Goal: Task Accomplishment & Management: Manage account settings

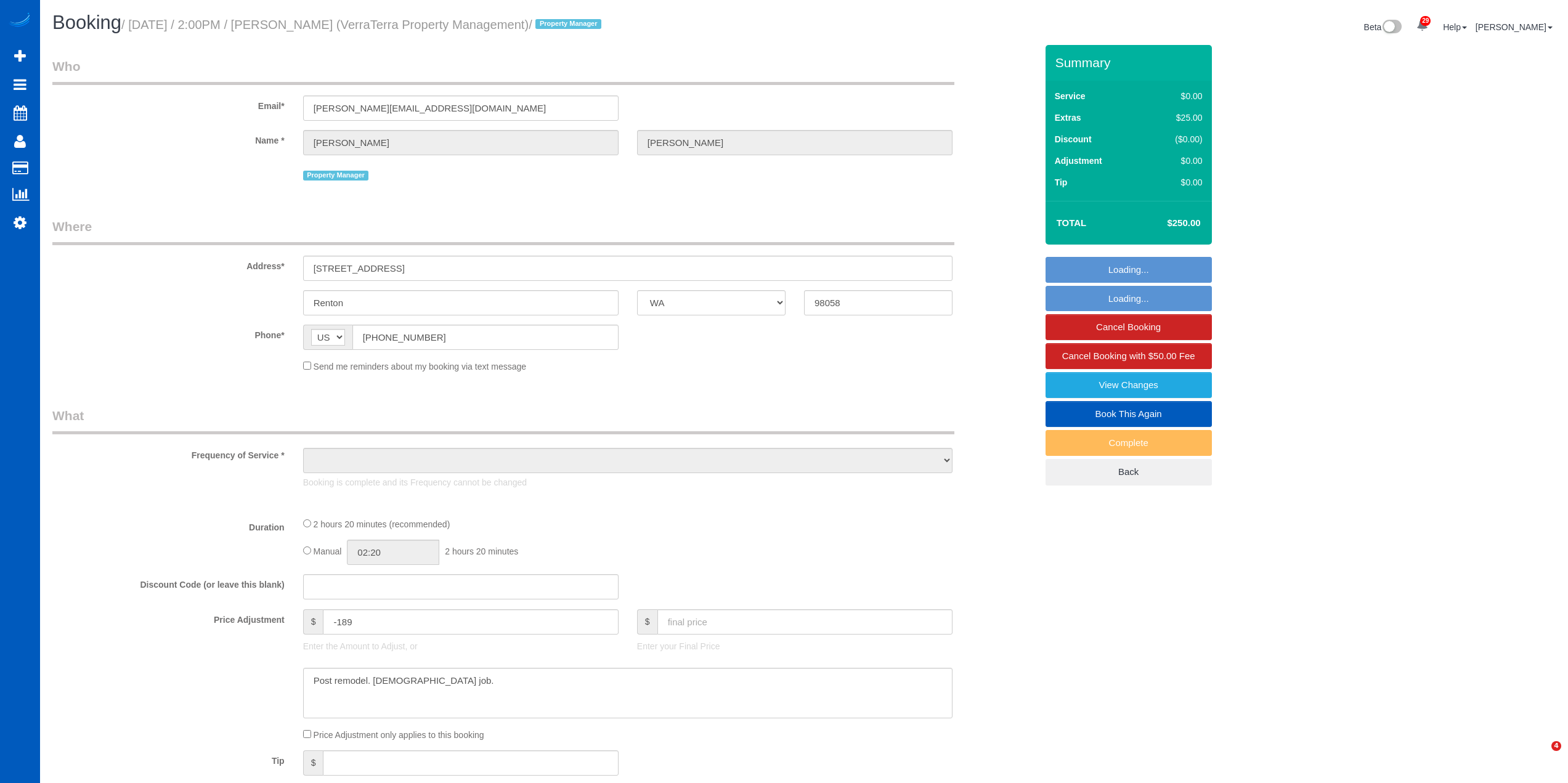
select select "WA"
select select "199"
select select "1001"
select select "2"
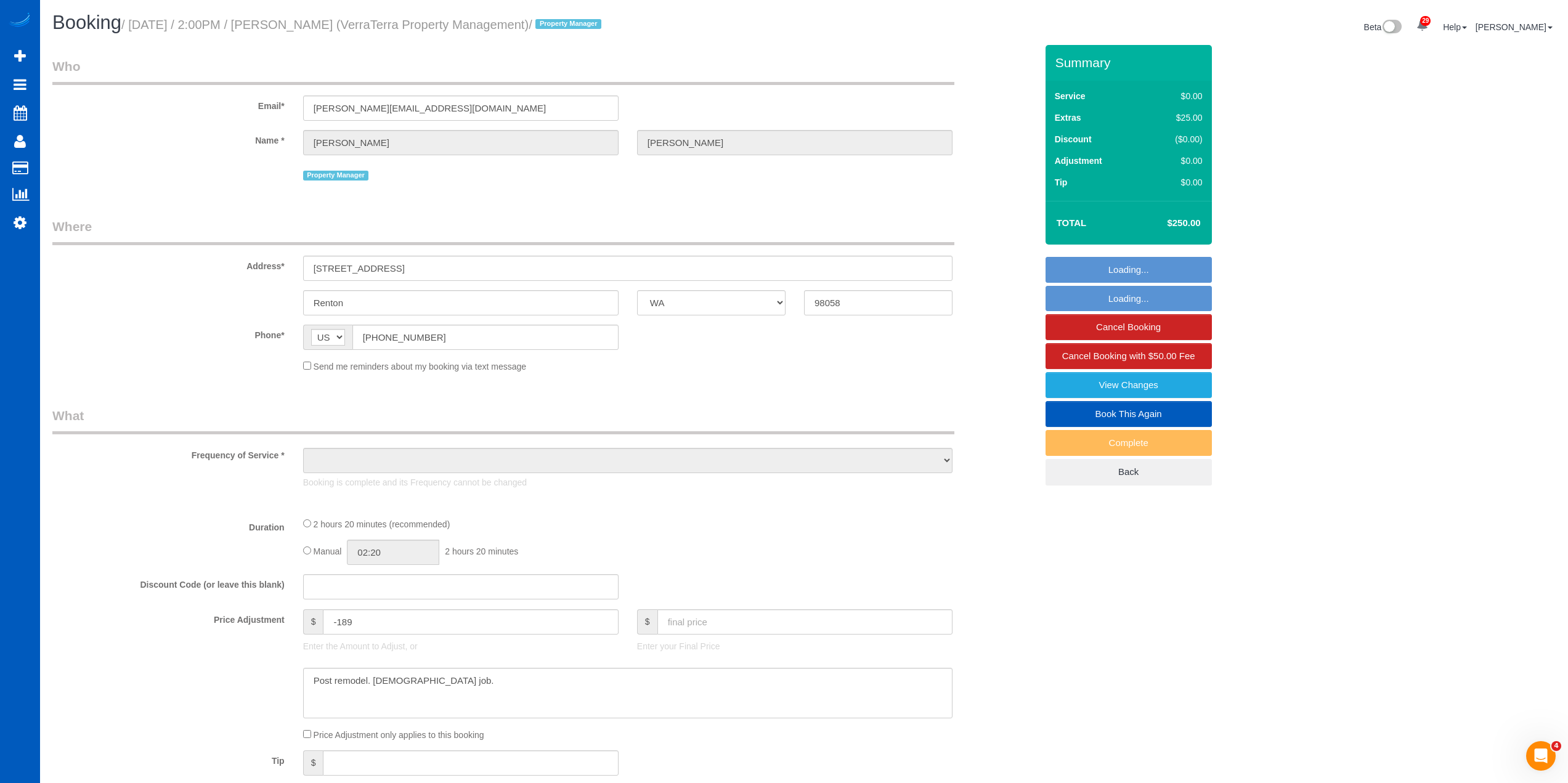
select select "spot1"
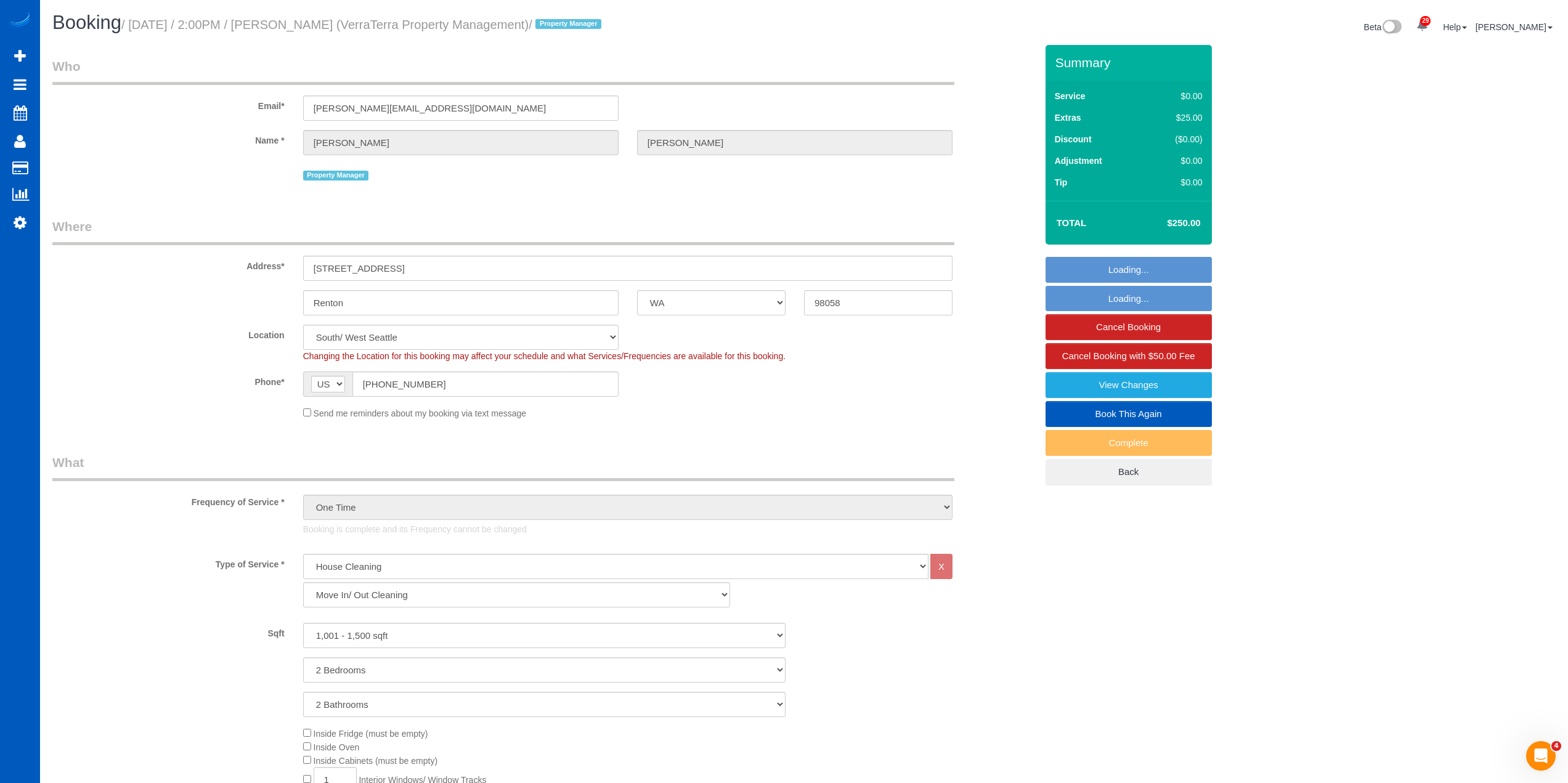
select select "object:2262"
select select "1001"
select select "2"
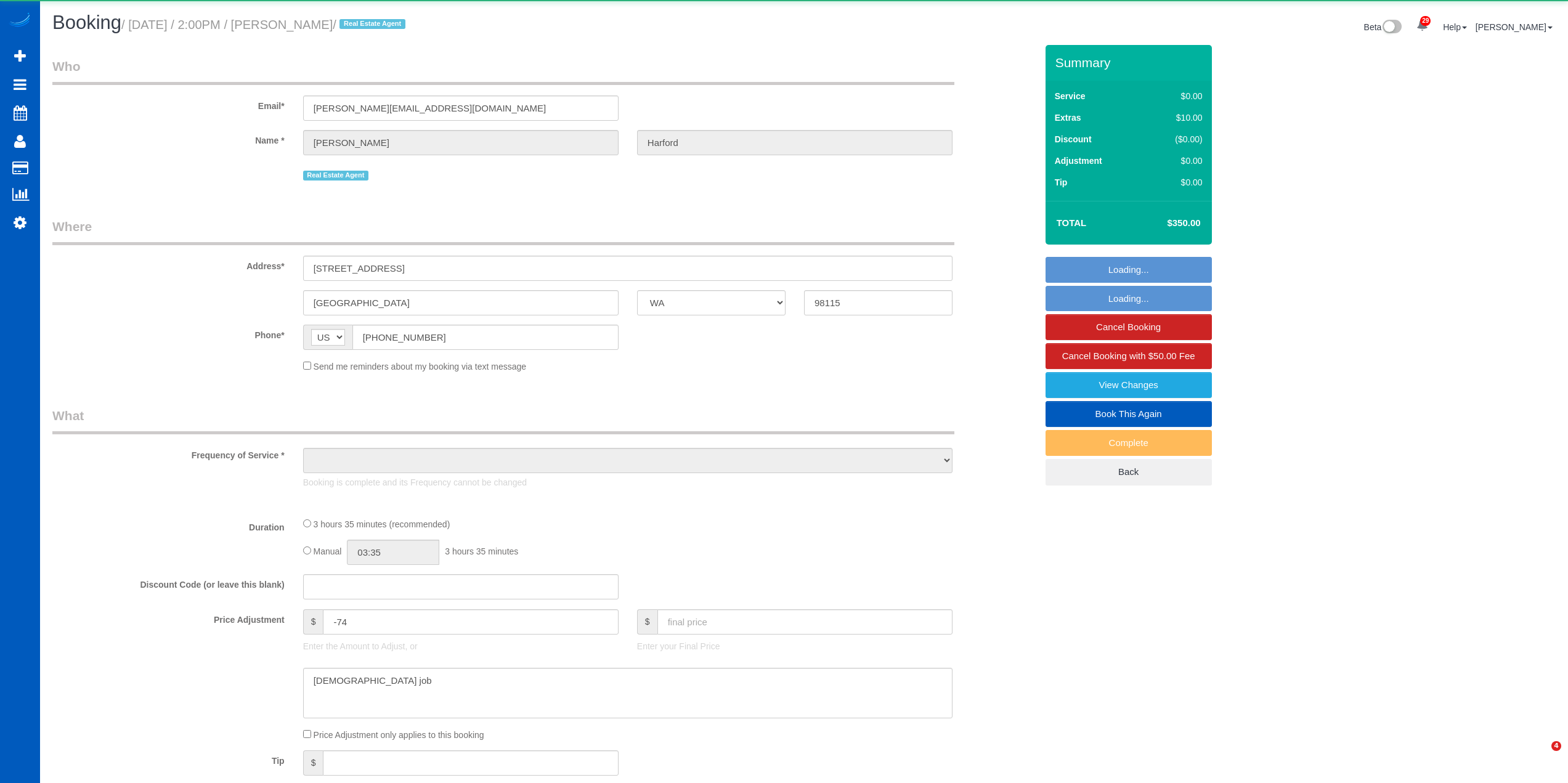
select select "WA"
select select "object:1176"
select select "199"
select select "1001"
select select "2"
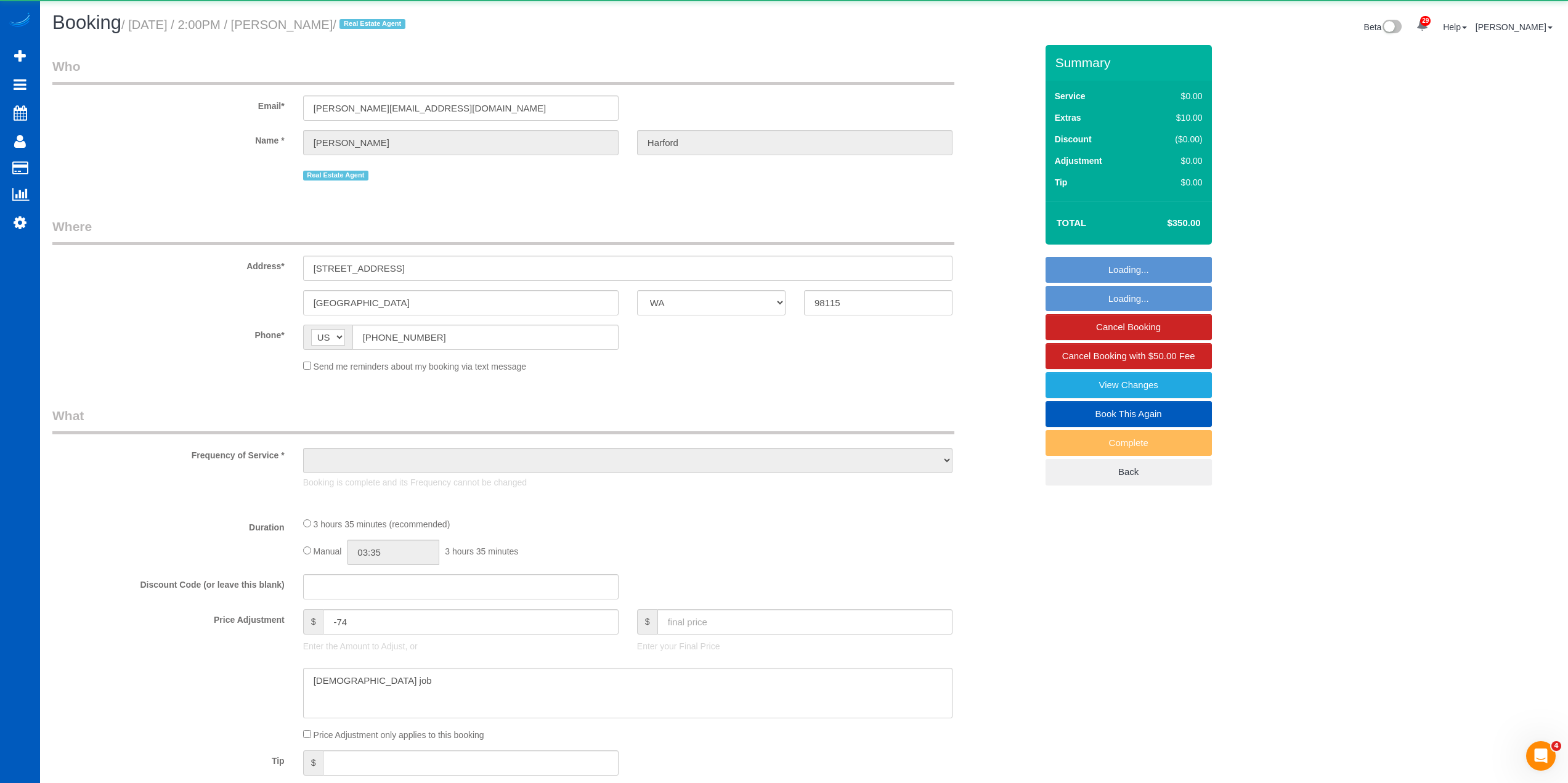
select select "2"
select select "spot1"
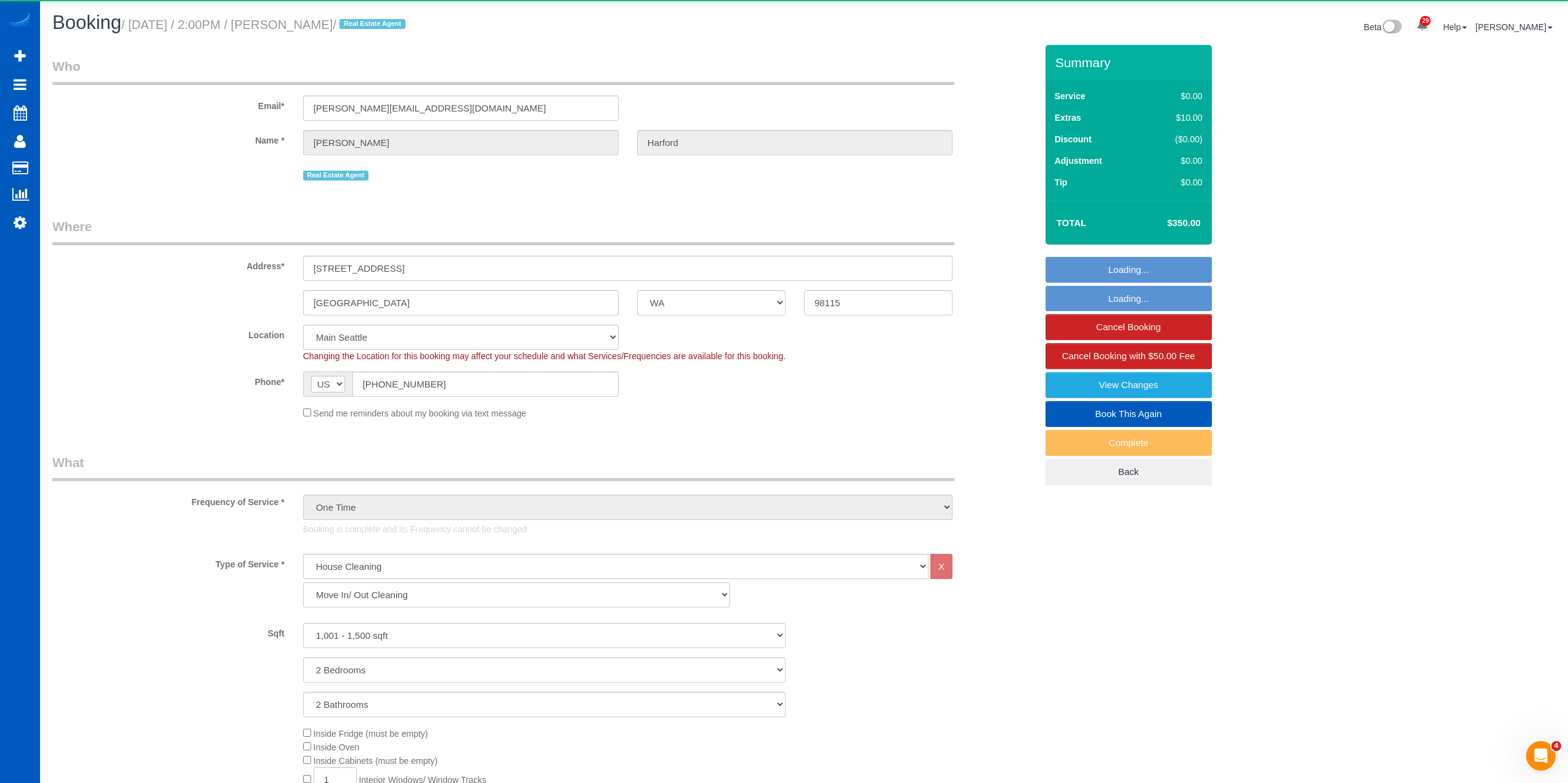
select select "1001"
select select "2"
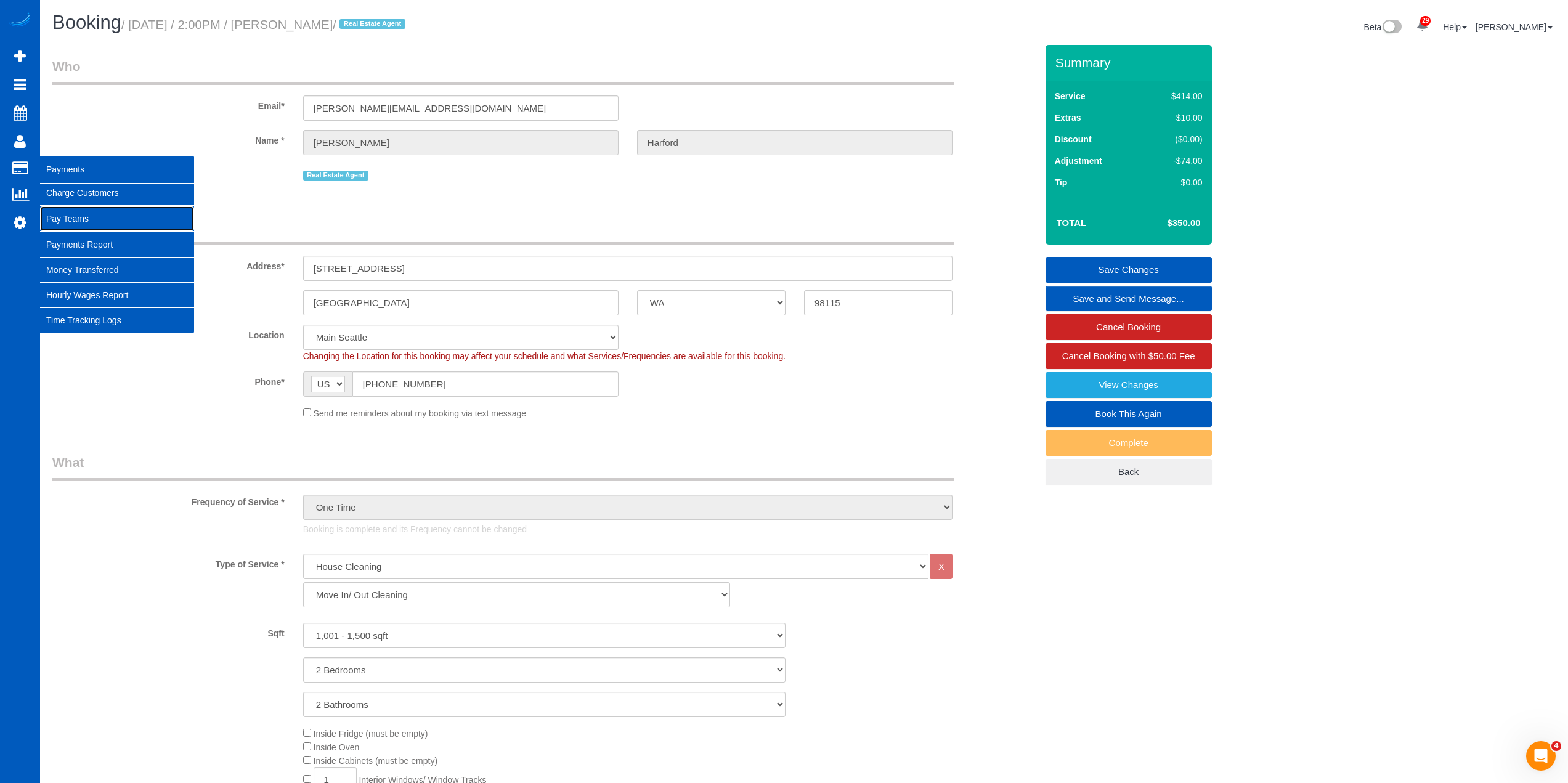
click at [78, 220] on link "Pay Teams" at bounding box center [117, 219] width 154 height 25
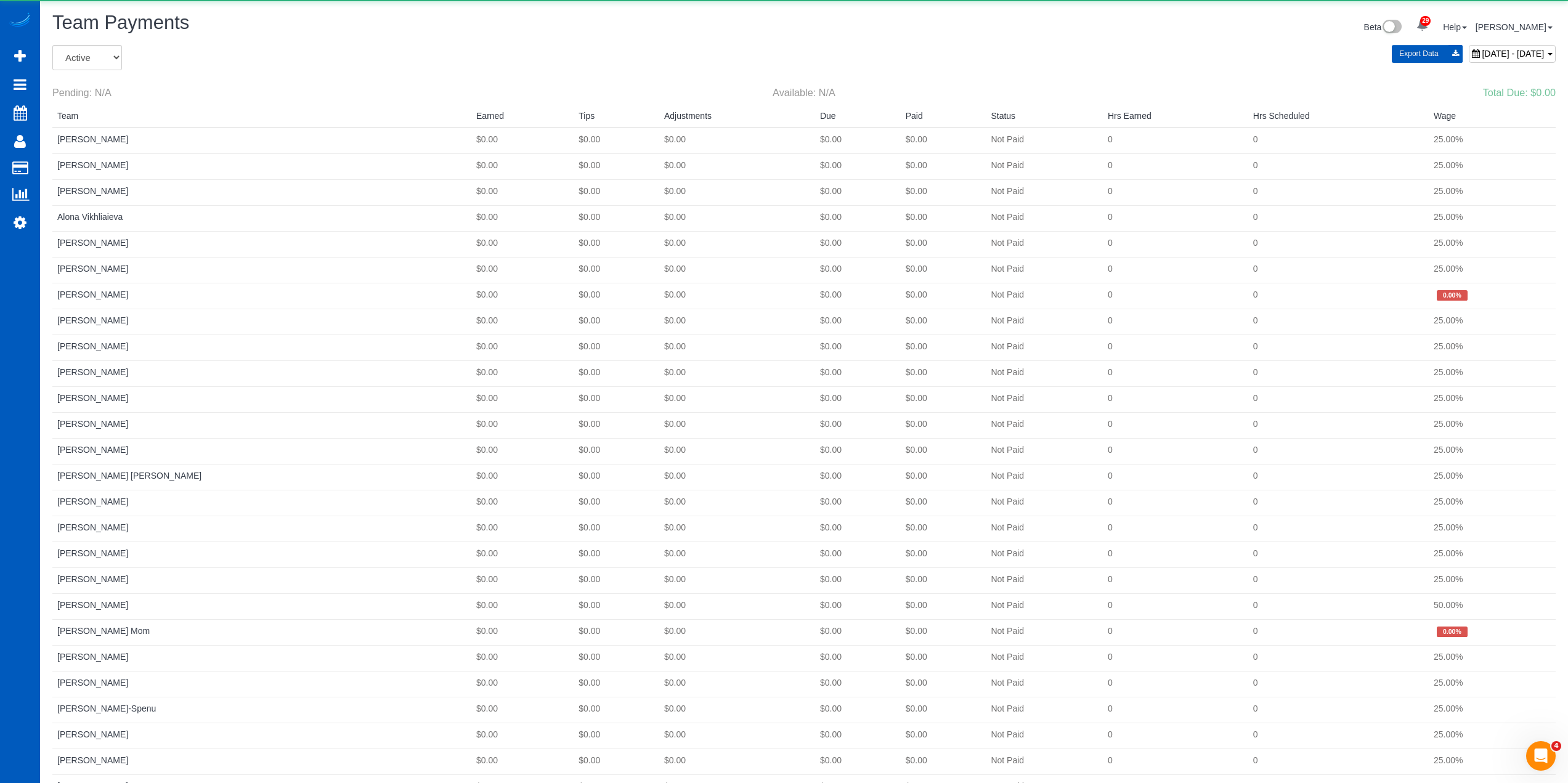
click at [1488, 58] on span "August 24, 2025 - August 30, 2025" at bounding box center [1513, 53] width 62 height 10
type input "**********"
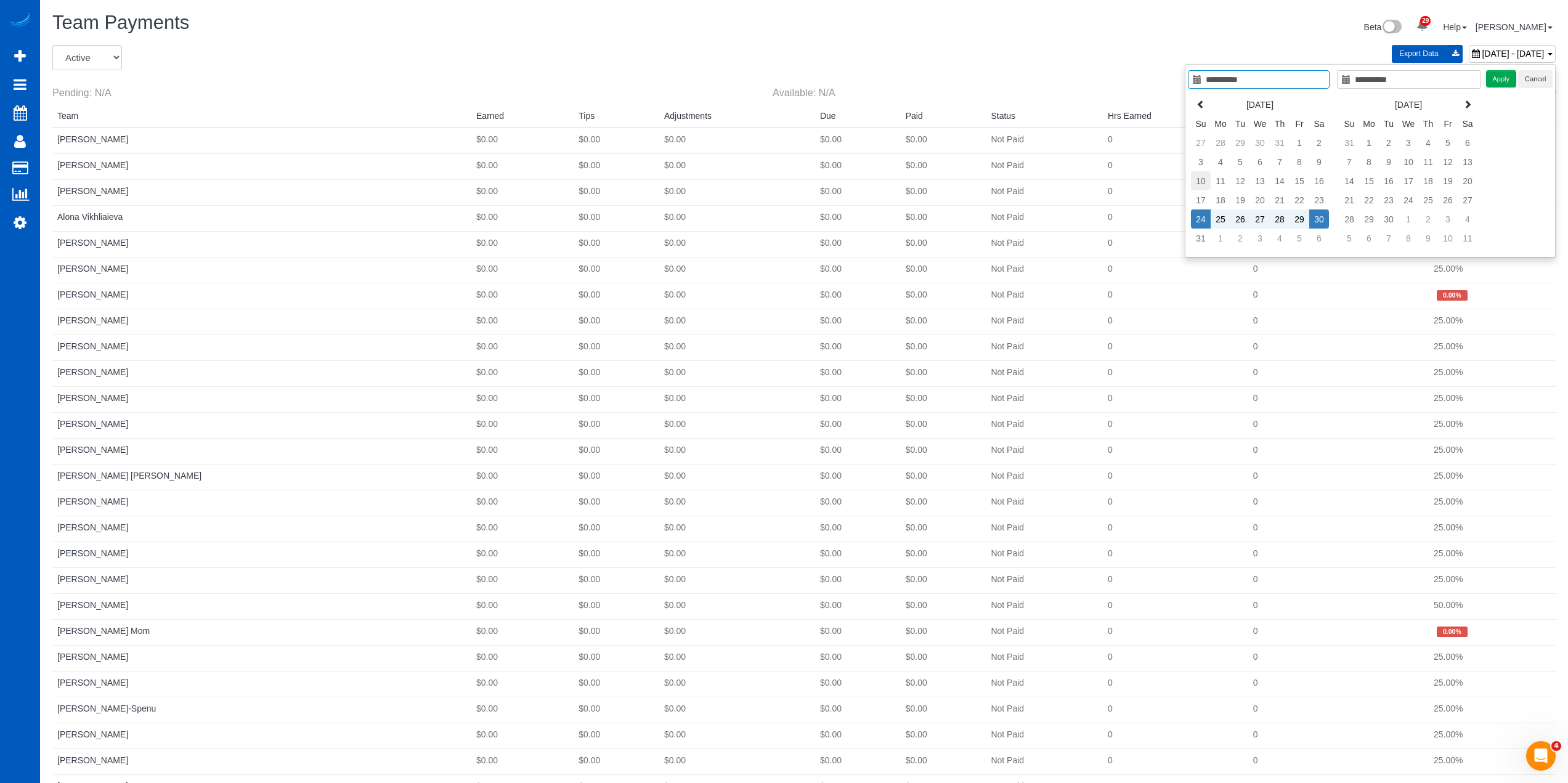
type input "**********"
click at [1206, 186] on td "10" at bounding box center [1201, 181] width 19 height 19
type input "**********"
click at [1310, 186] on td "16" at bounding box center [1319, 181] width 19 height 19
type input "**********"
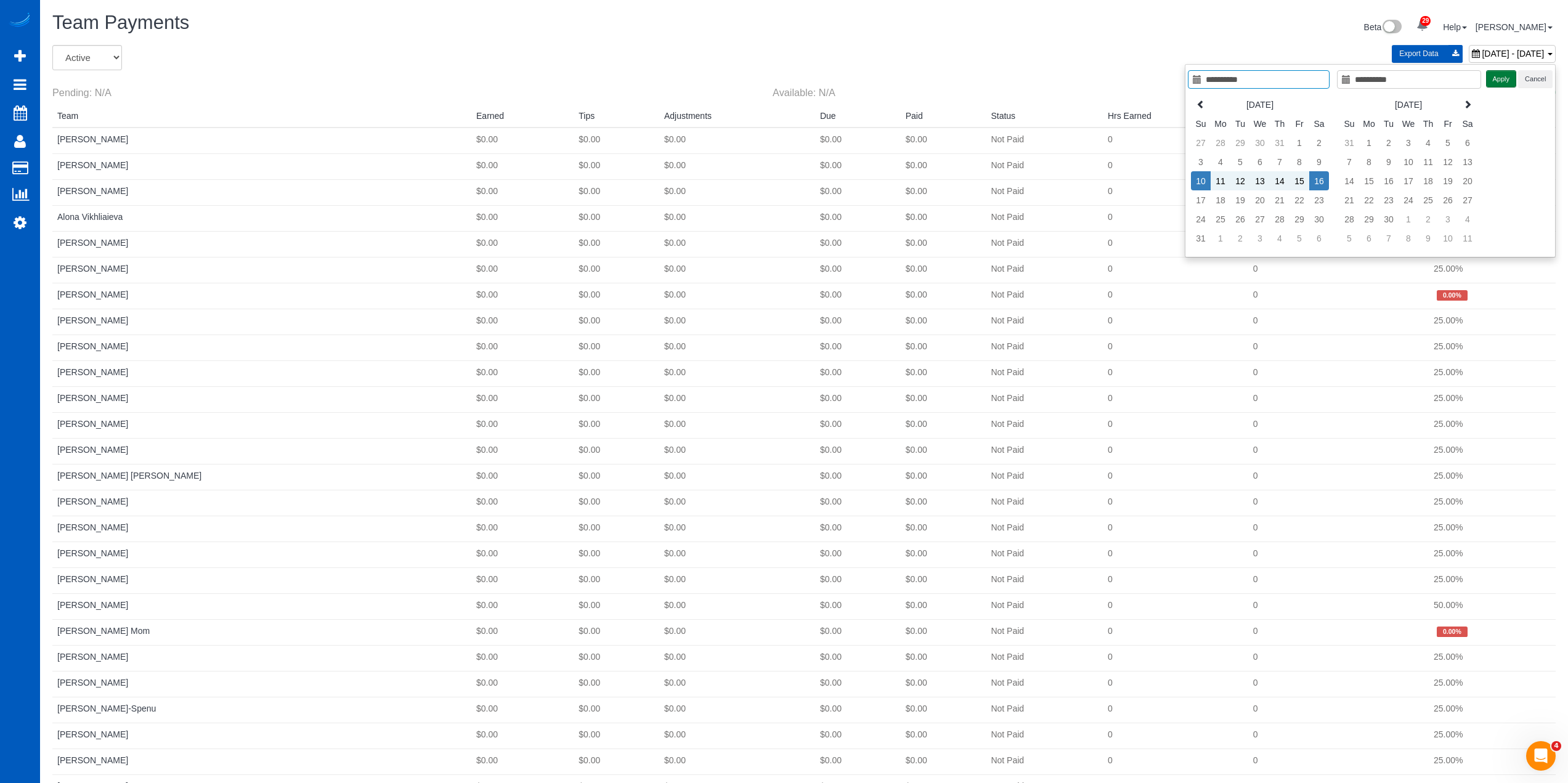
click at [1497, 85] on button "Apply" at bounding box center [1501, 79] width 30 height 18
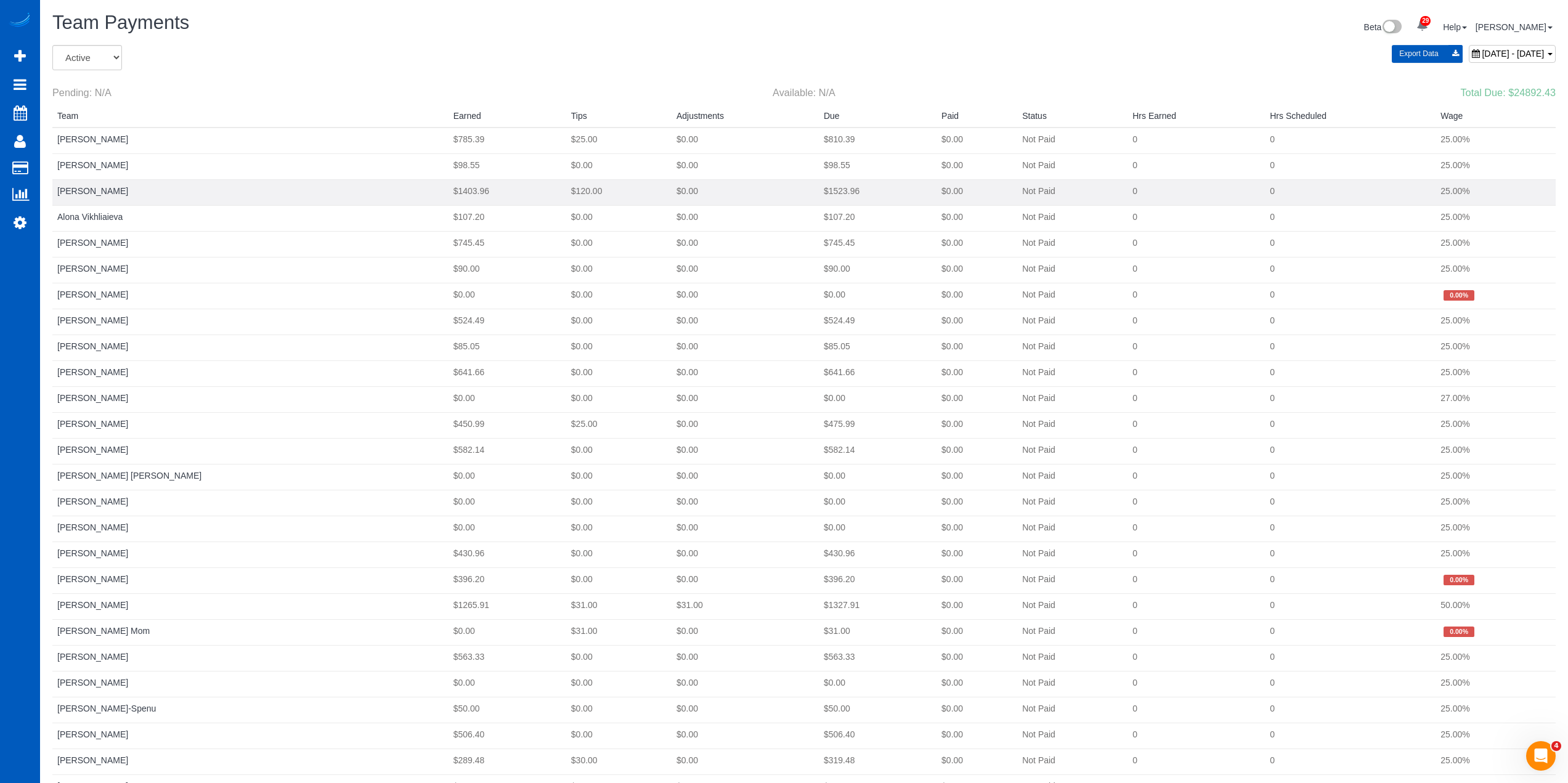
click at [91, 185] on td "[PERSON_NAME]" at bounding box center [251, 192] width 396 height 26
click at [89, 189] on link "[PERSON_NAME]" at bounding box center [93, 191] width 71 height 10
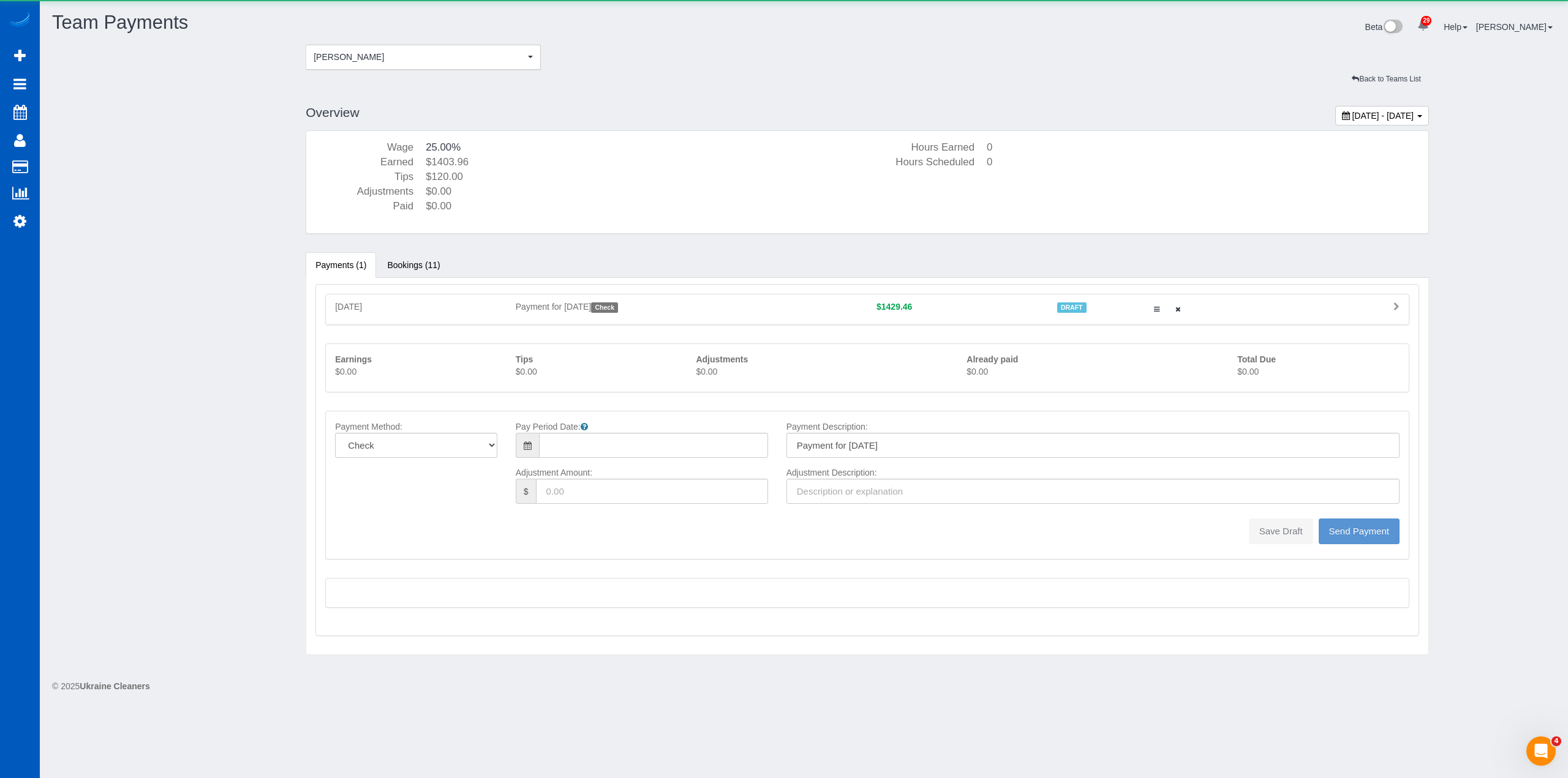
type input "08/10/2025"
type input "0"
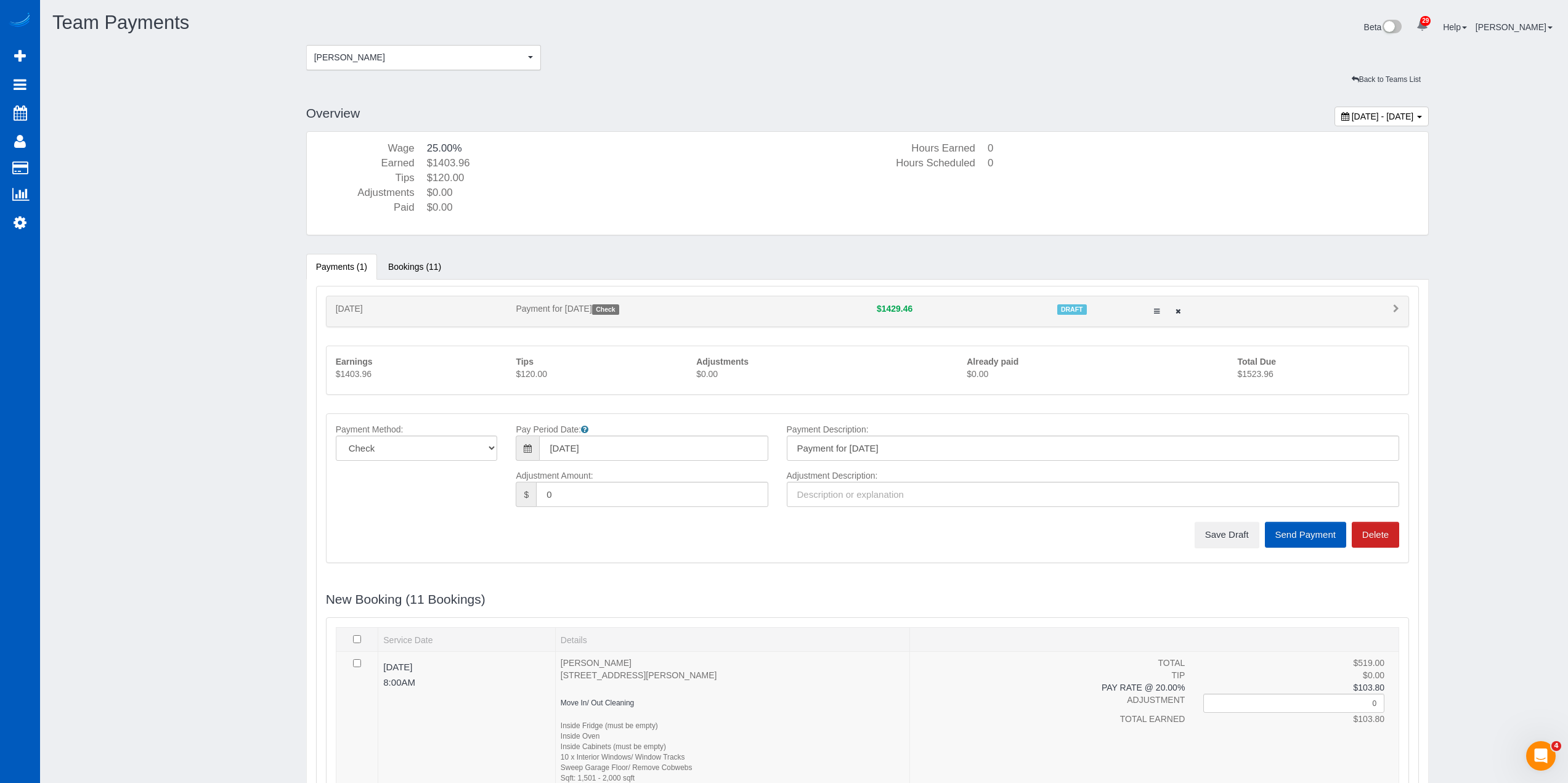
click at [1352, 114] on span "August 10, 2025 - August 16, 2025" at bounding box center [1383, 116] width 62 height 10
type input "**********"
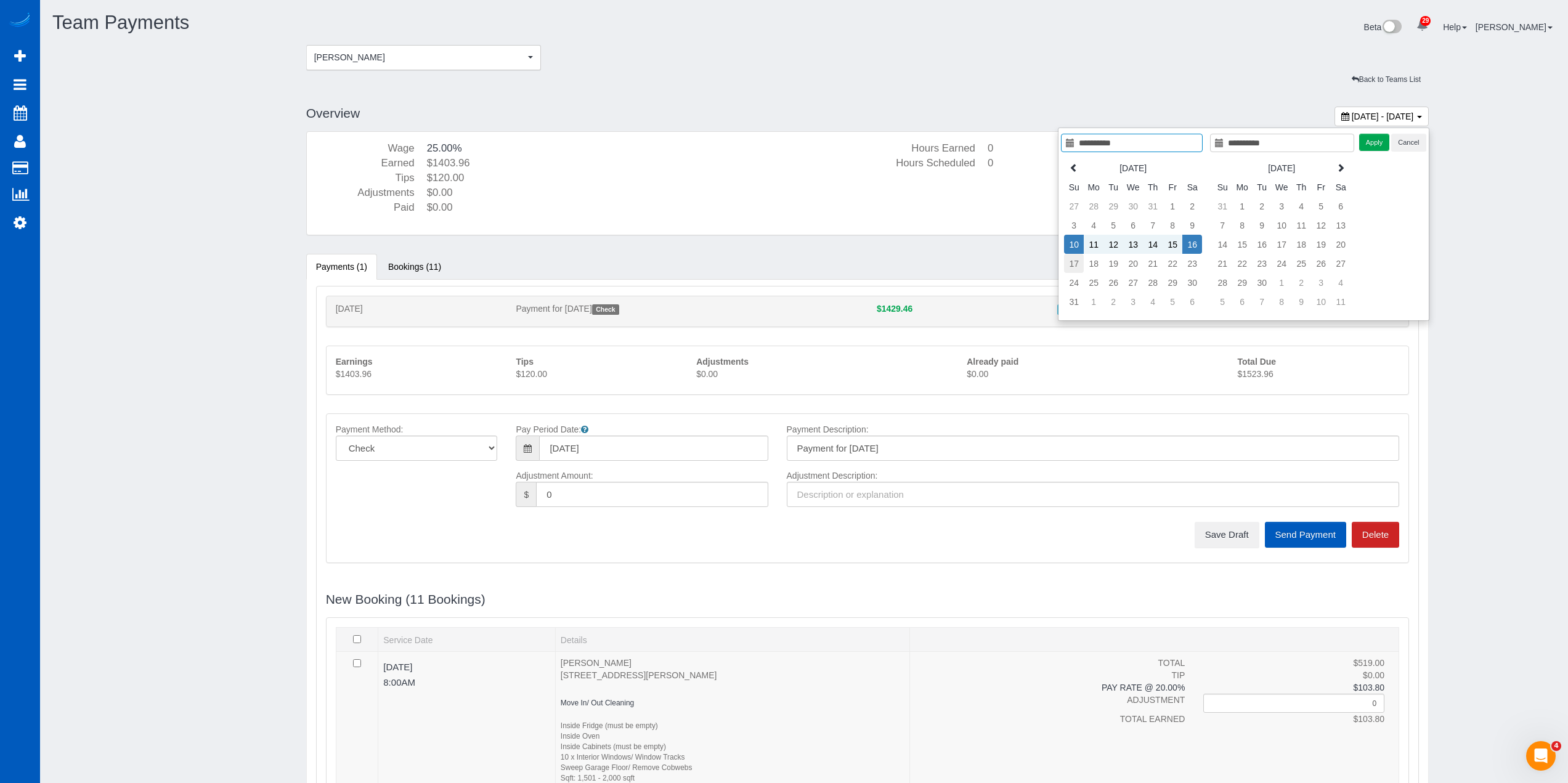
type input "**********"
click at [1068, 263] on td "17" at bounding box center [1074, 263] width 19 height 19
type input "**********"
click at [1200, 265] on td "23" at bounding box center [1192, 263] width 19 height 19
type input "**********"
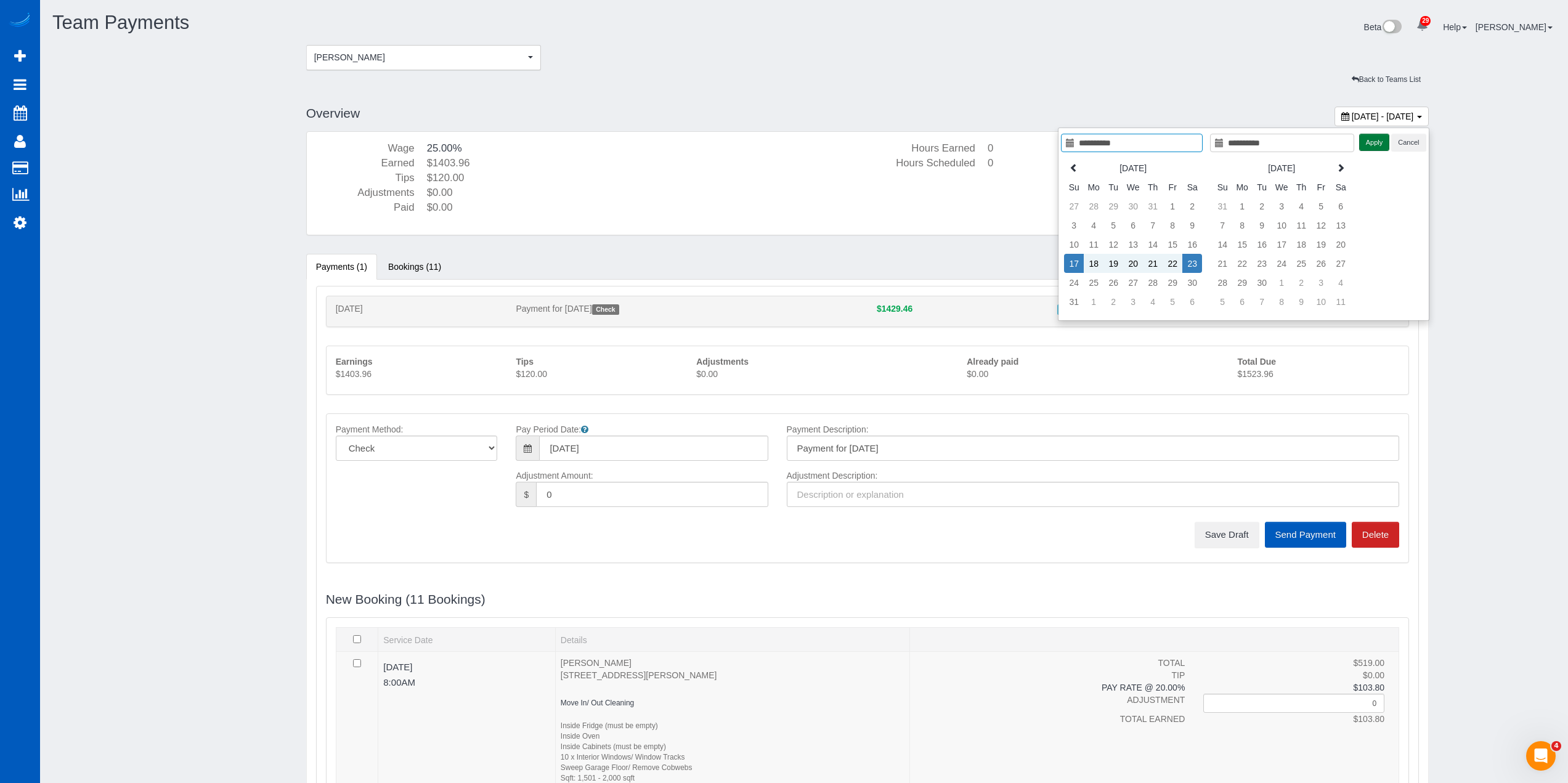
click at [1365, 141] on button "Apply" at bounding box center [1375, 143] width 30 height 18
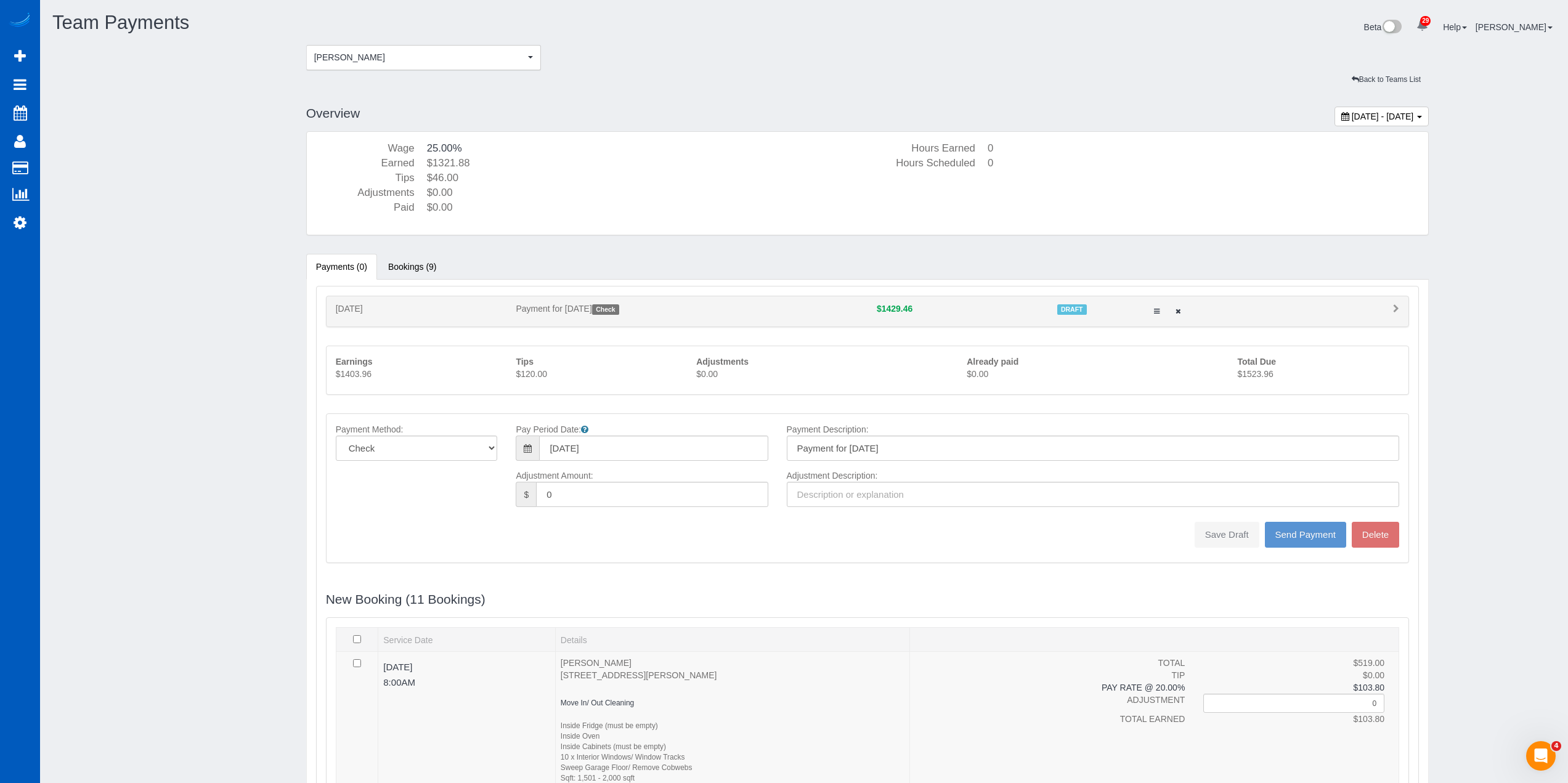
type input "08/17/2025"
type input "Payment for 08/17/2025"
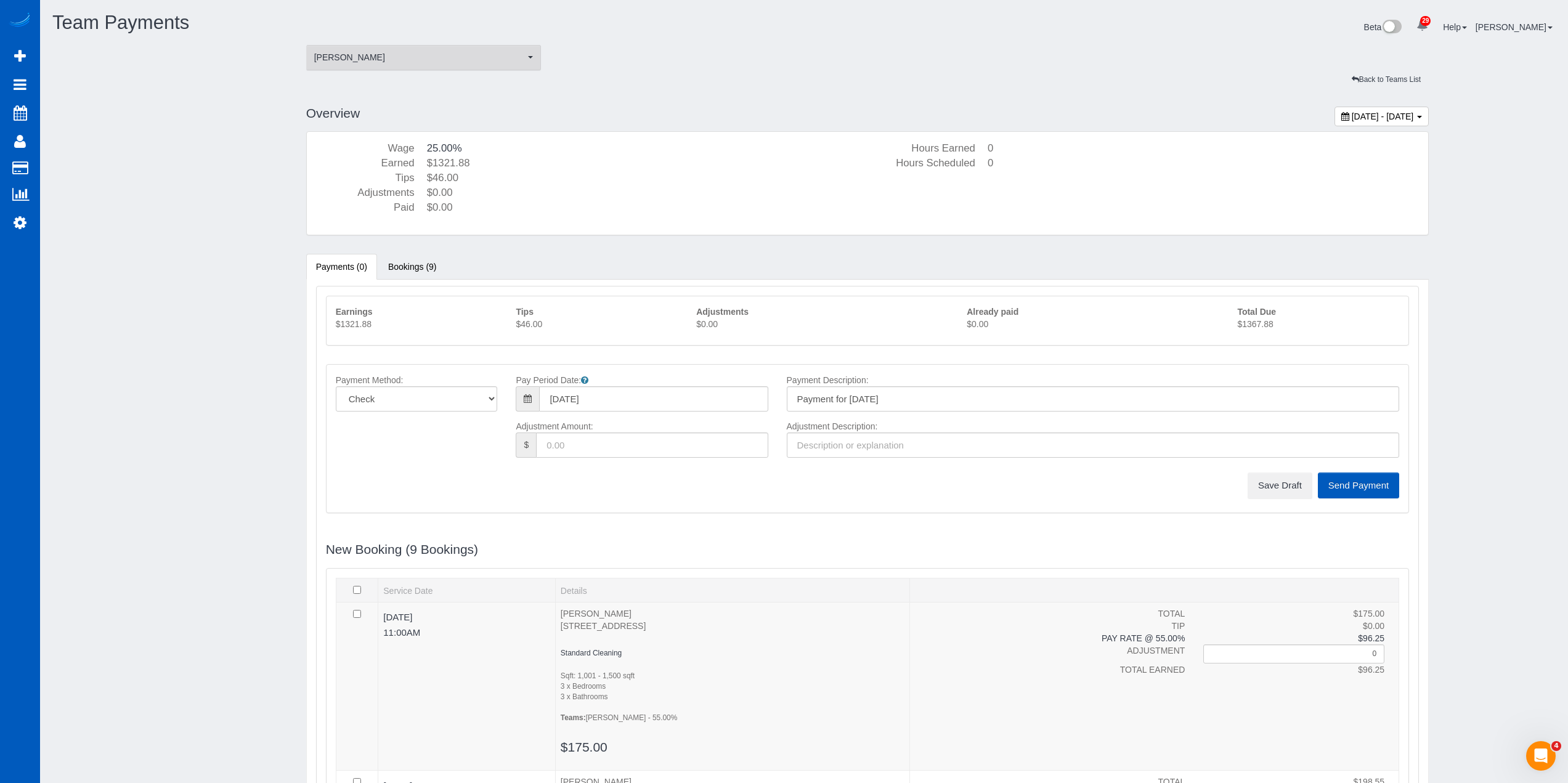
click at [458, 59] on span "[PERSON_NAME]" at bounding box center [420, 58] width 211 height 12
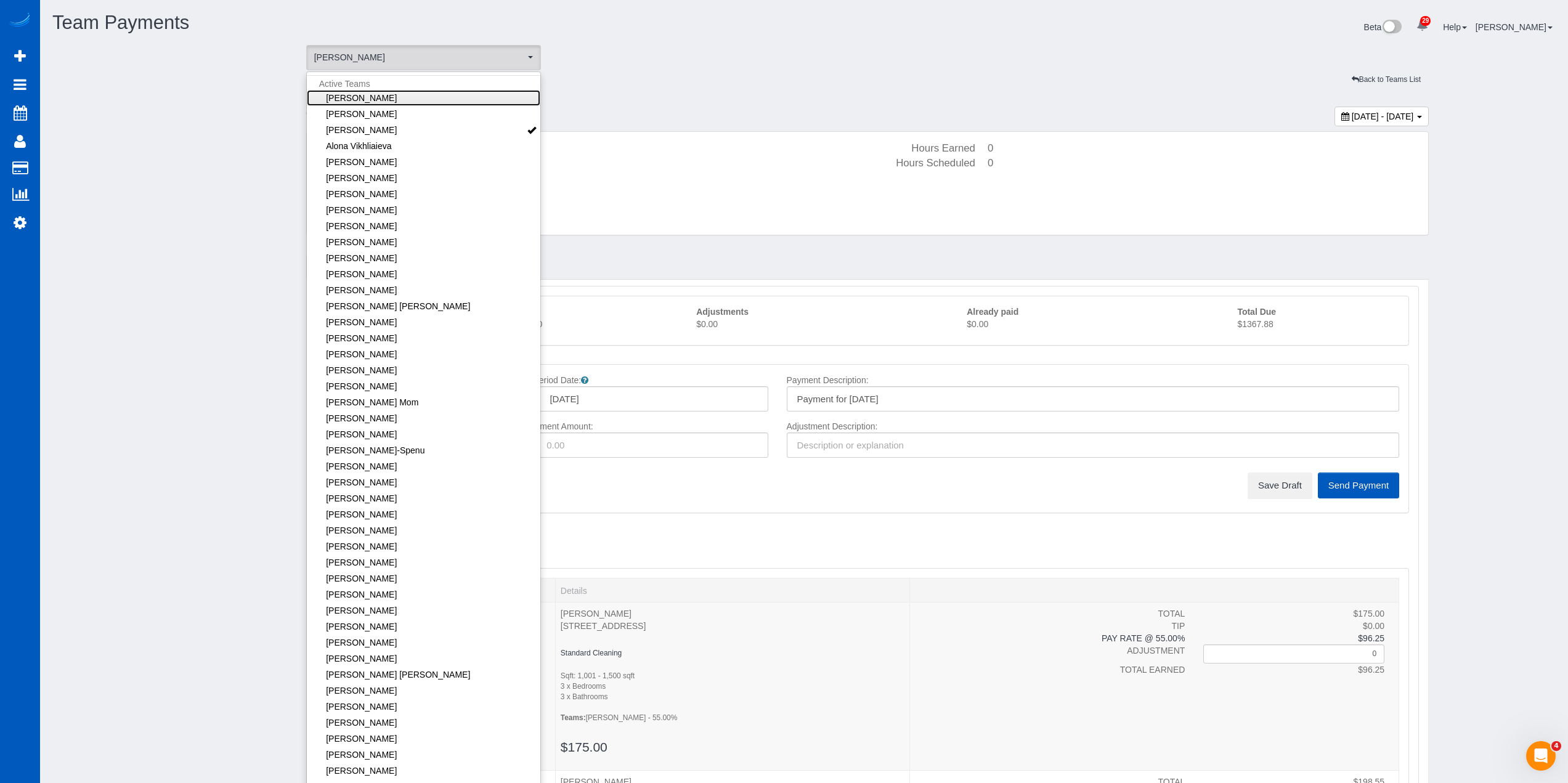
click at [387, 94] on link "Alina Kruchok" at bounding box center [424, 98] width 234 height 16
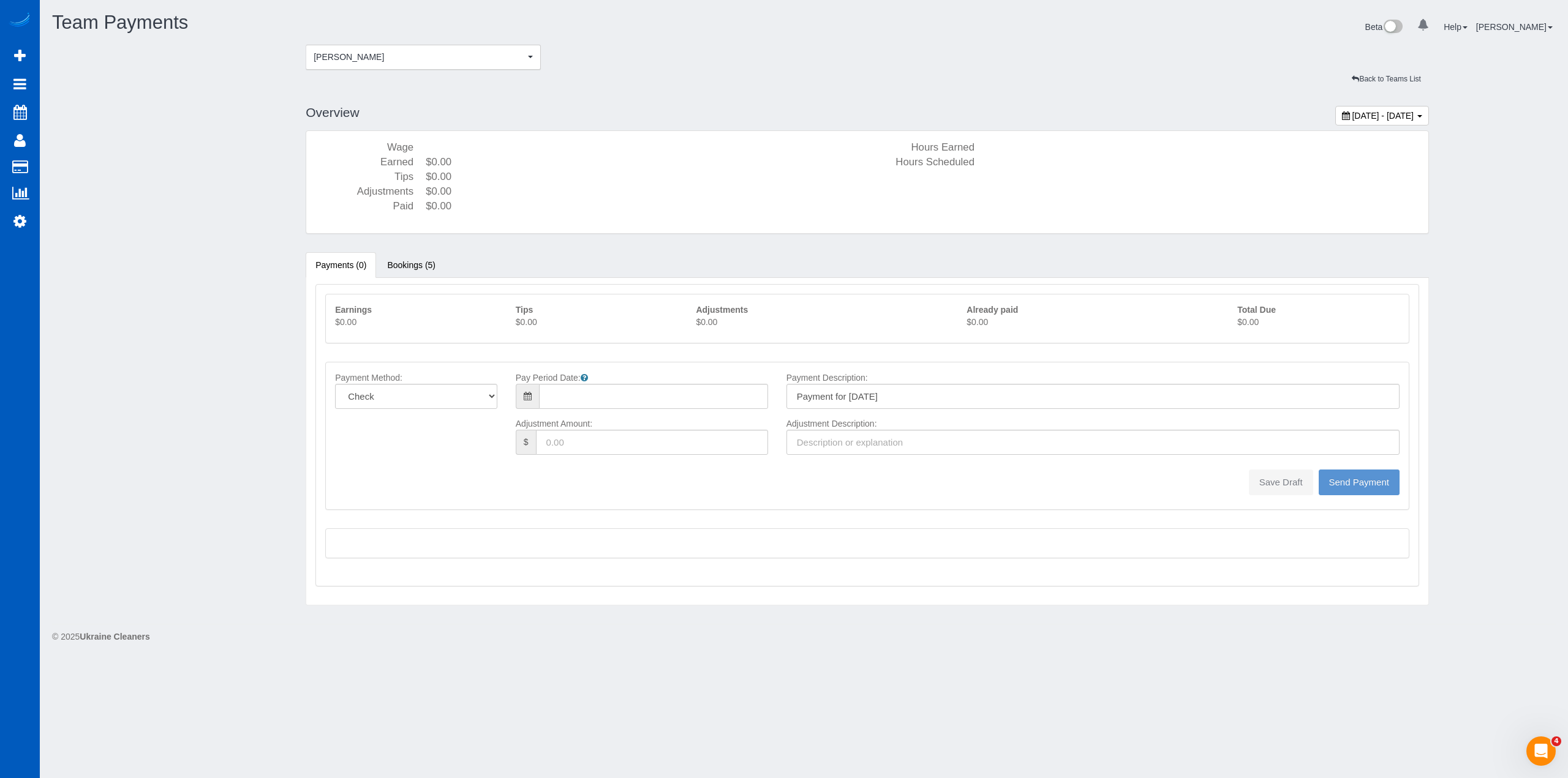
type input "08/17/2025"
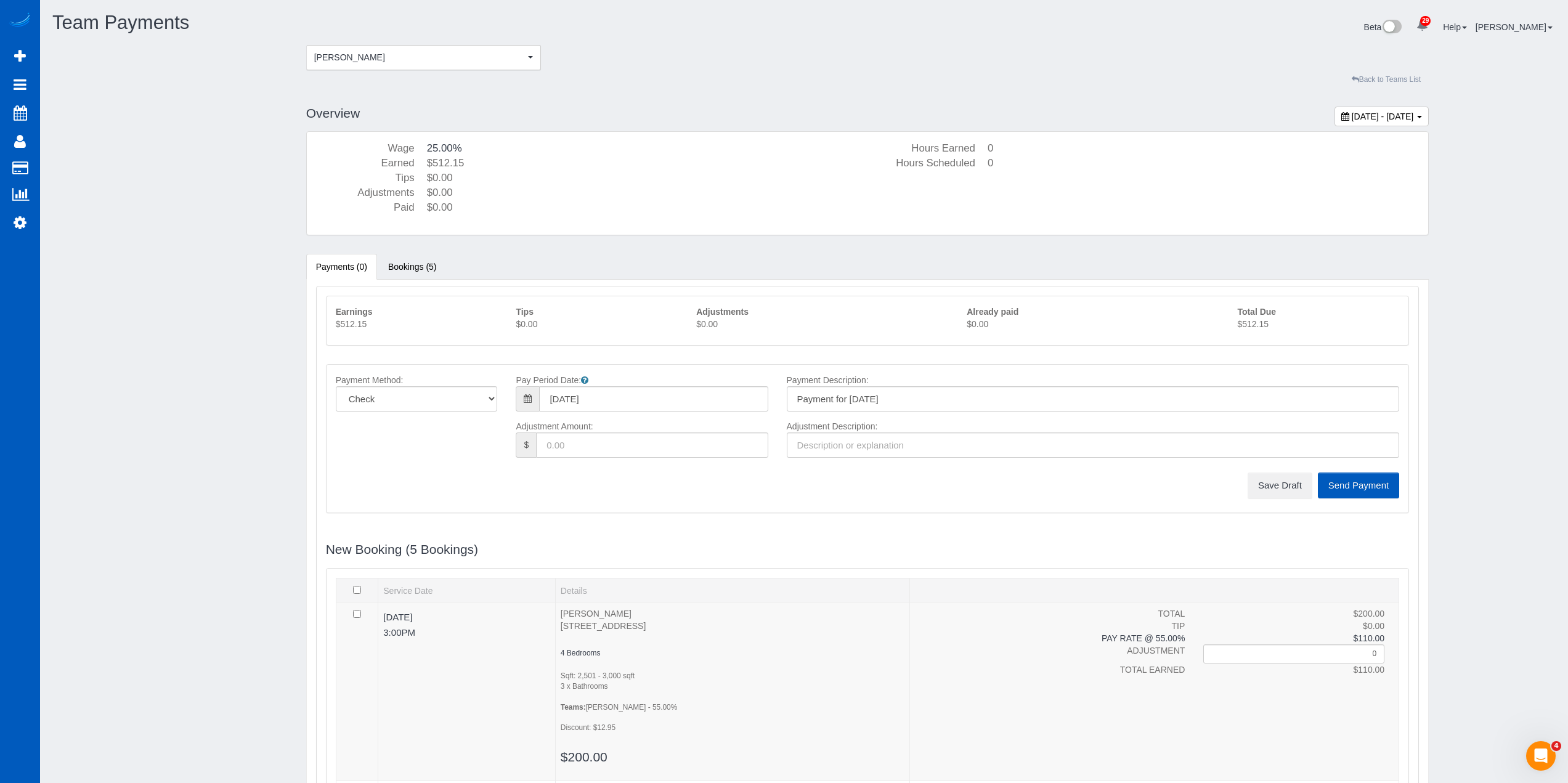
click at [1381, 75] on link "Back to Teams List" at bounding box center [1386, 80] width 86 height 19
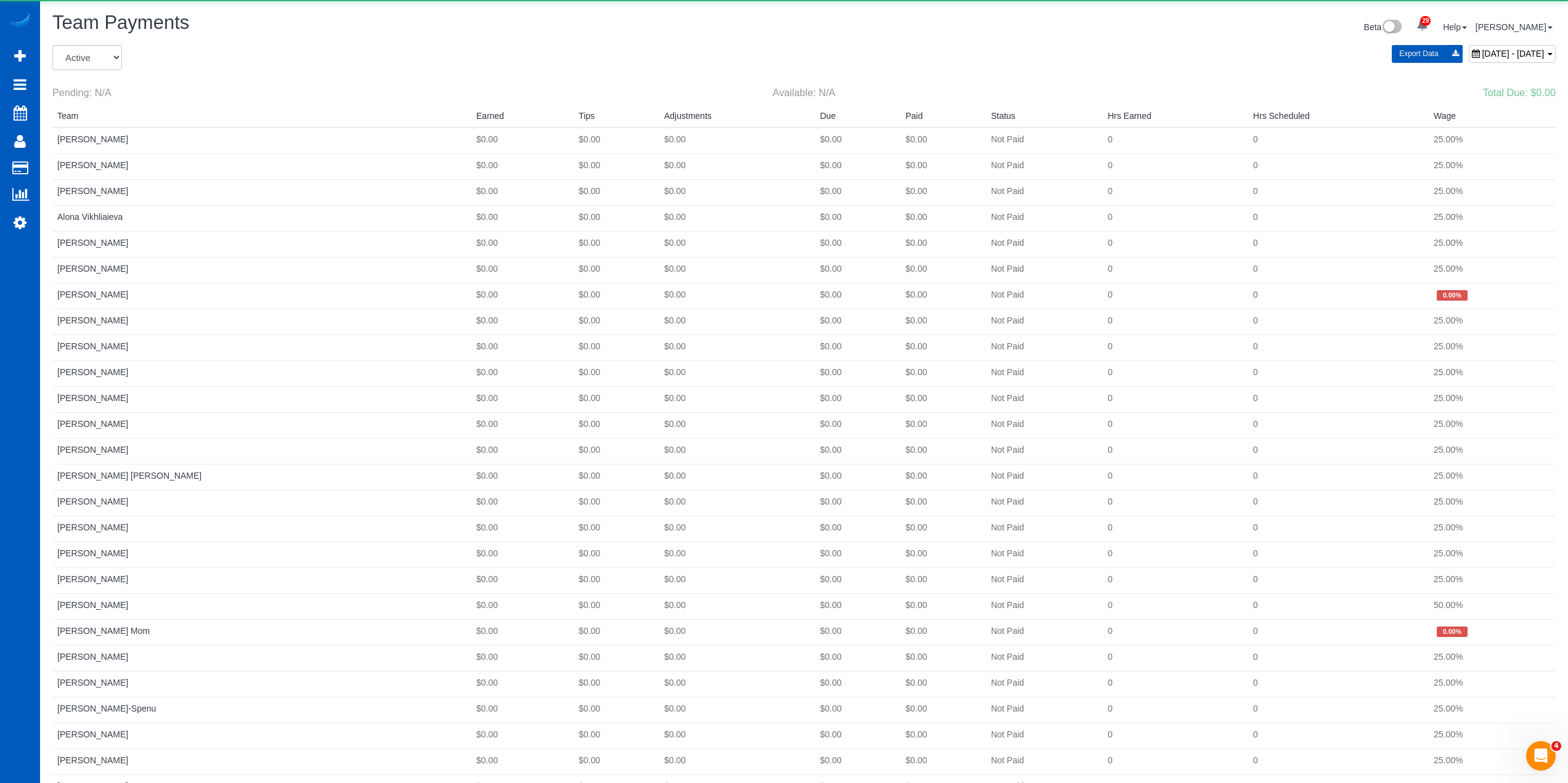
click at [1469, 60] on div "August 24, 2025 - August 30, 2025" at bounding box center [1512, 54] width 87 height 18
type input "**********"
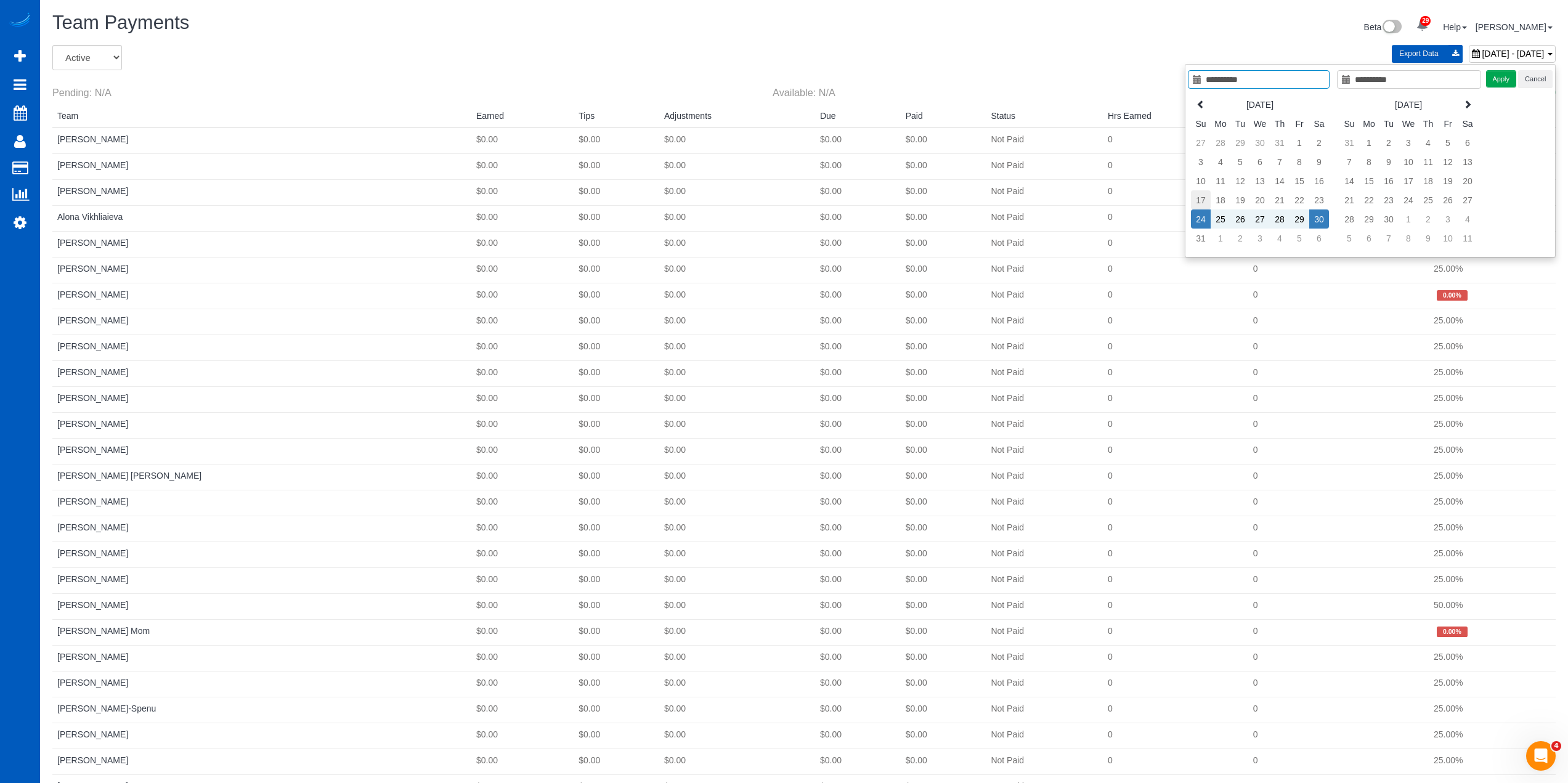
type input "**********"
click at [1199, 203] on td "17" at bounding box center [1201, 200] width 19 height 19
type input "**********"
click at [1321, 198] on td "23" at bounding box center [1319, 200] width 19 height 19
type input "**********"
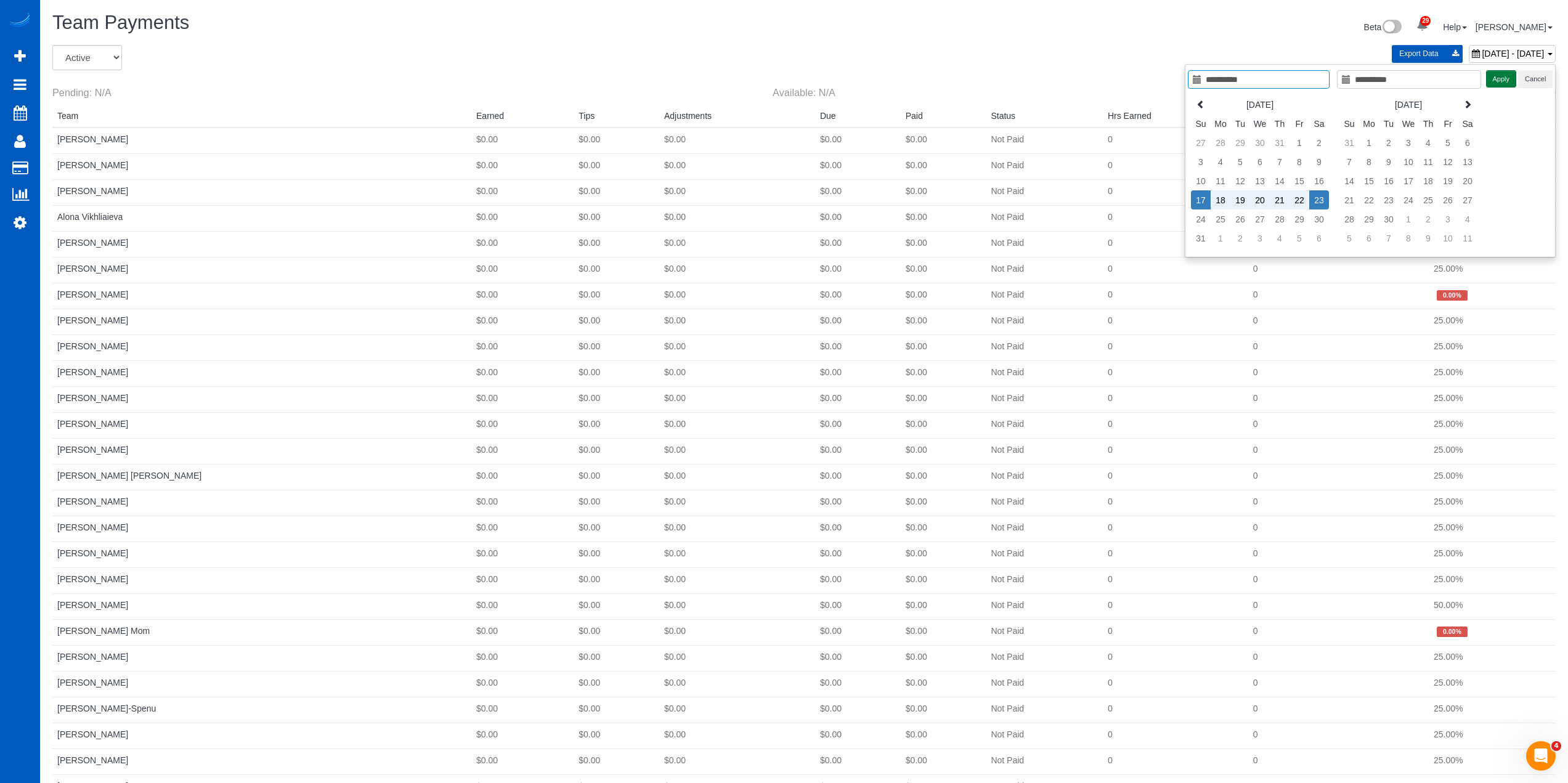
click at [1494, 76] on button "Apply" at bounding box center [1501, 79] width 30 height 18
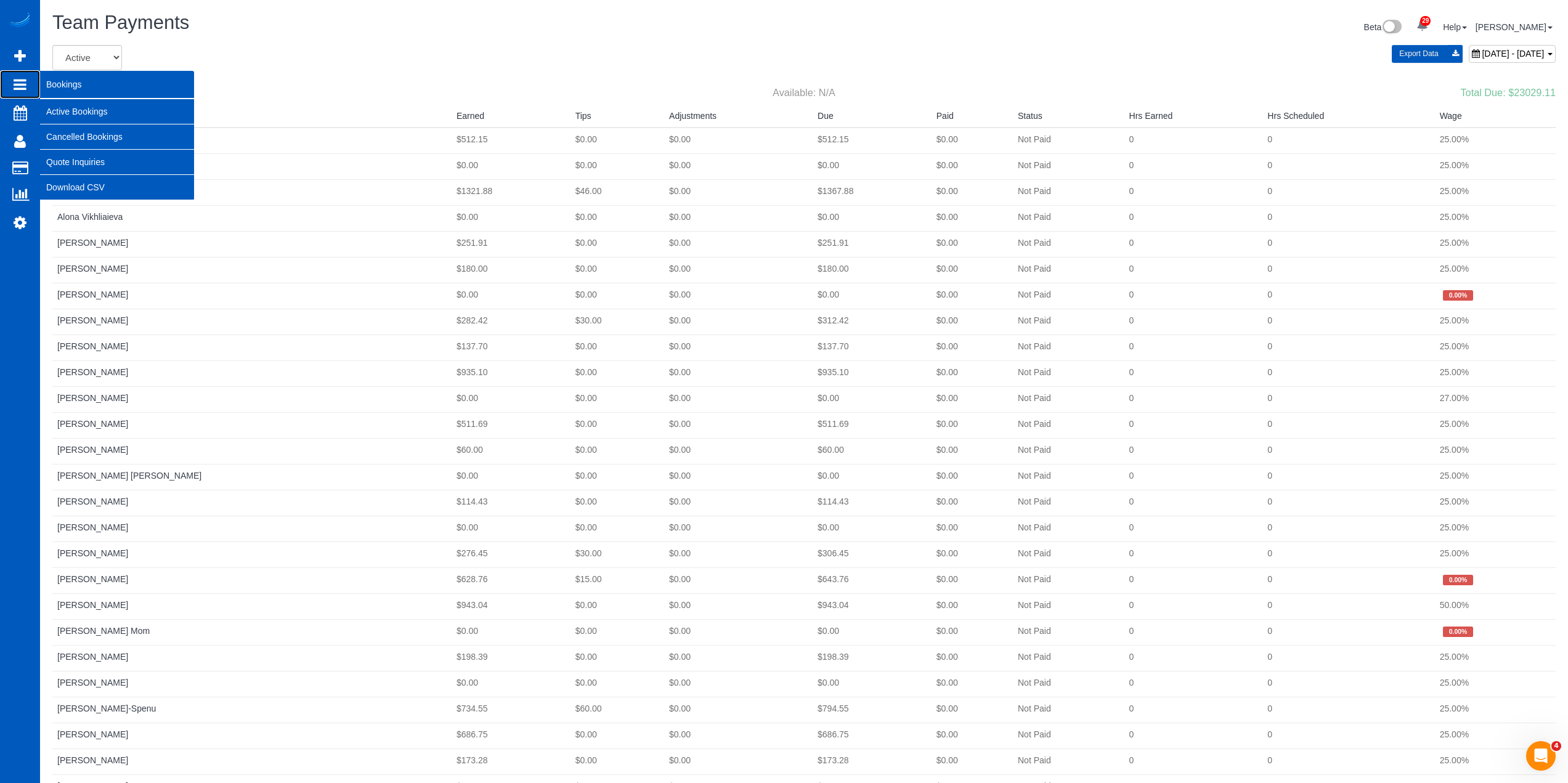
click at [22, 86] on icon at bounding box center [20, 84] width 13 height 15
click at [80, 112] on link "Active Bookings" at bounding box center [117, 112] width 154 height 25
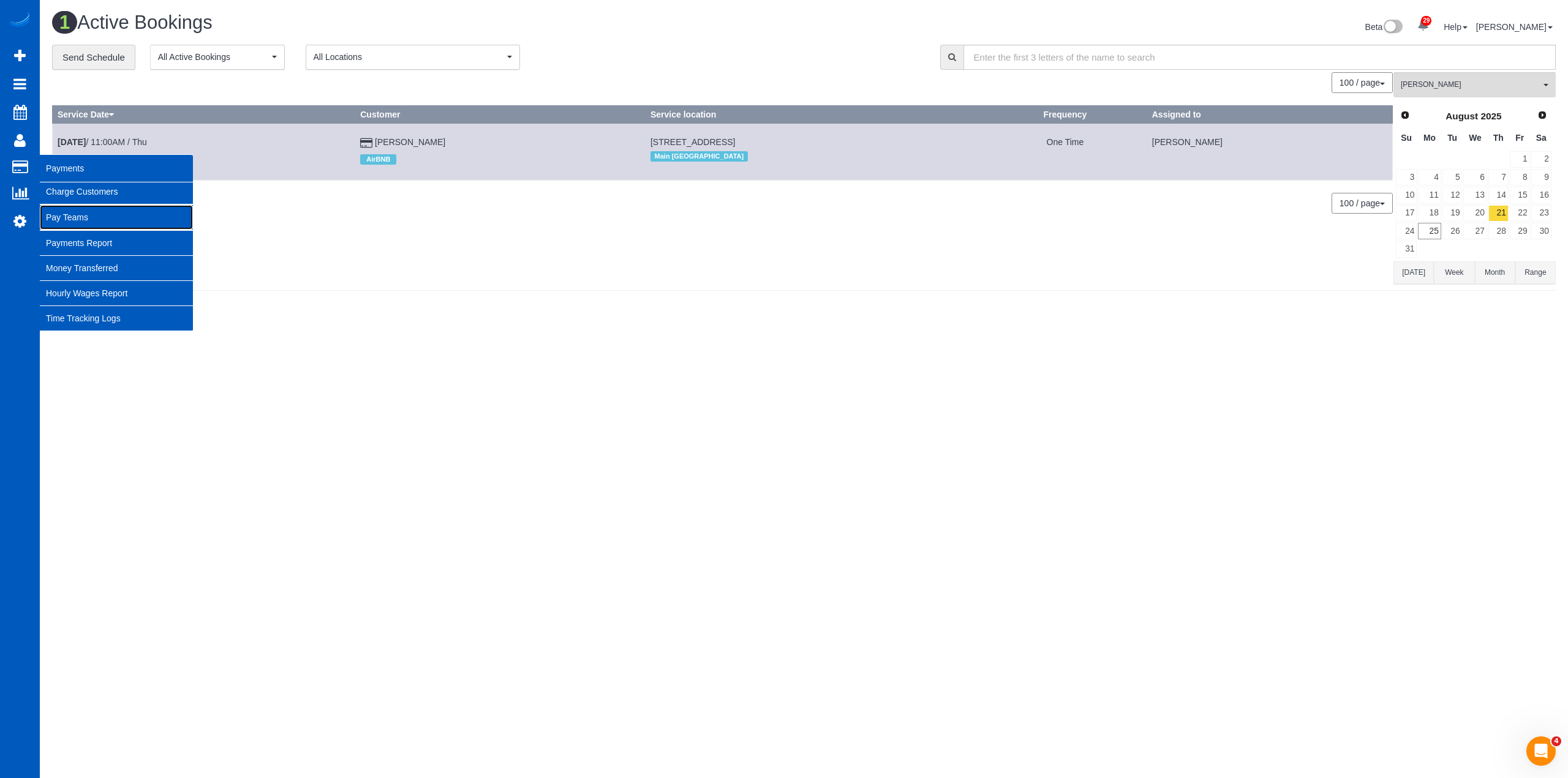
click at [87, 213] on link "Pay Teams" at bounding box center [116, 218] width 153 height 25
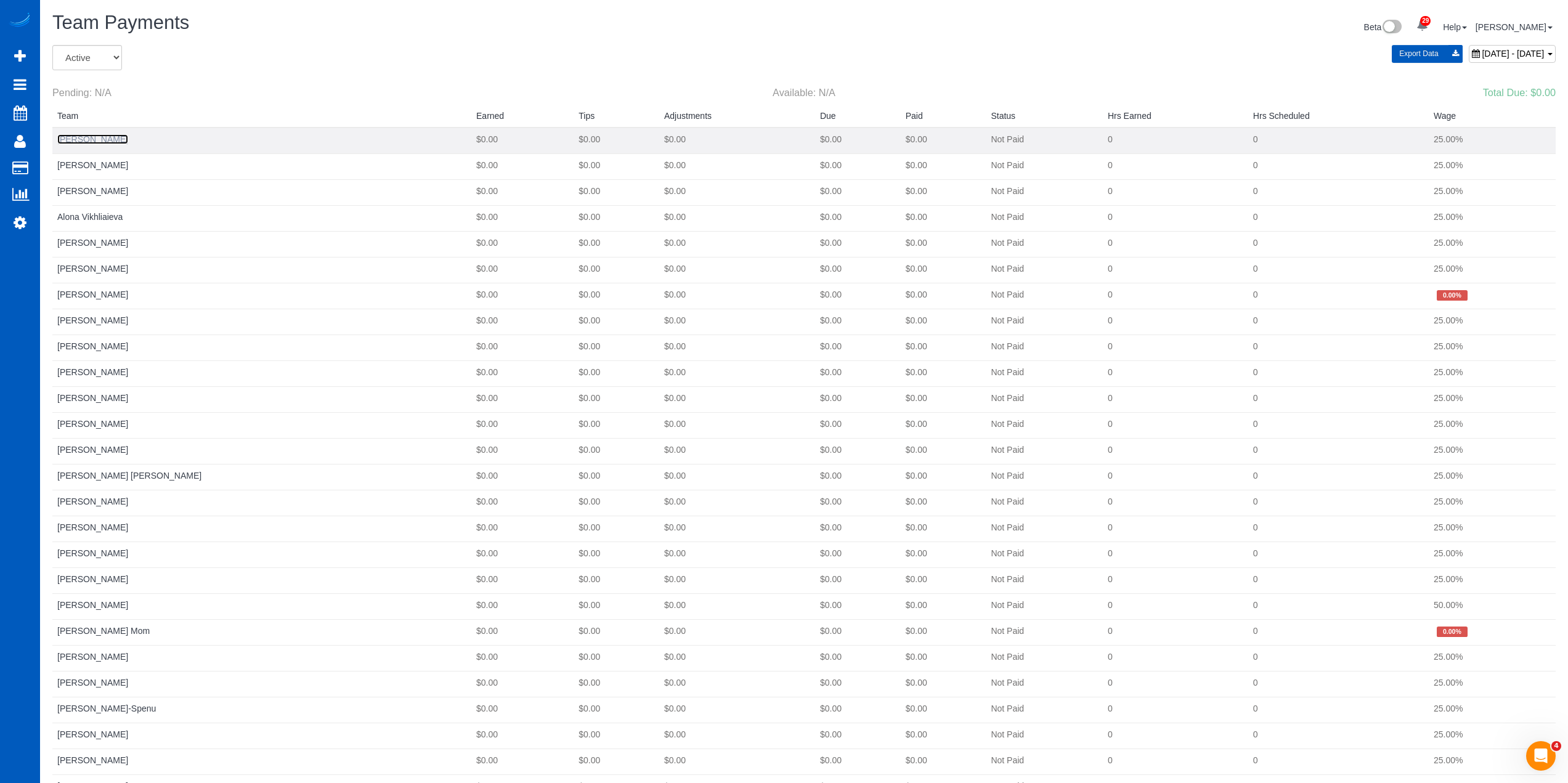
click at [91, 136] on link "Alina Kruchok" at bounding box center [93, 139] width 71 height 10
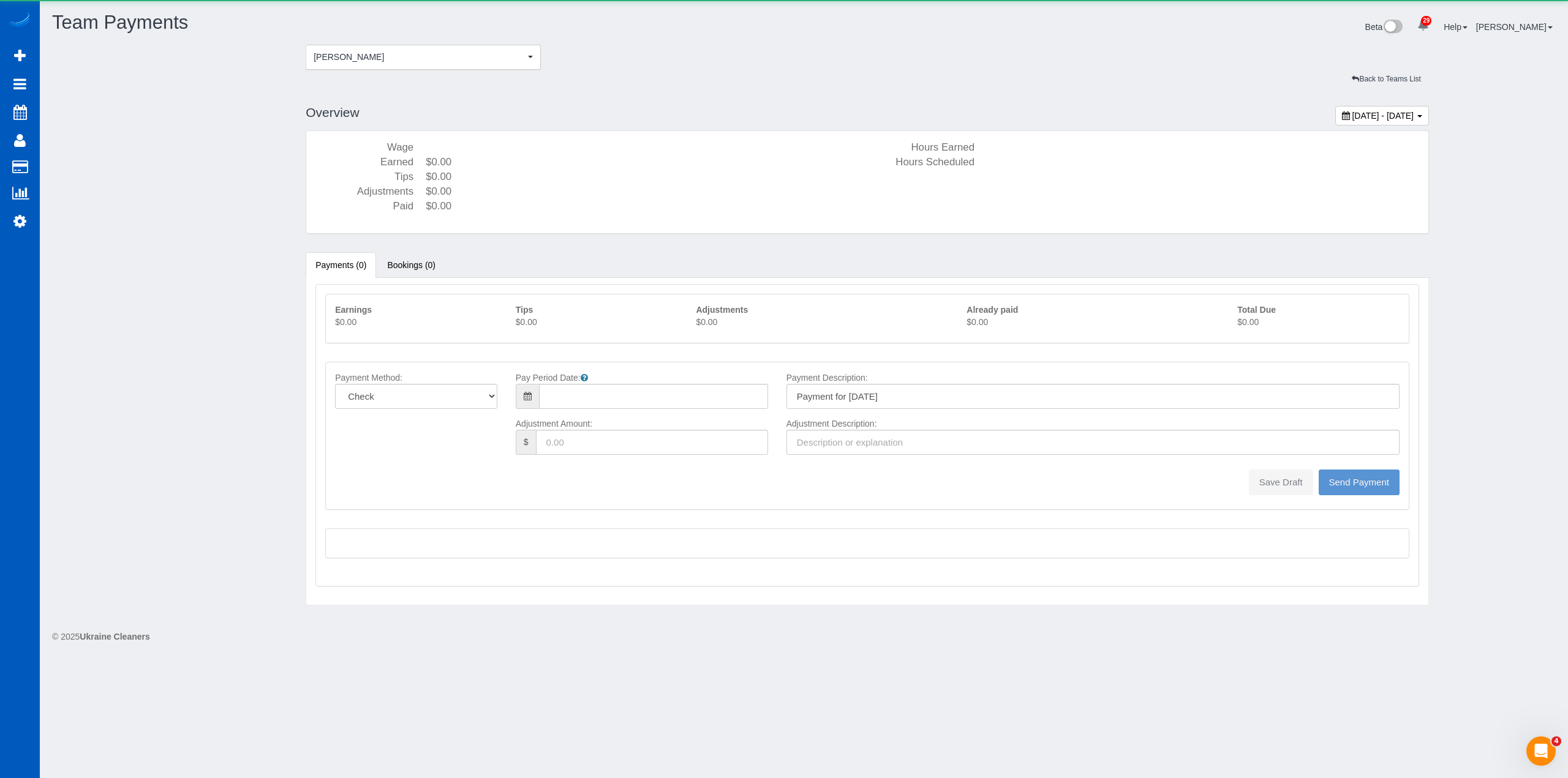
type input "08/24/2025"
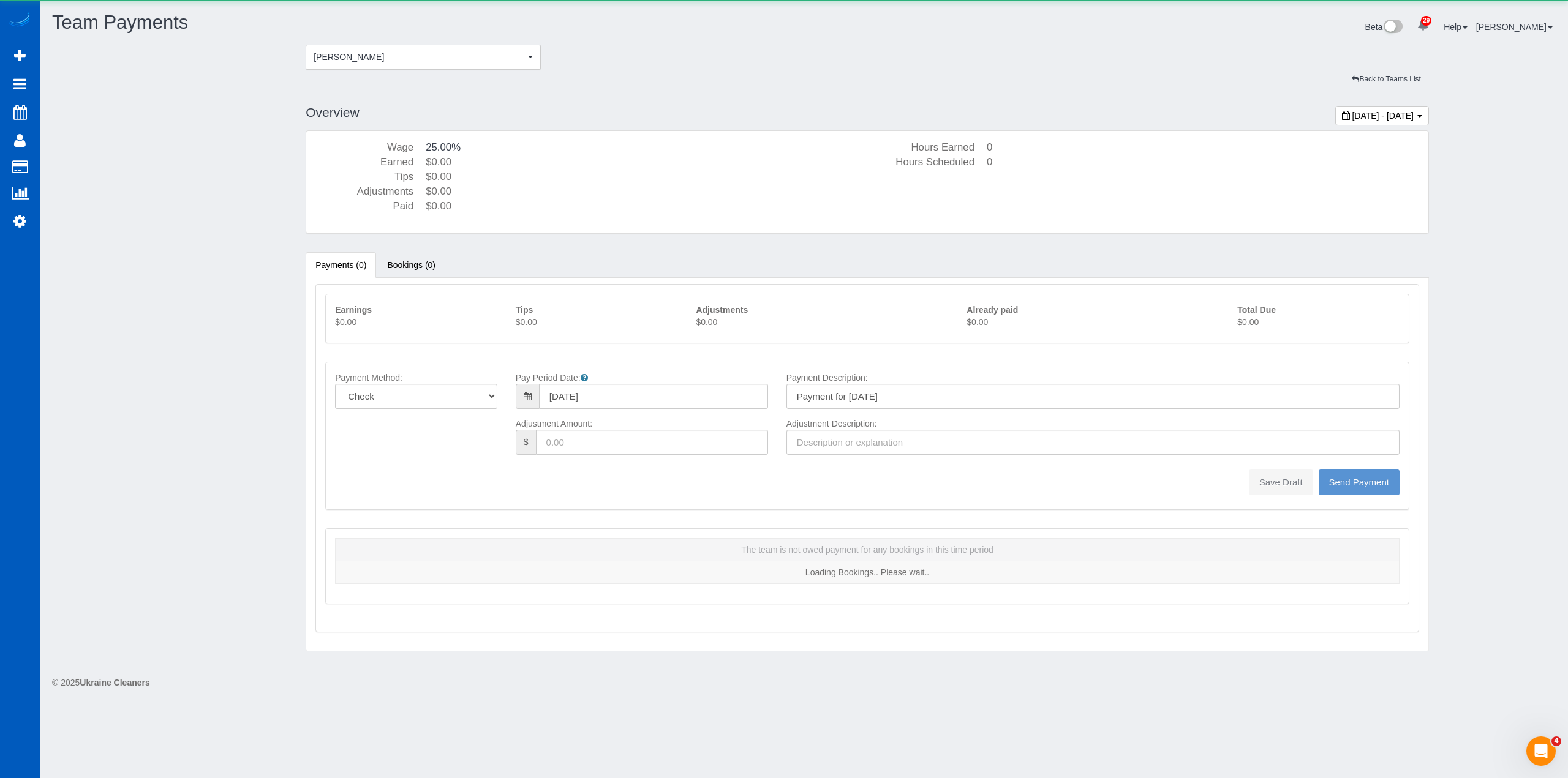
click at [1341, 123] on div "August 24, 2025 - August 30, 2025" at bounding box center [1383, 116] width 94 height 19
type input "**********"
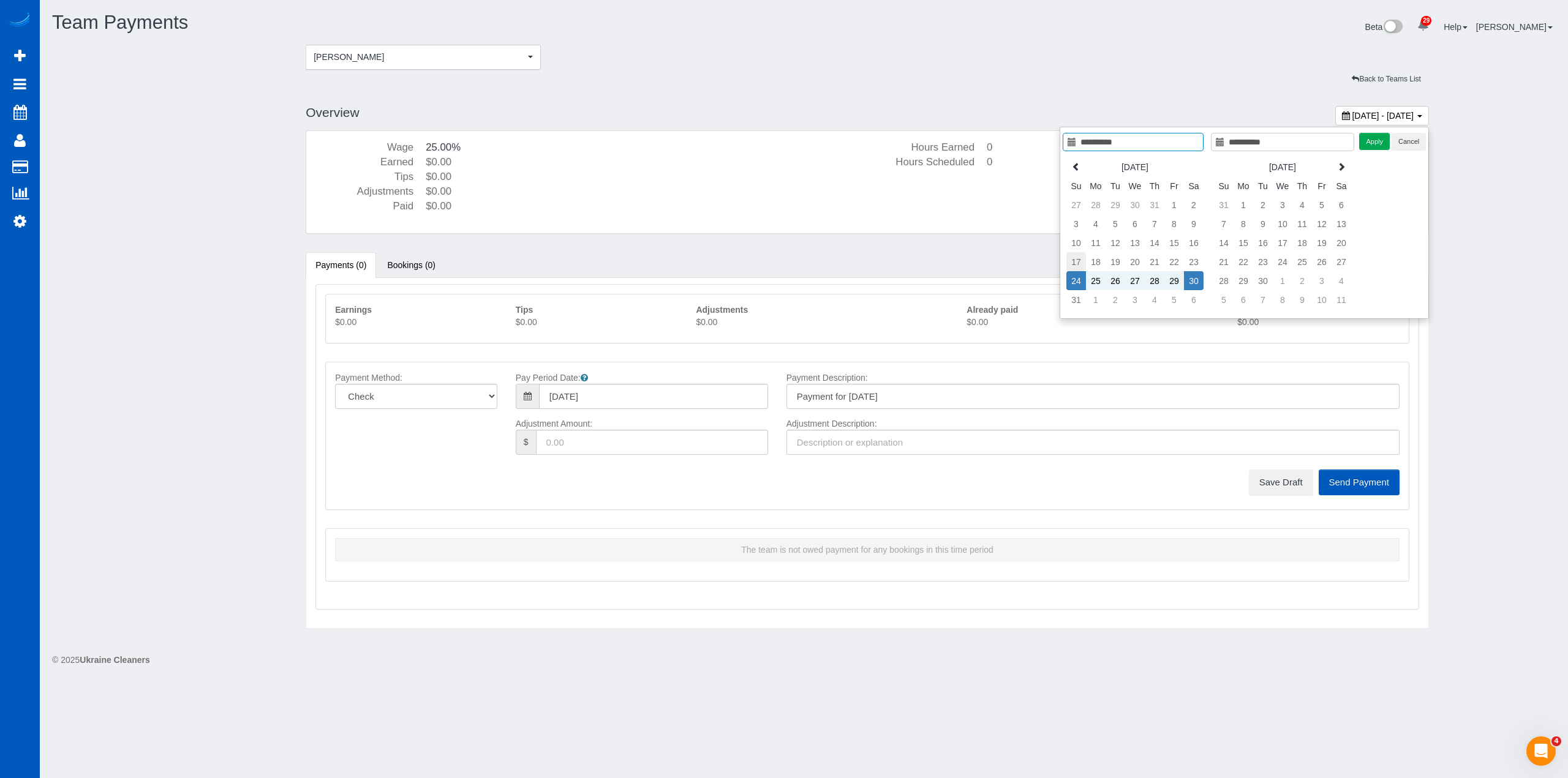
type input "**********"
click at [1080, 263] on td "17" at bounding box center [1076, 262] width 19 height 19
type input "**********"
click at [1195, 271] on td "30" at bounding box center [1194, 281] width 19 height 19
type input "**********"
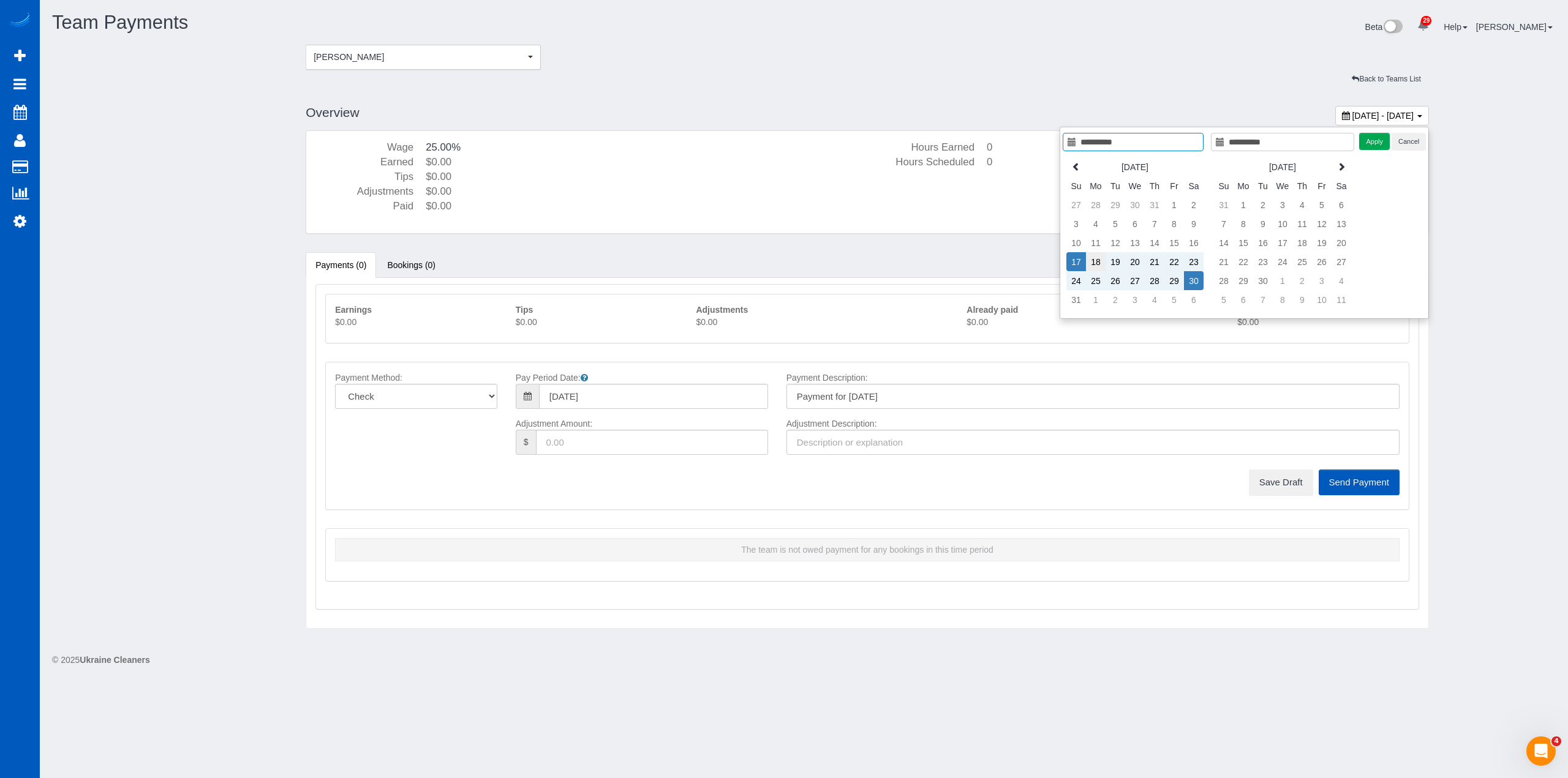
click at [1086, 257] on td "18" at bounding box center [1096, 262] width 19 height 19
type input "**********"
click at [1079, 260] on td "17" at bounding box center [1076, 262] width 19 height 19
type input "**********"
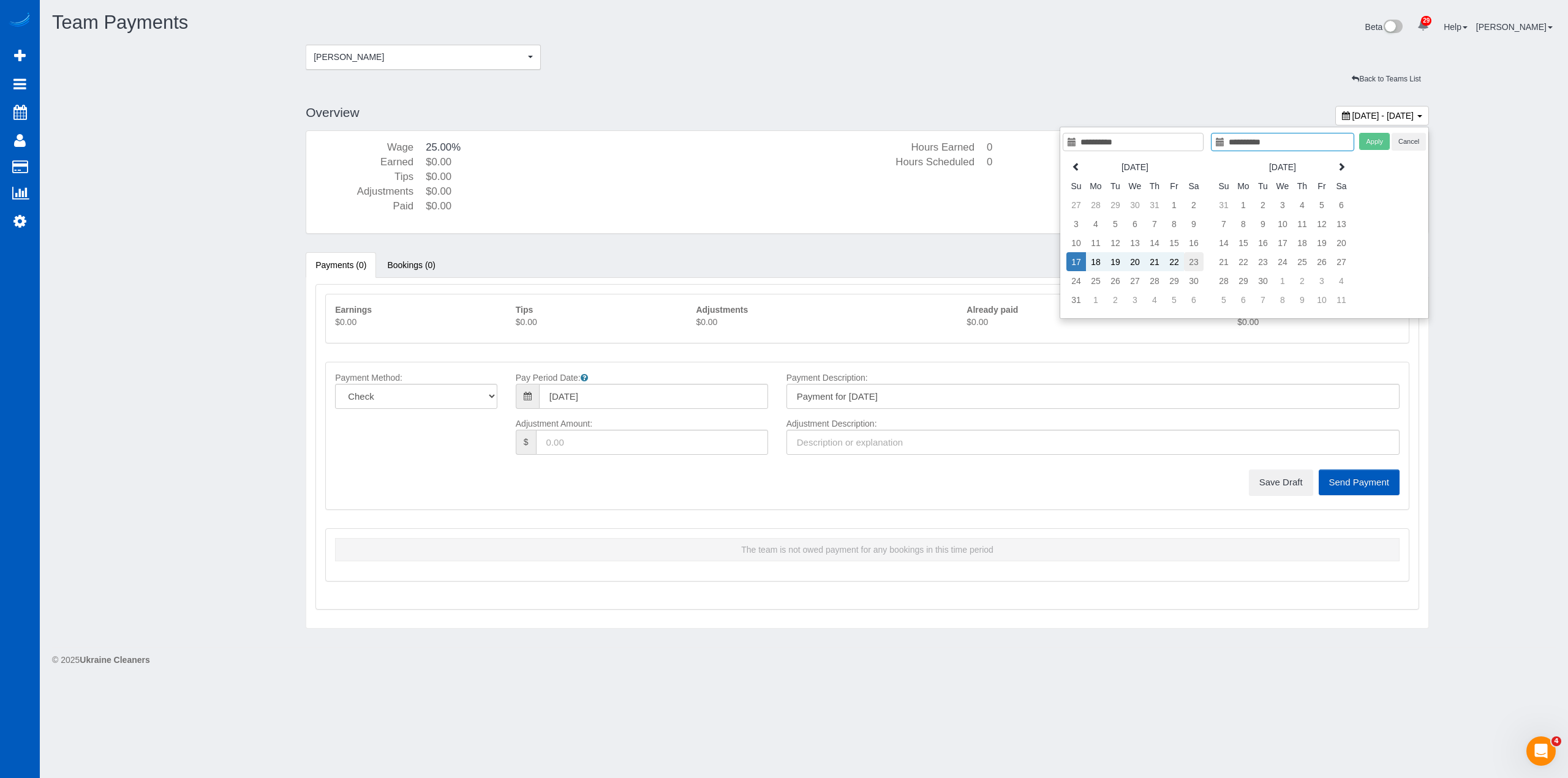
click at [1191, 260] on td "23" at bounding box center [1194, 262] width 19 height 19
type input "**********"
click at [1363, 143] on button "Apply" at bounding box center [1374, 142] width 30 height 18
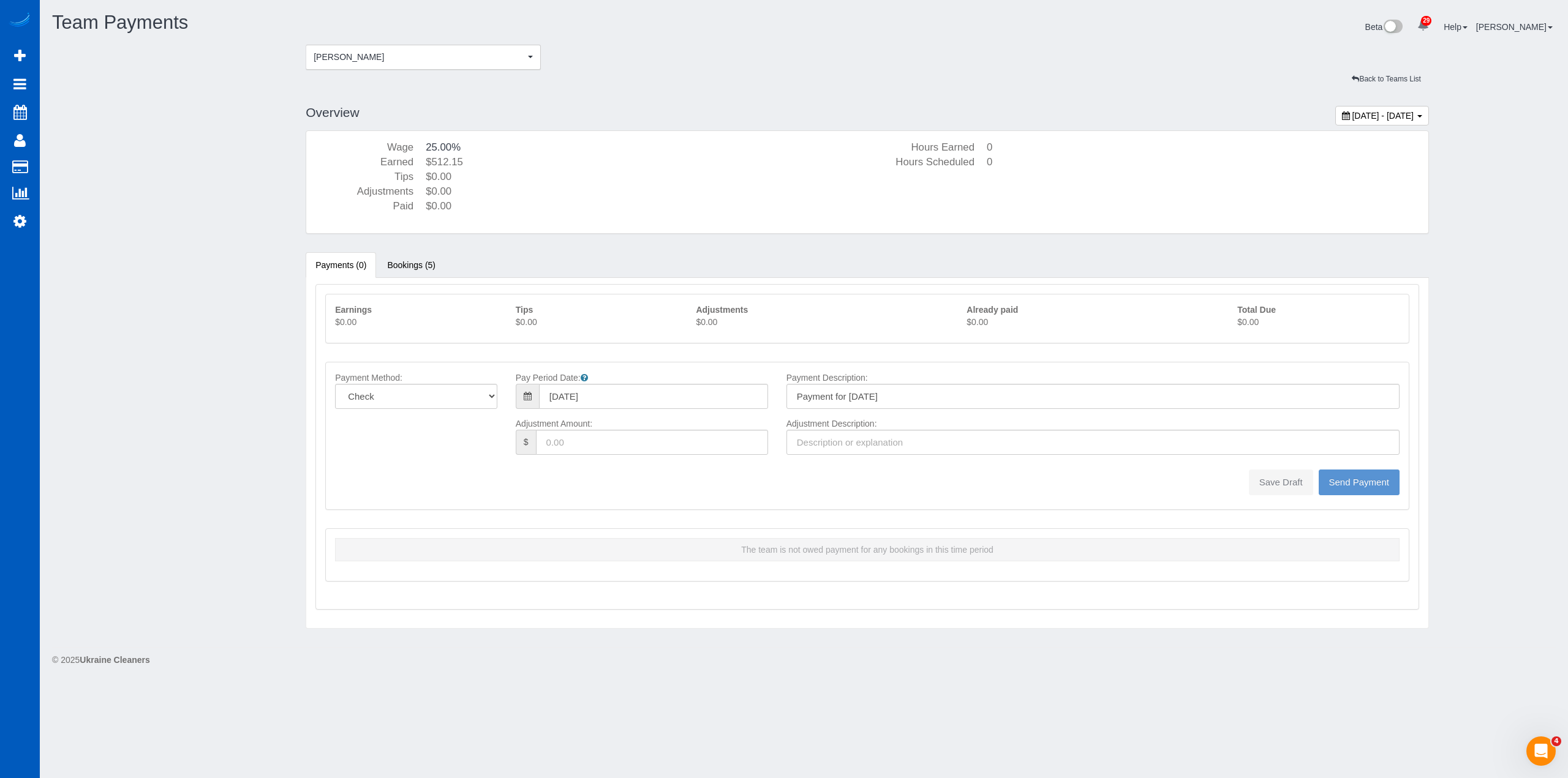
type input "08/17/2025"
type input "Payment for 08/17/2025"
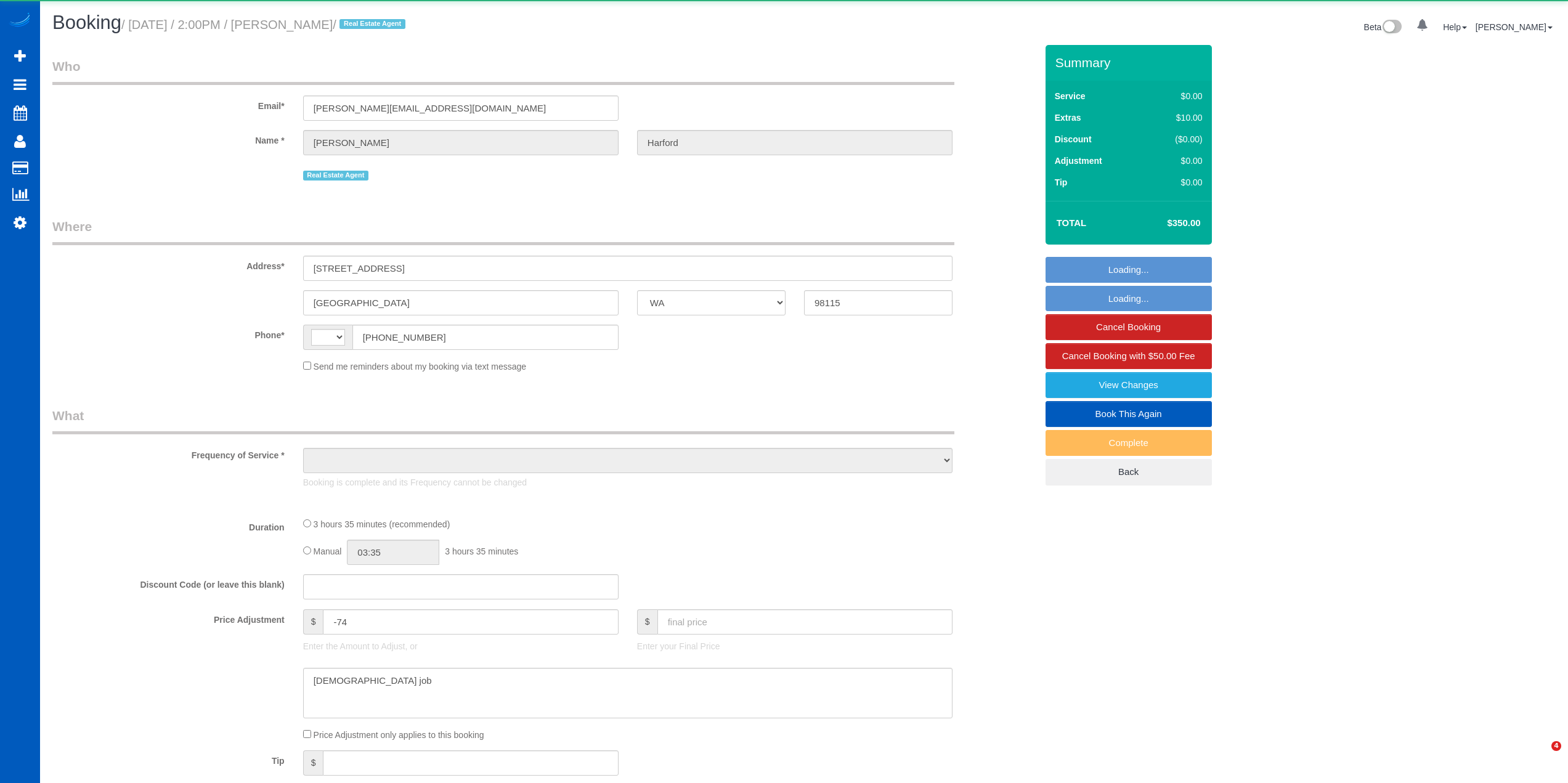
select select "WA"
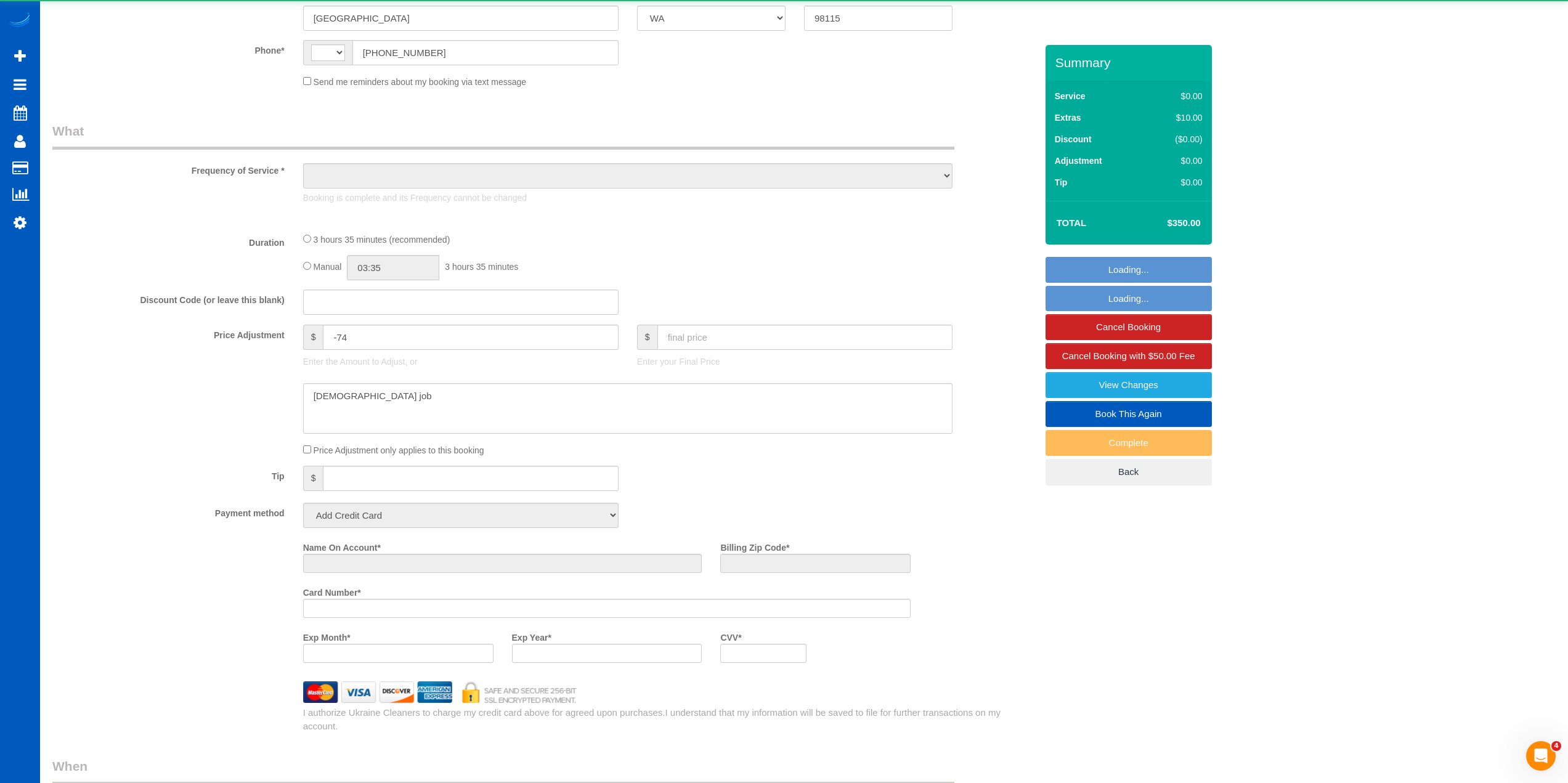
select select "string:US"
select select "object:1263"
select select "string:fspay-e0366ecf-f802-4967-a000-1bfca719be9a"
select select "199"
select select "1001"
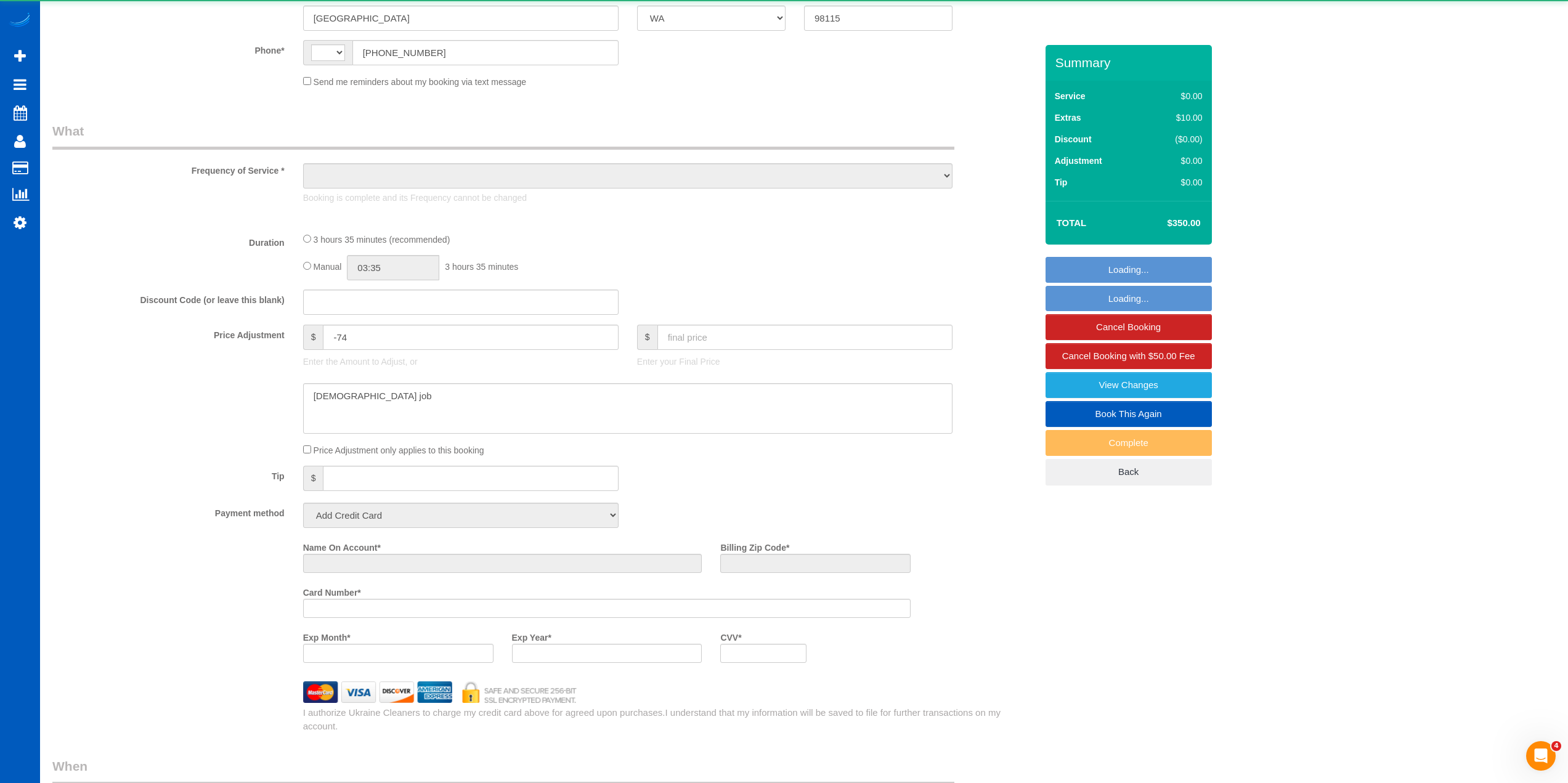
select select "2"
select select "spot1"
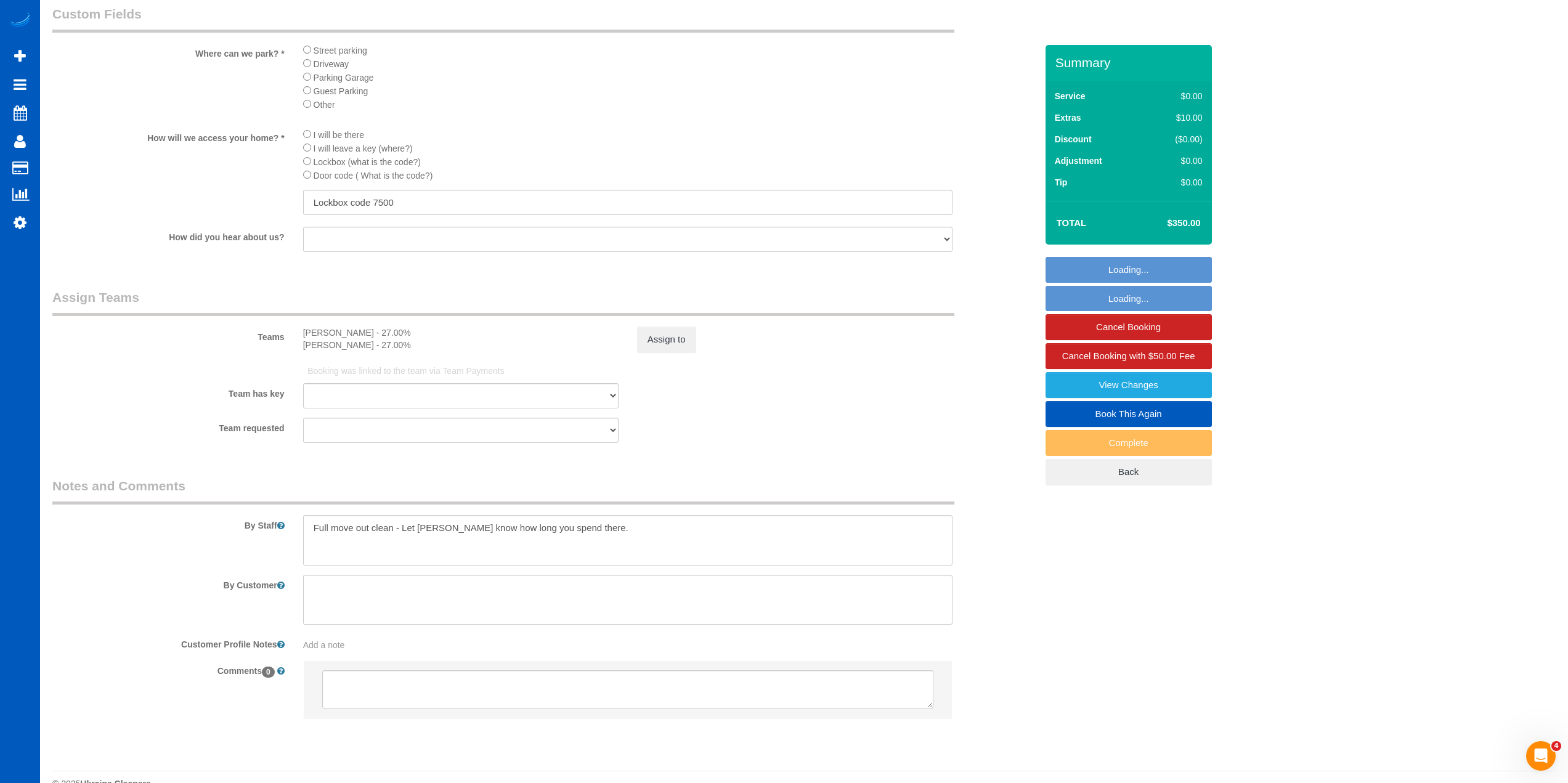
scroll to position [1416, 0]
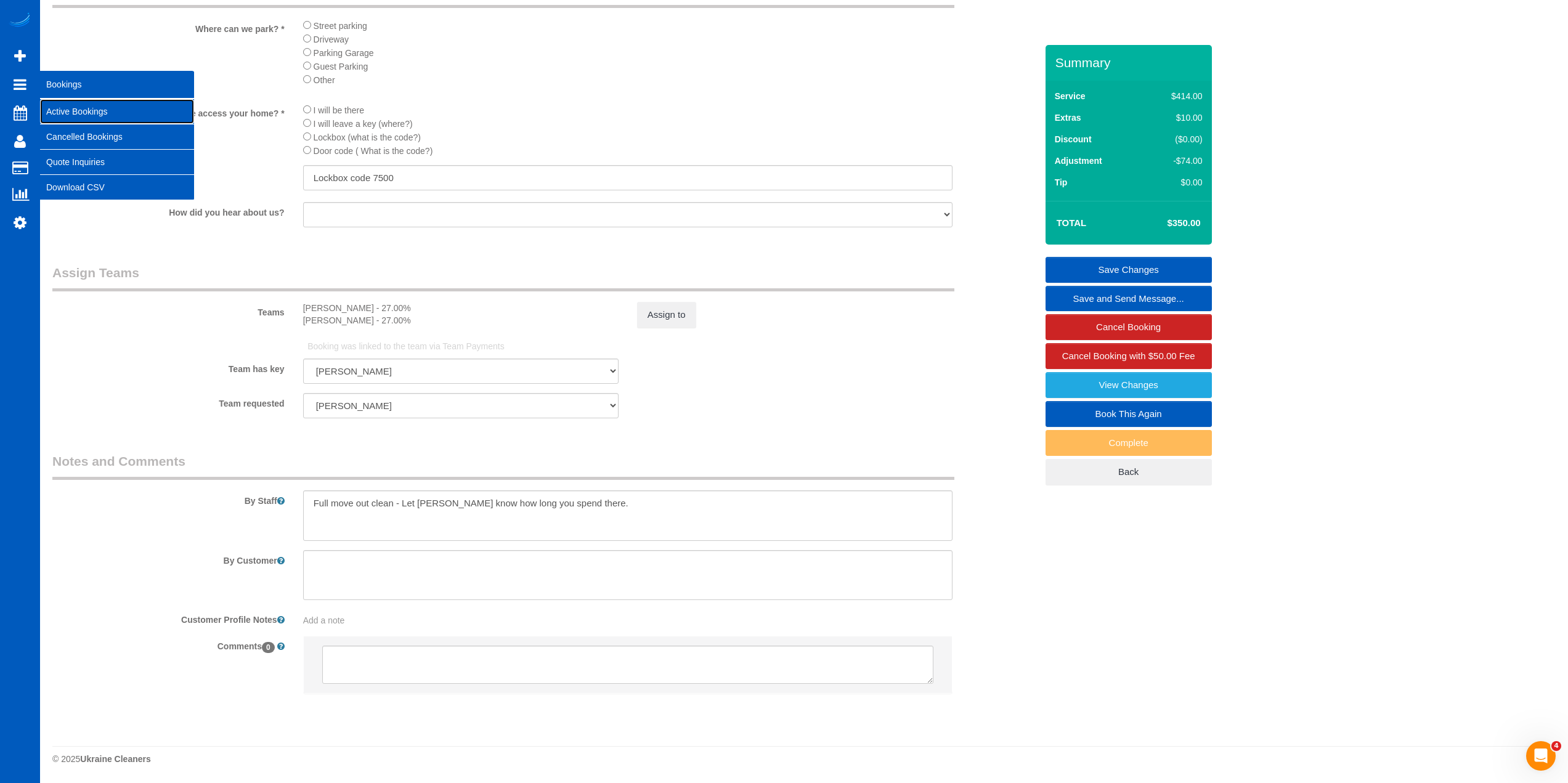
click at [68, 123] on link "Active Bookings" at bounding box center [117, 112] width 154 height 25
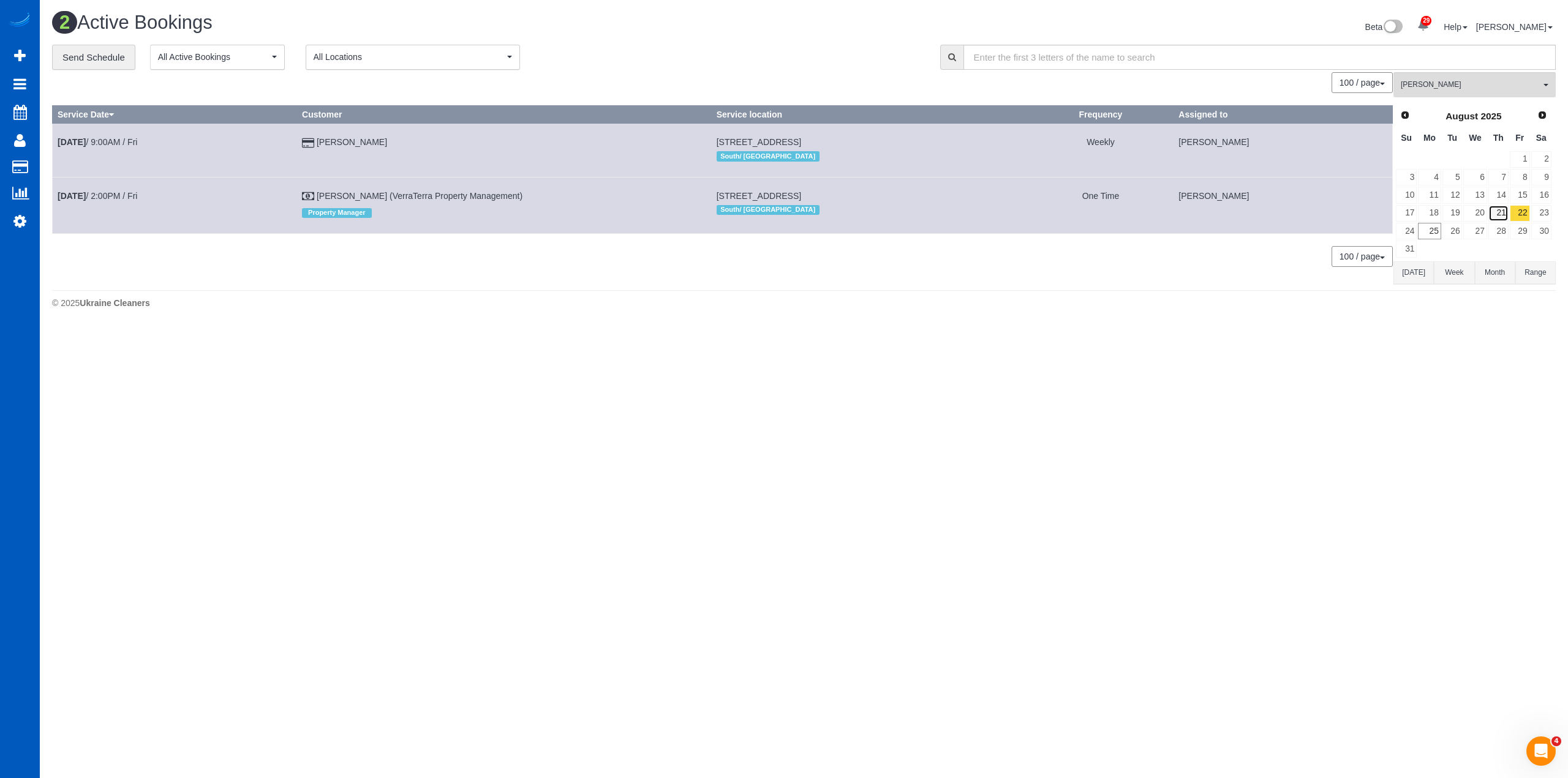
click at [1494, 218] on link "21" at bounding box center [1498, 213] width 20 height 17
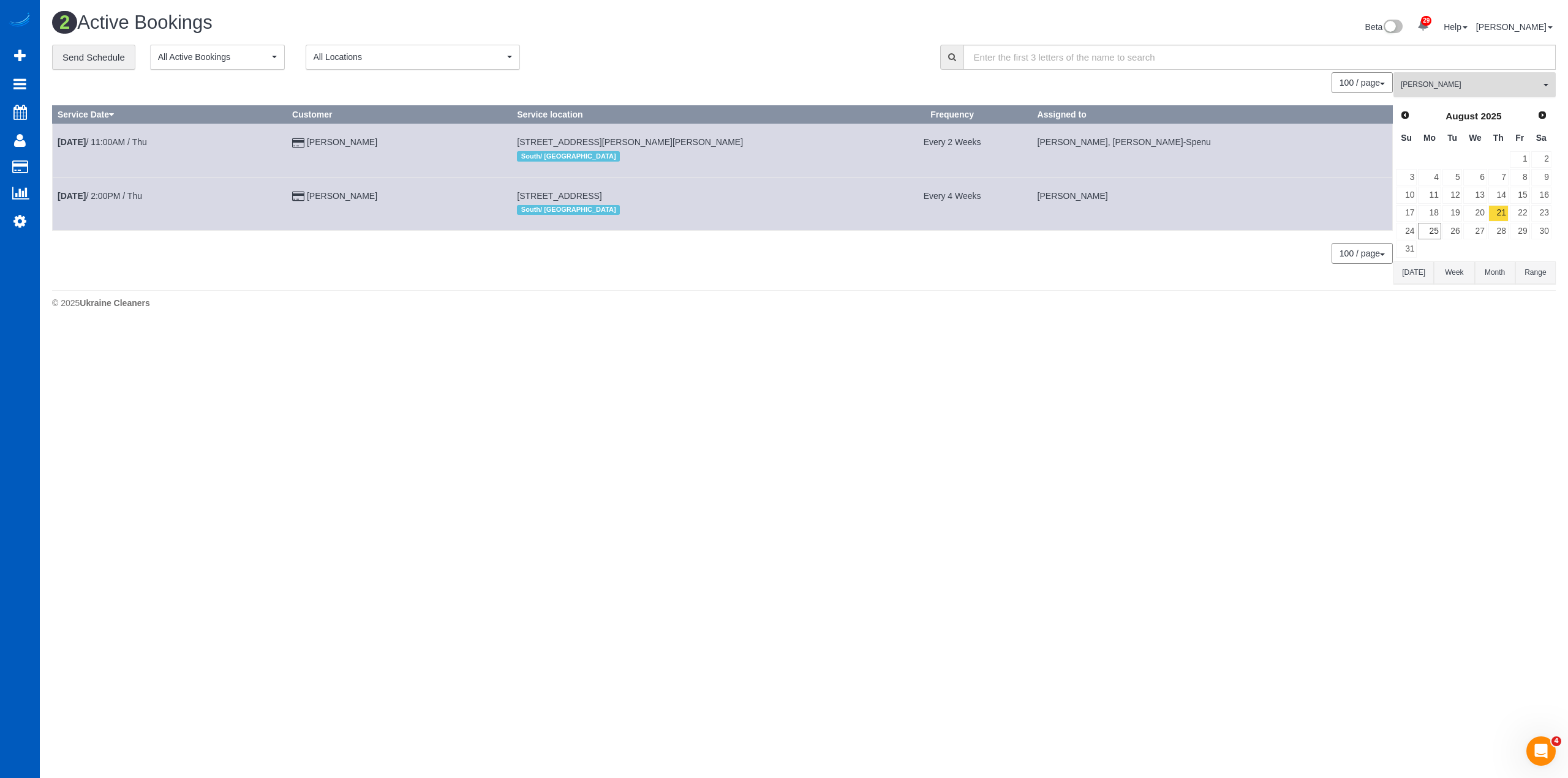
click at [1447, 80] on span "Anzhela Trokhymiuk" at bounding box center [1471, 85] width 140 height 10
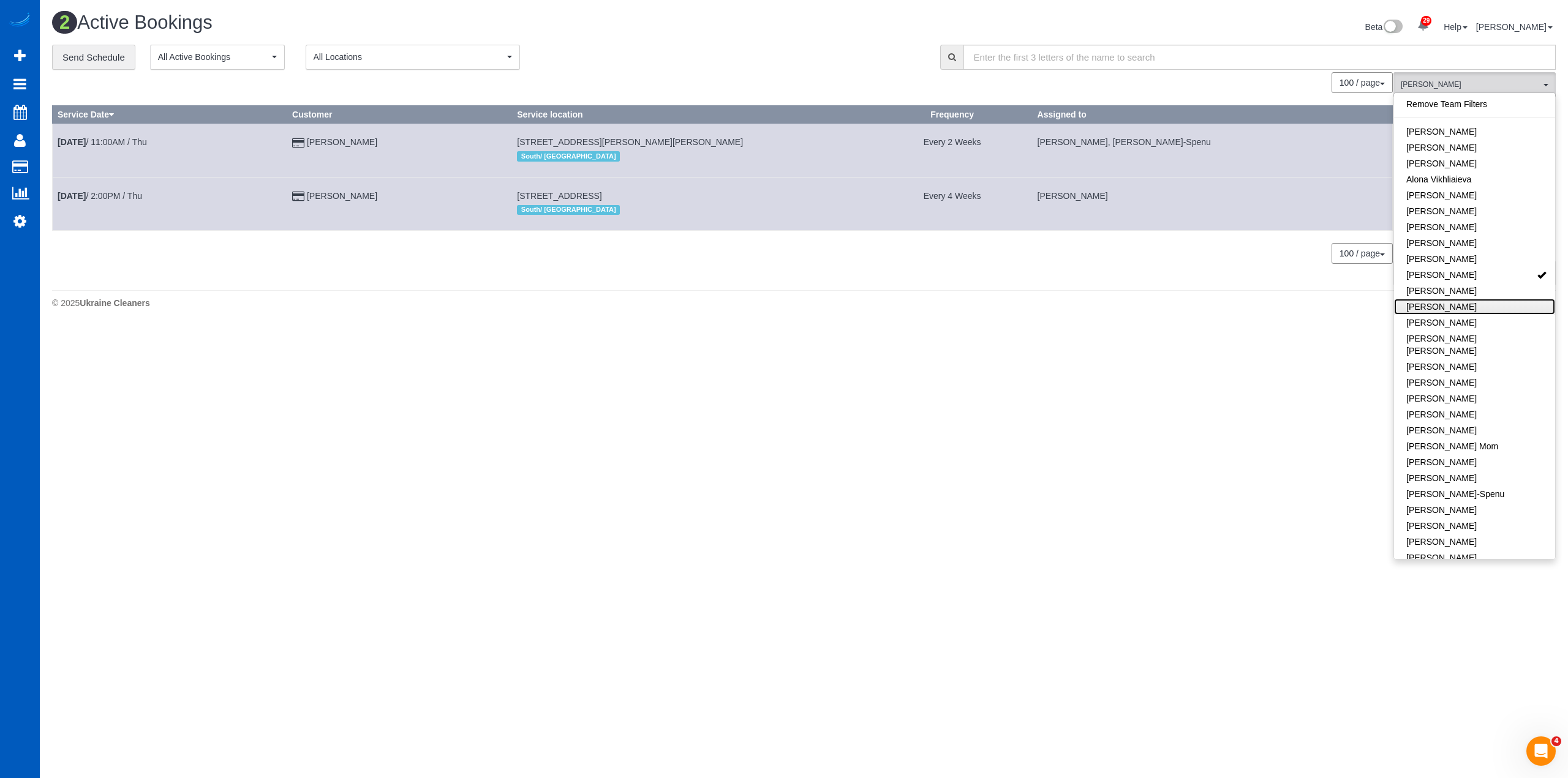
click at [1480, 308] on link "[PERSON_NAME]" at bounding box center [1475, 306] width 161 height 16
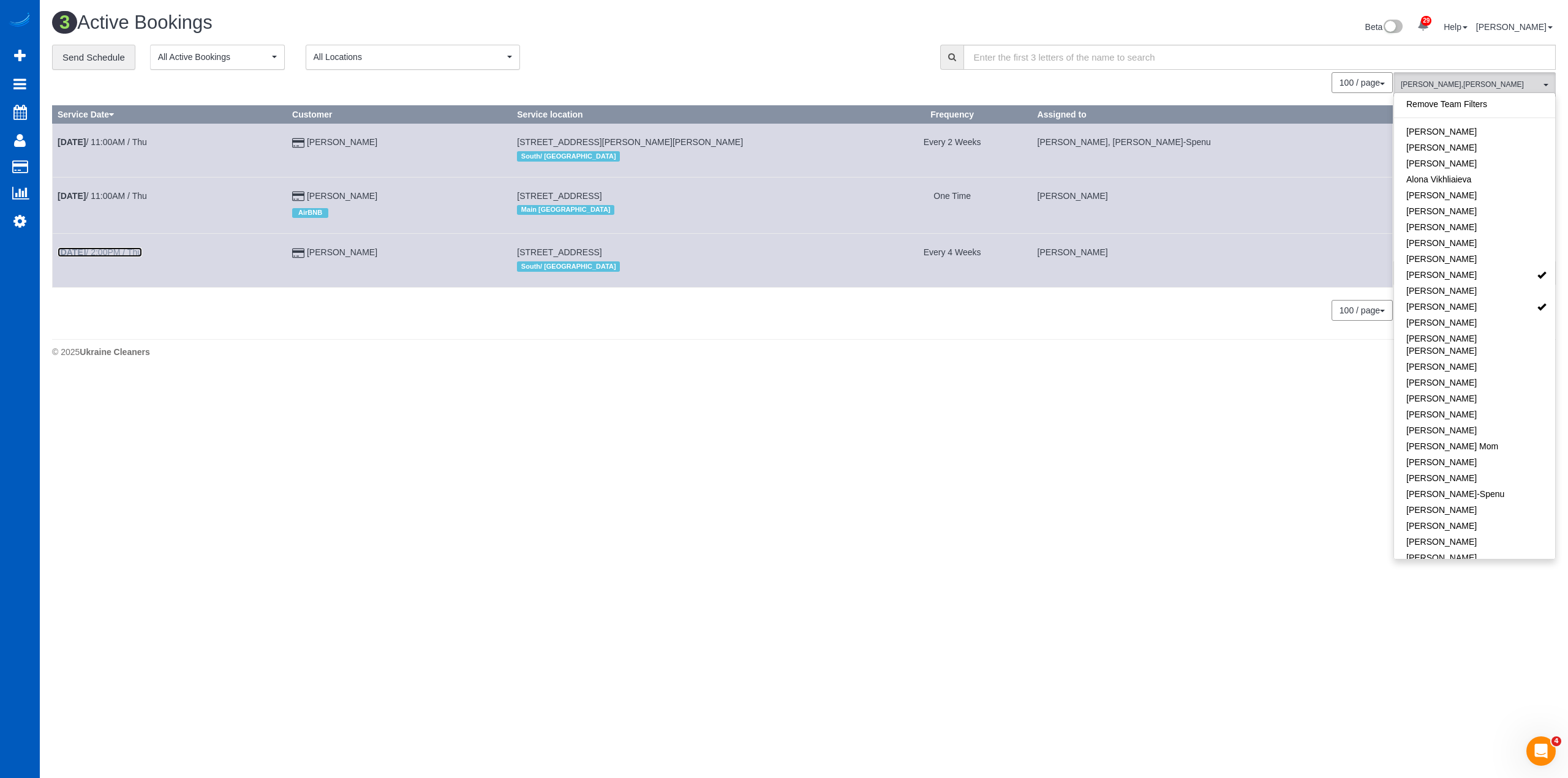
click at [140, 255] on link "Aug 21st / 2:00PM / Thu" at bounding box center [100, 252] width 85 height 10
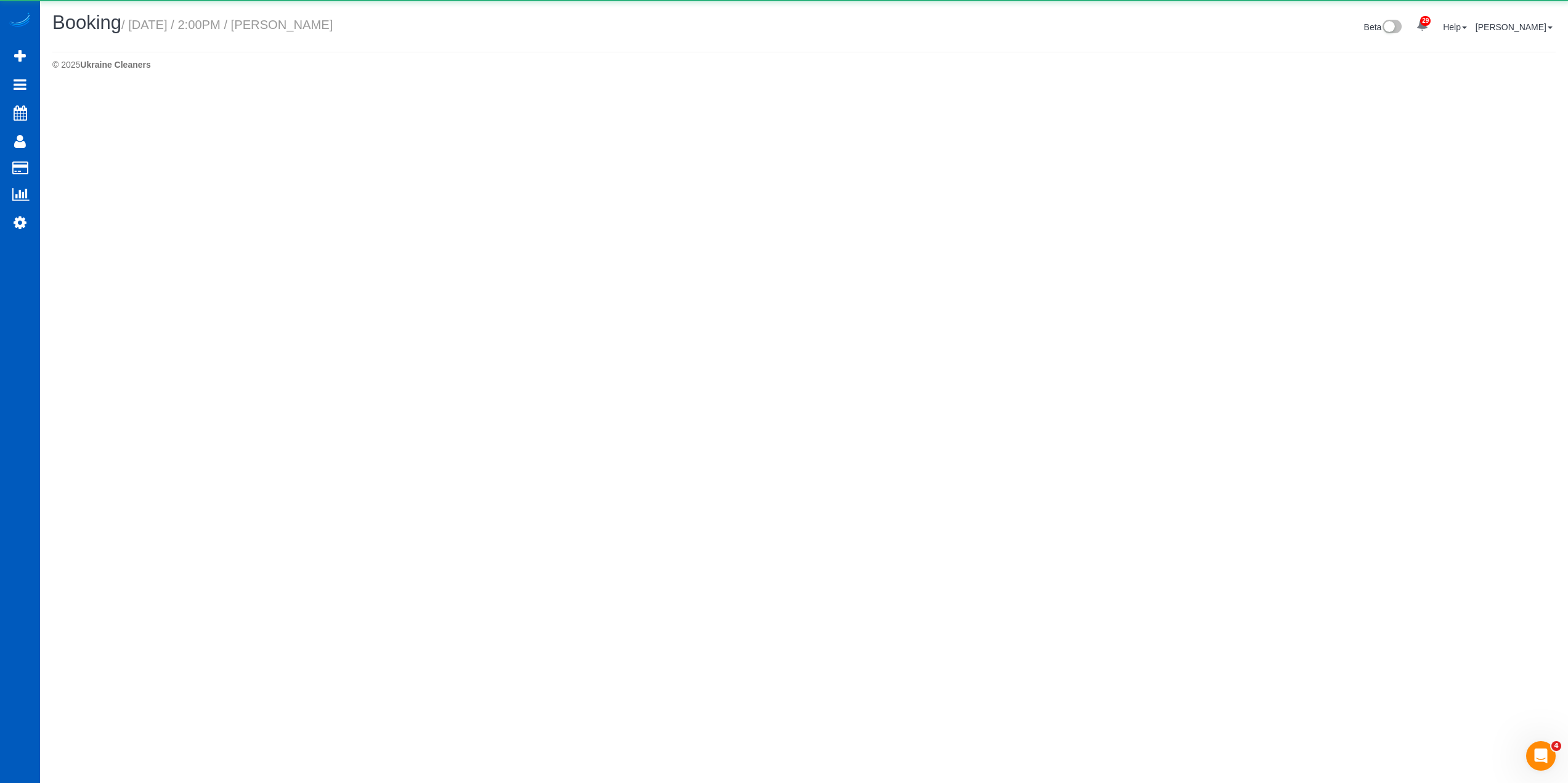
select select "WA"
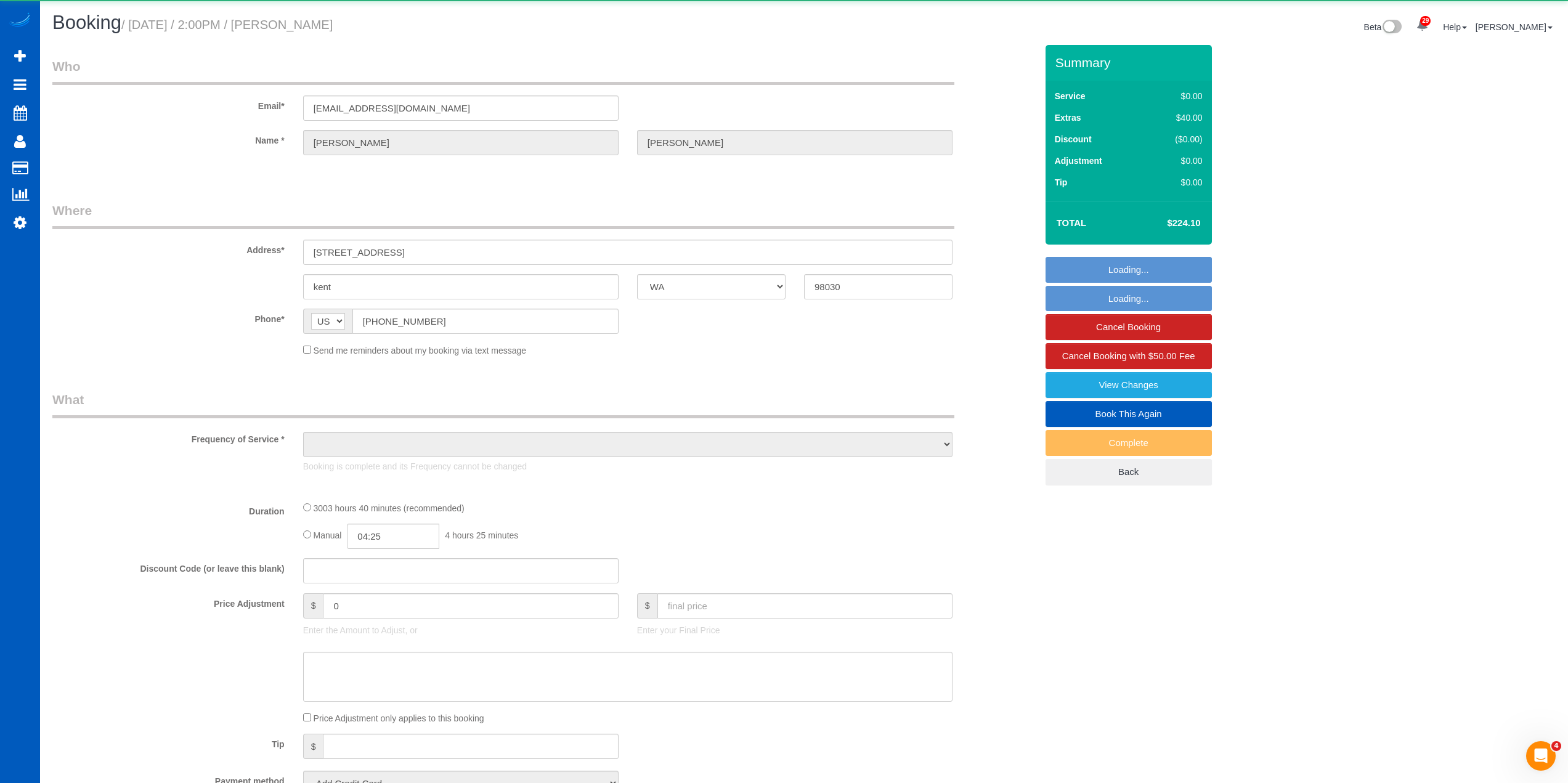
select select "object:2478"
select select "string:fspay-c369a88a-abfc-4478-b1fe-b21cb29b2102"
select select "1501"
select select "3"
select select "spot6"
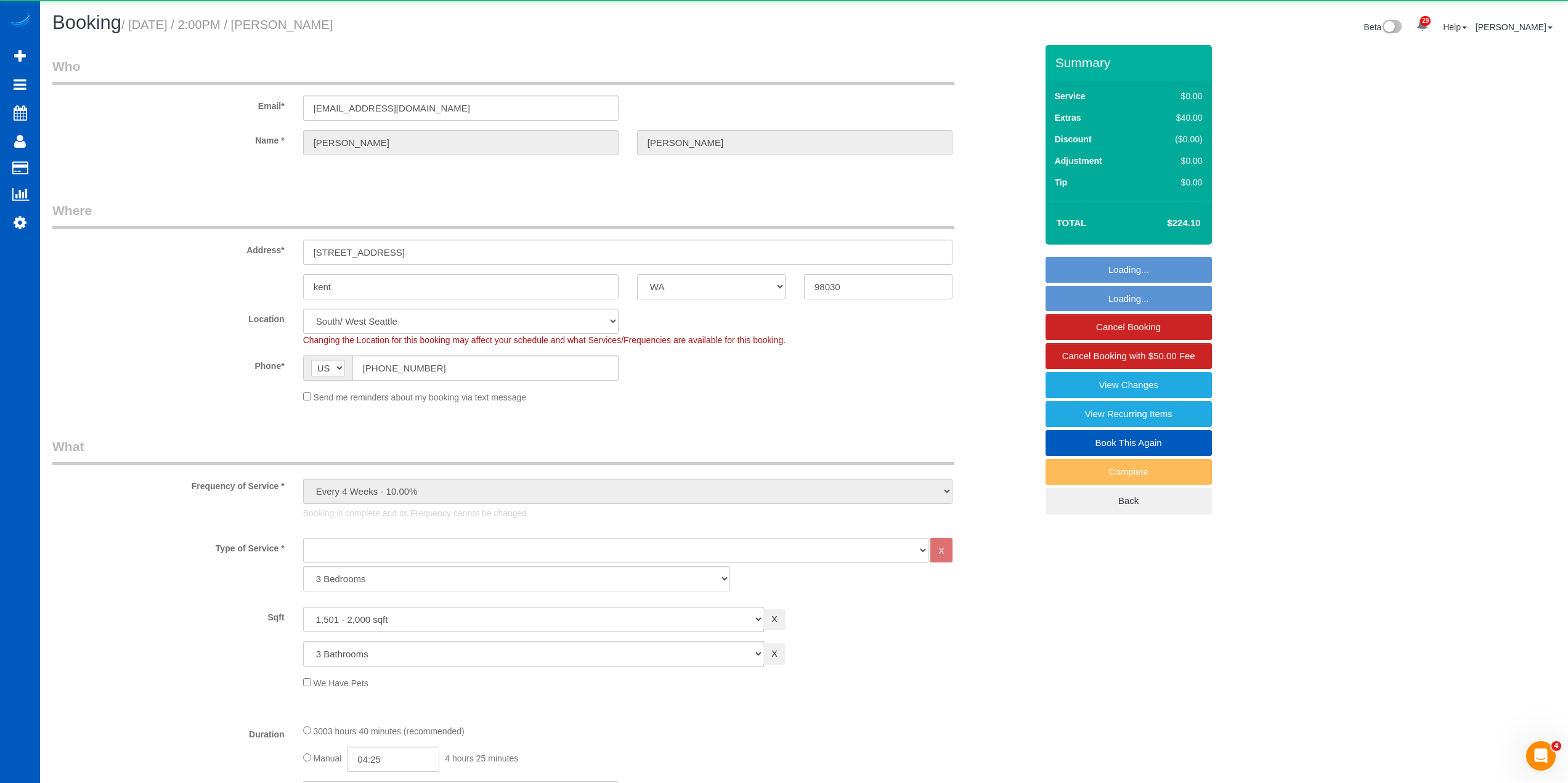
select select "1501"
select select "3"
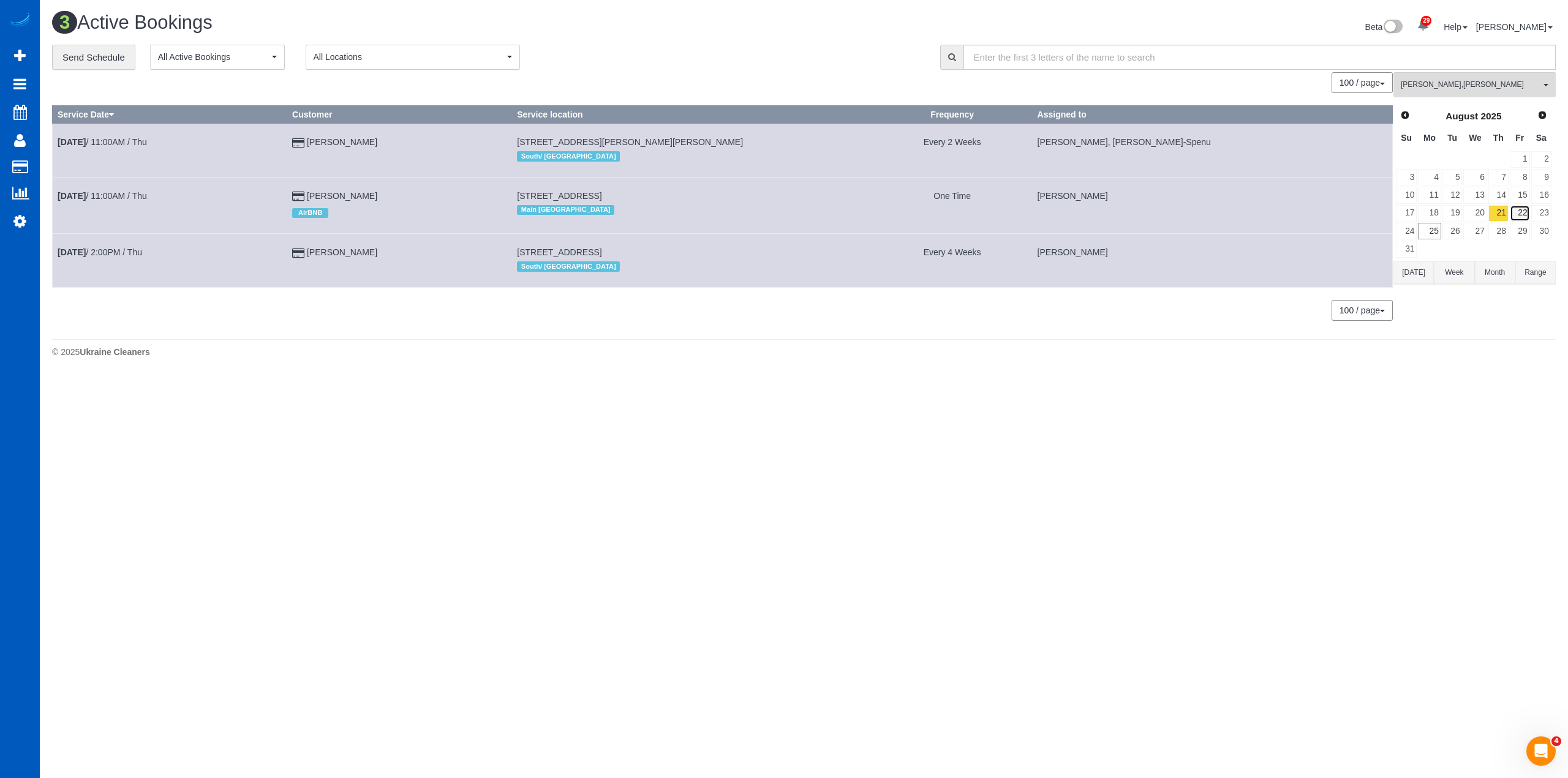
click at [1521, 217] on link "22" at bounding box center [1520, 213] width 20 height 17
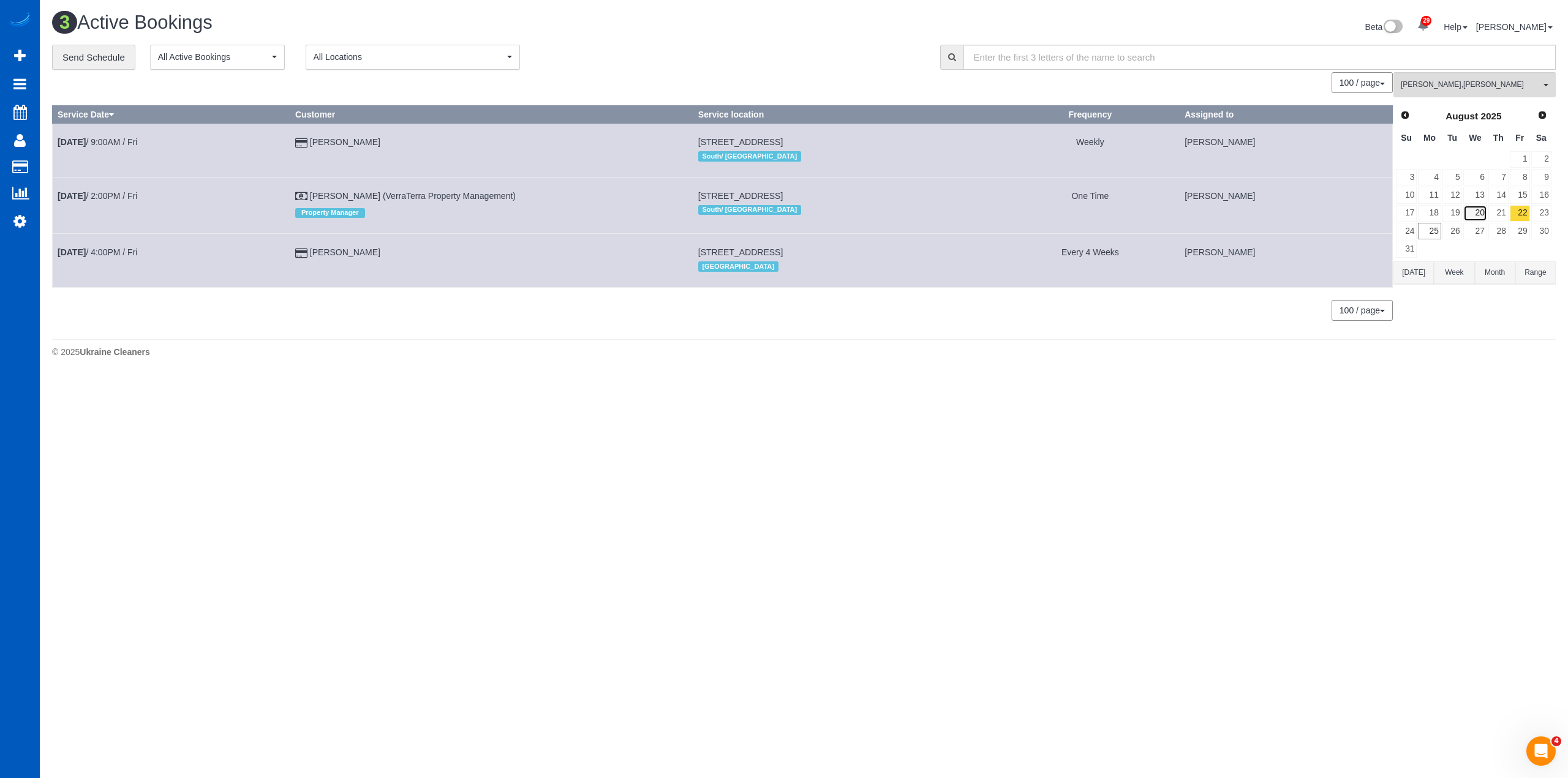
click at [1485, 214] on link "20" at bounding box center [1475, 213] width 23 height 17
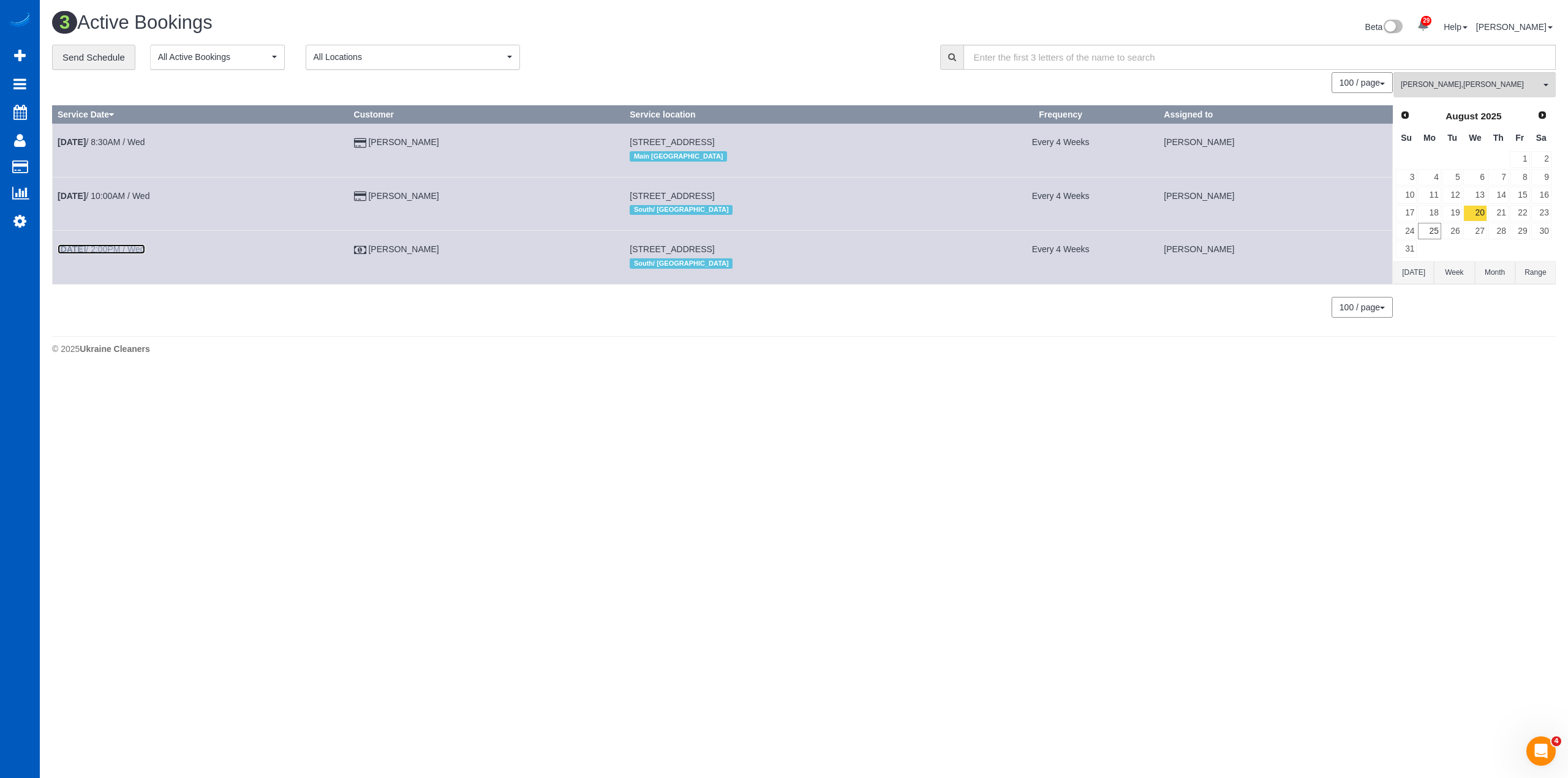
click at [108, 245] on link "Aug 20th / 2:00PM / Wed" at bounding box center [101, 249] width 87 height 10
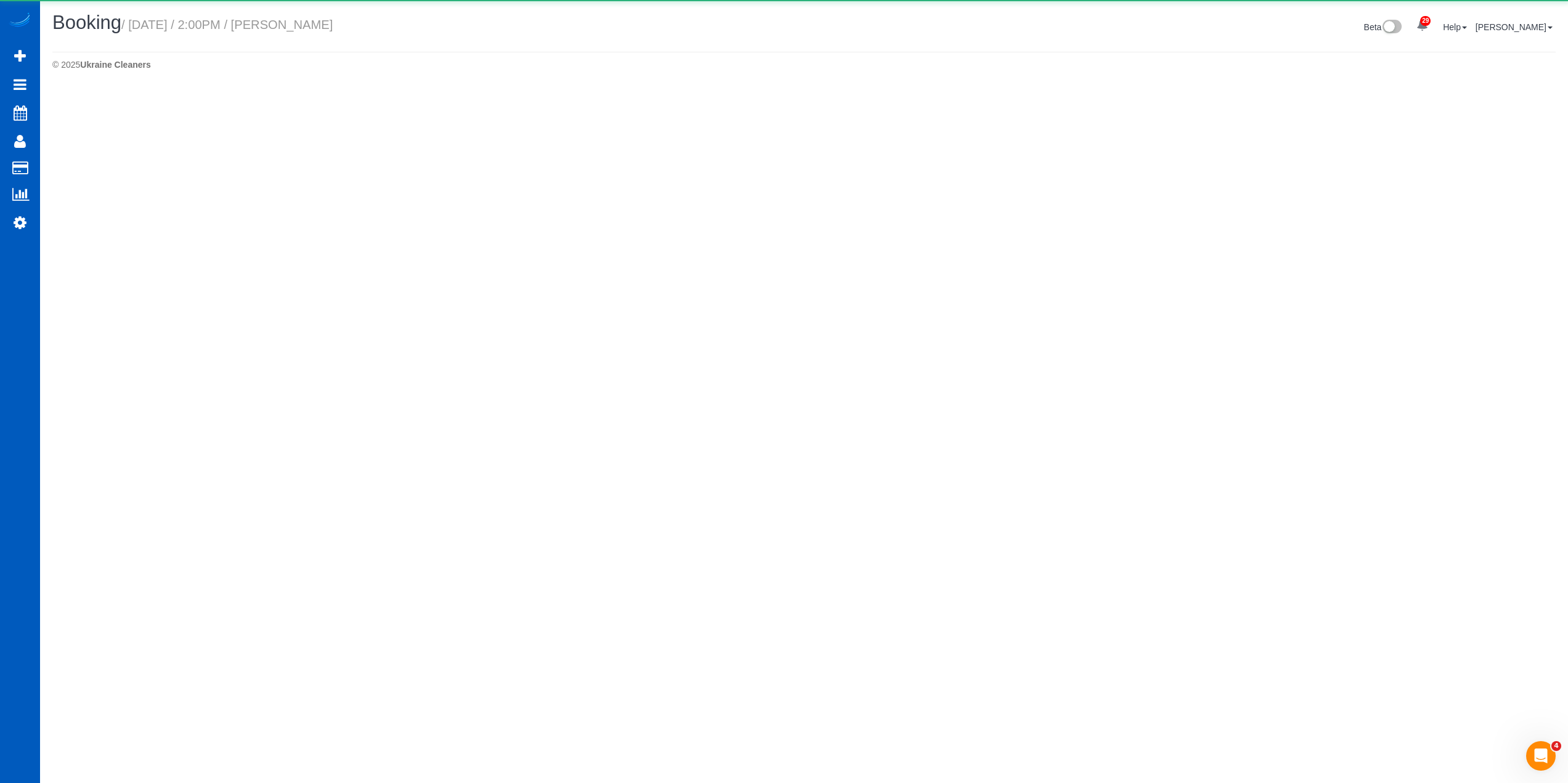
select select "WA"
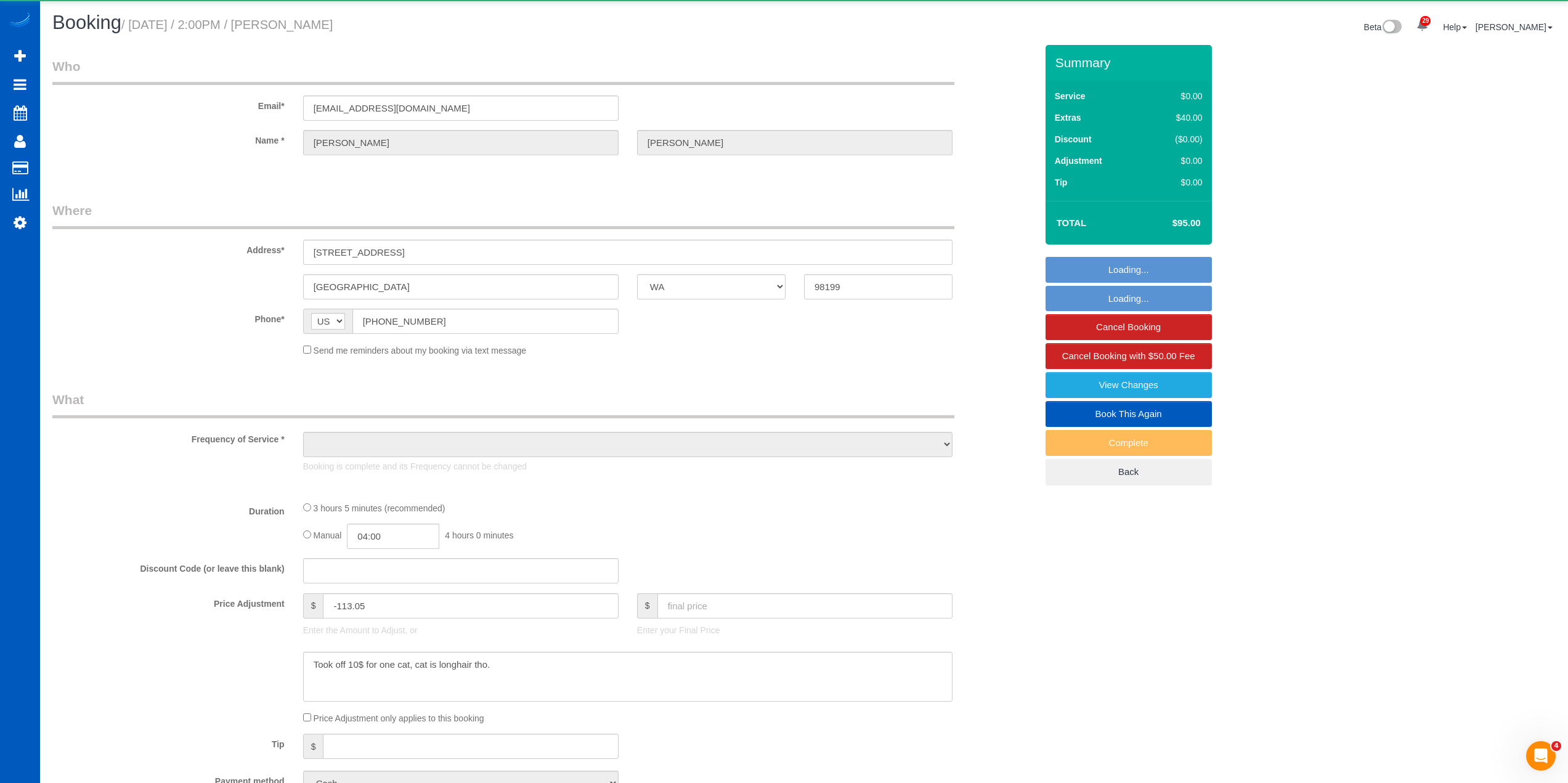
select select "object:3499"
select select "199"
select select "spot11"
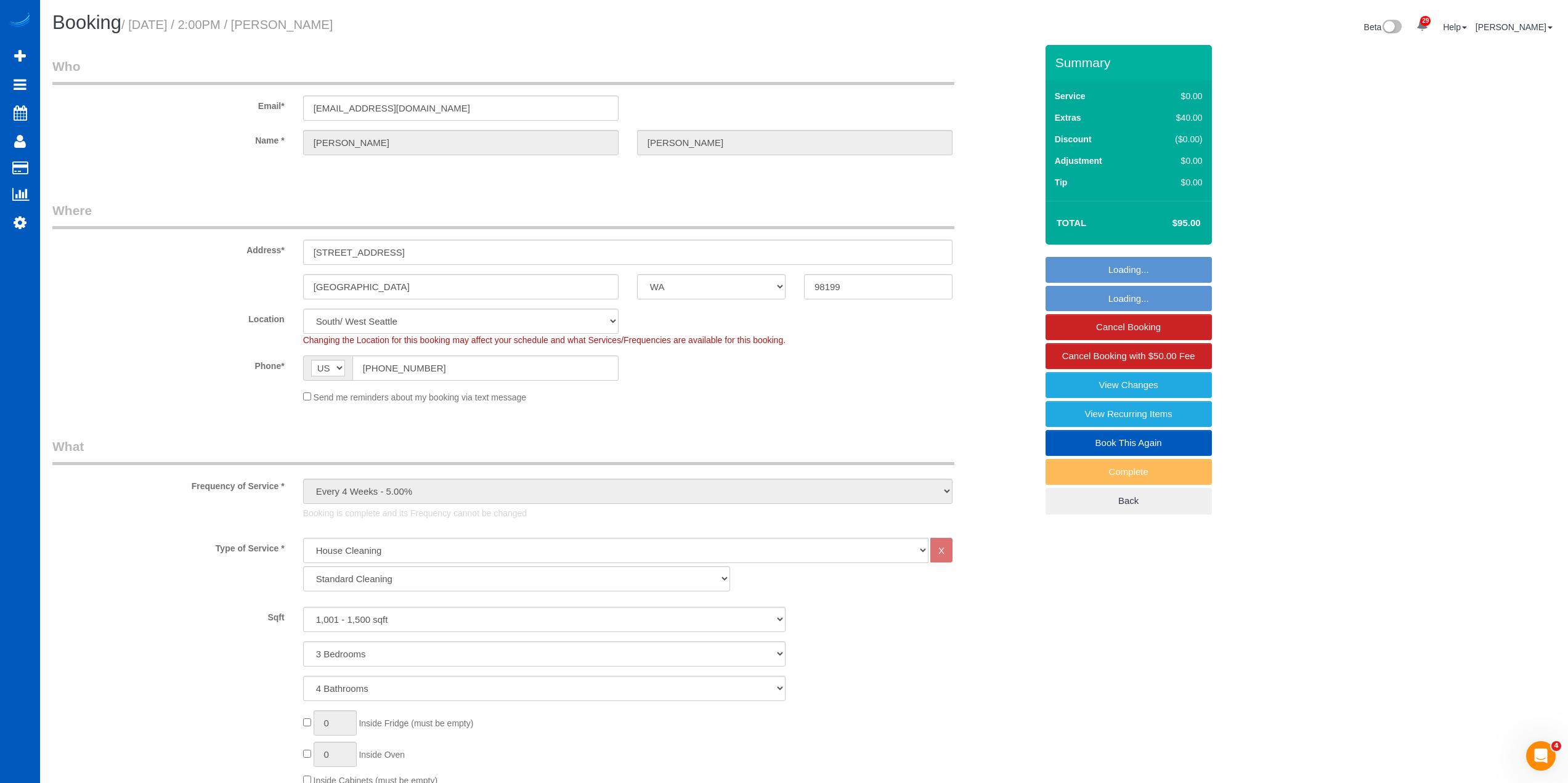
select select "1001"
select select "3"
select select "4"
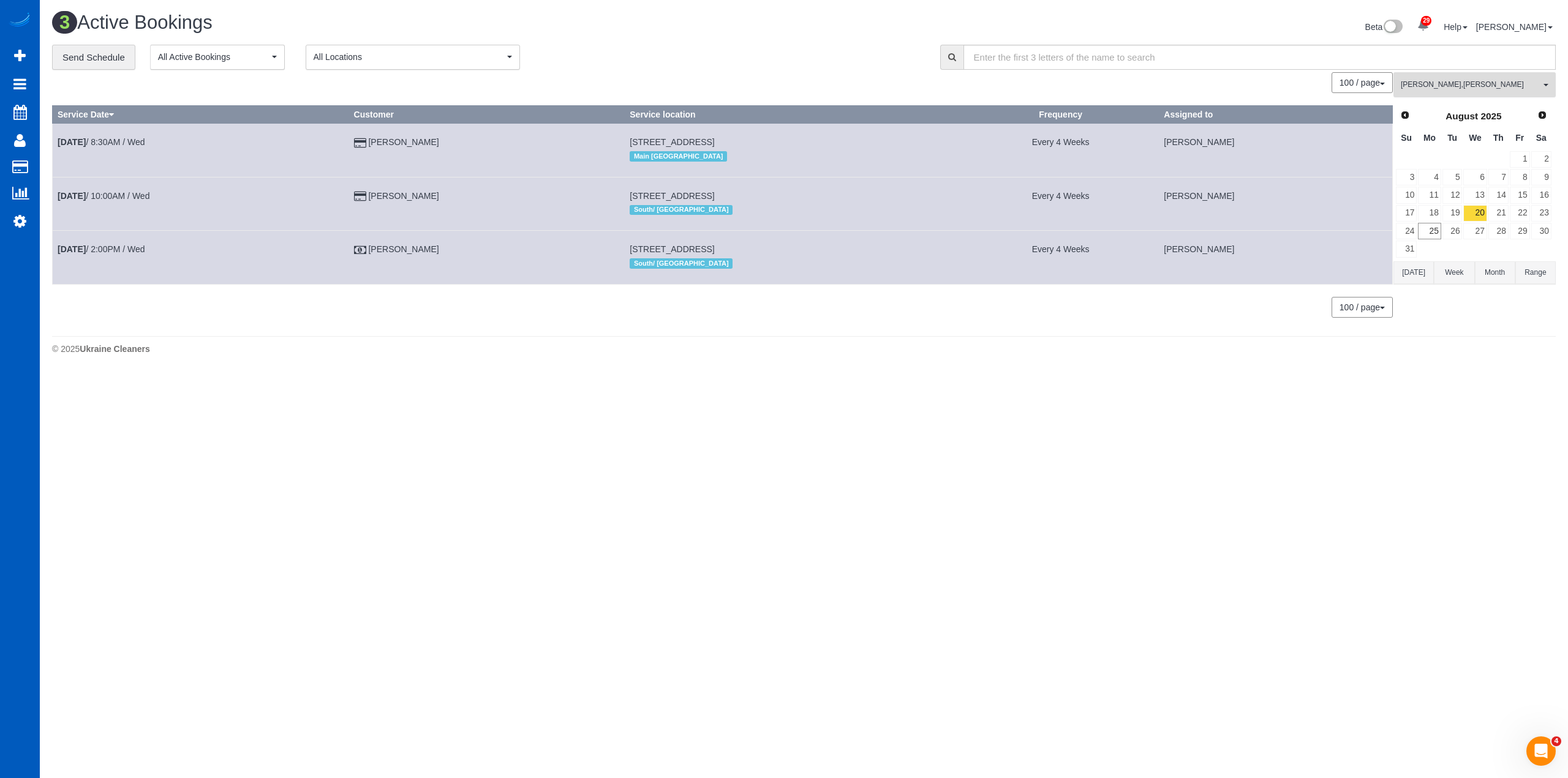
click at [1486, 87] on span "Anzhela Trokhymiuk , Daryna Odzhubiiska" at bounding box center [1471, 85] width 140 height 10
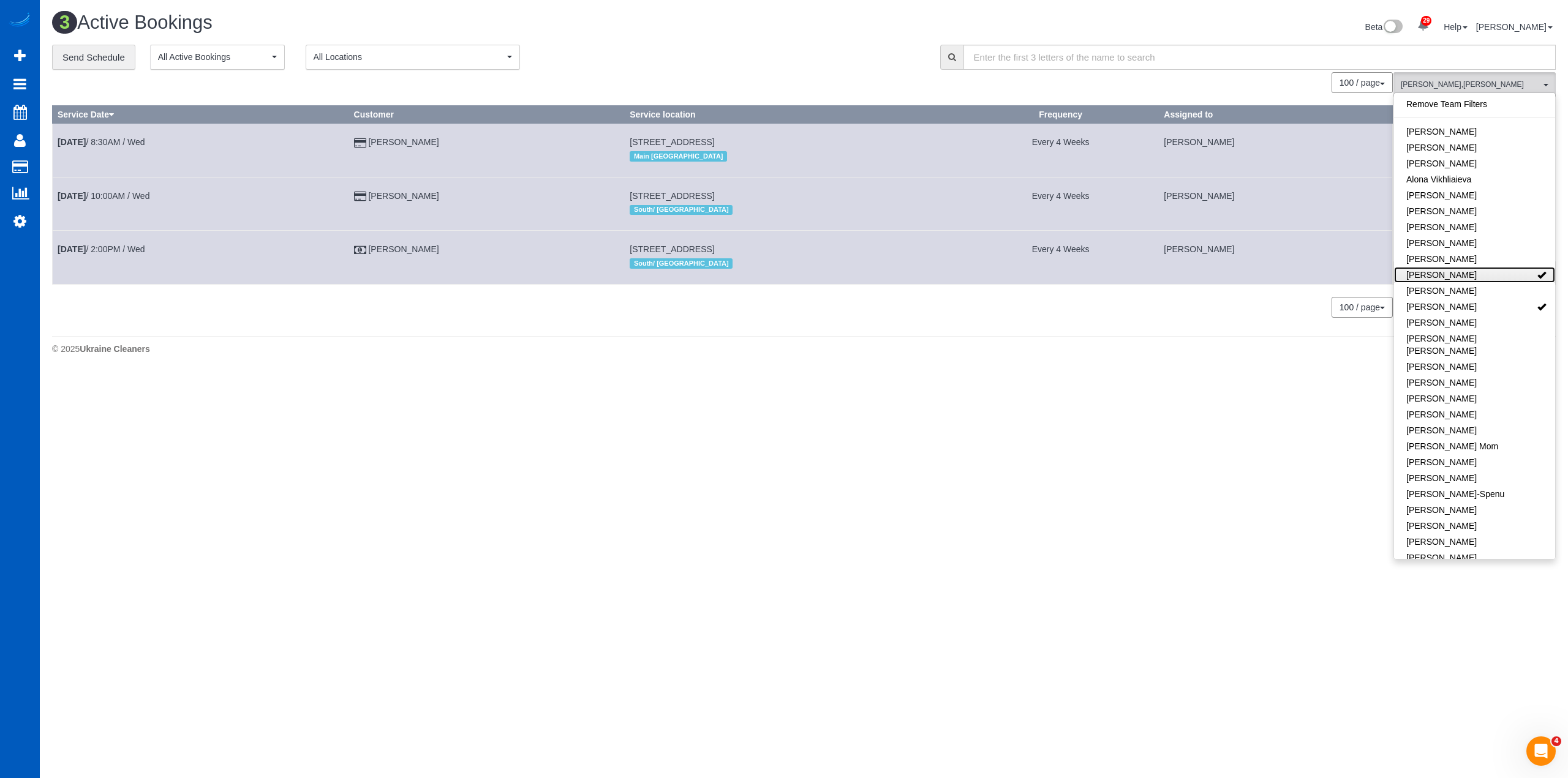
click at [1456, 273] on link "Anzhela Trokhymiuk" at bounding box center [1475, 275] width 161 height 16
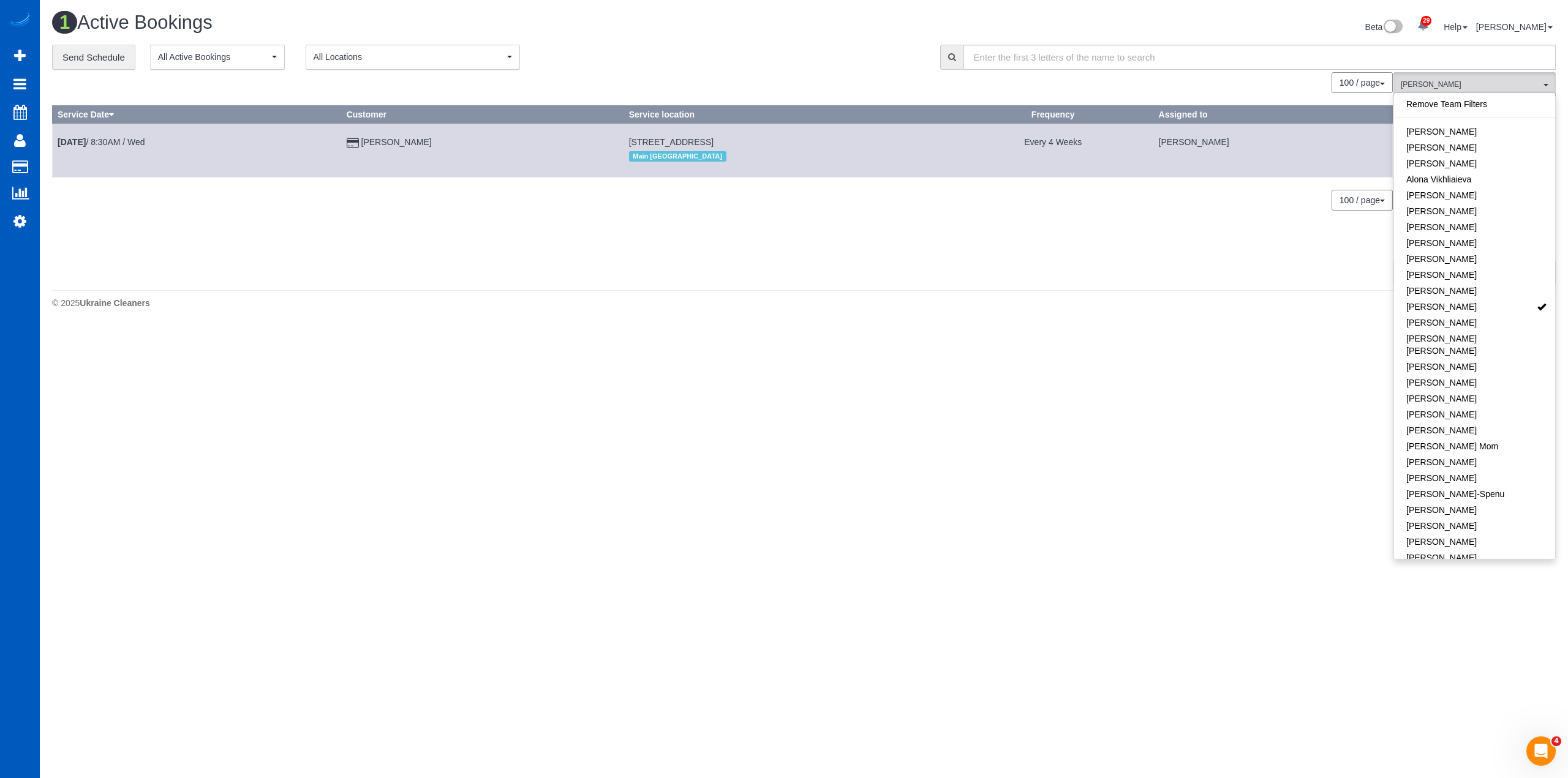
drag, startPoint x: 1226, startPoint y: 368, endPoint x: 1405, endPoint y: 205, distance: 242.1
click at [1229, 367] on body "29 Beta Your Notifications You have 0 alerts × You have 3 to charge for 08/23/2…" at bounding box center [784, 389] width 1568 height 778
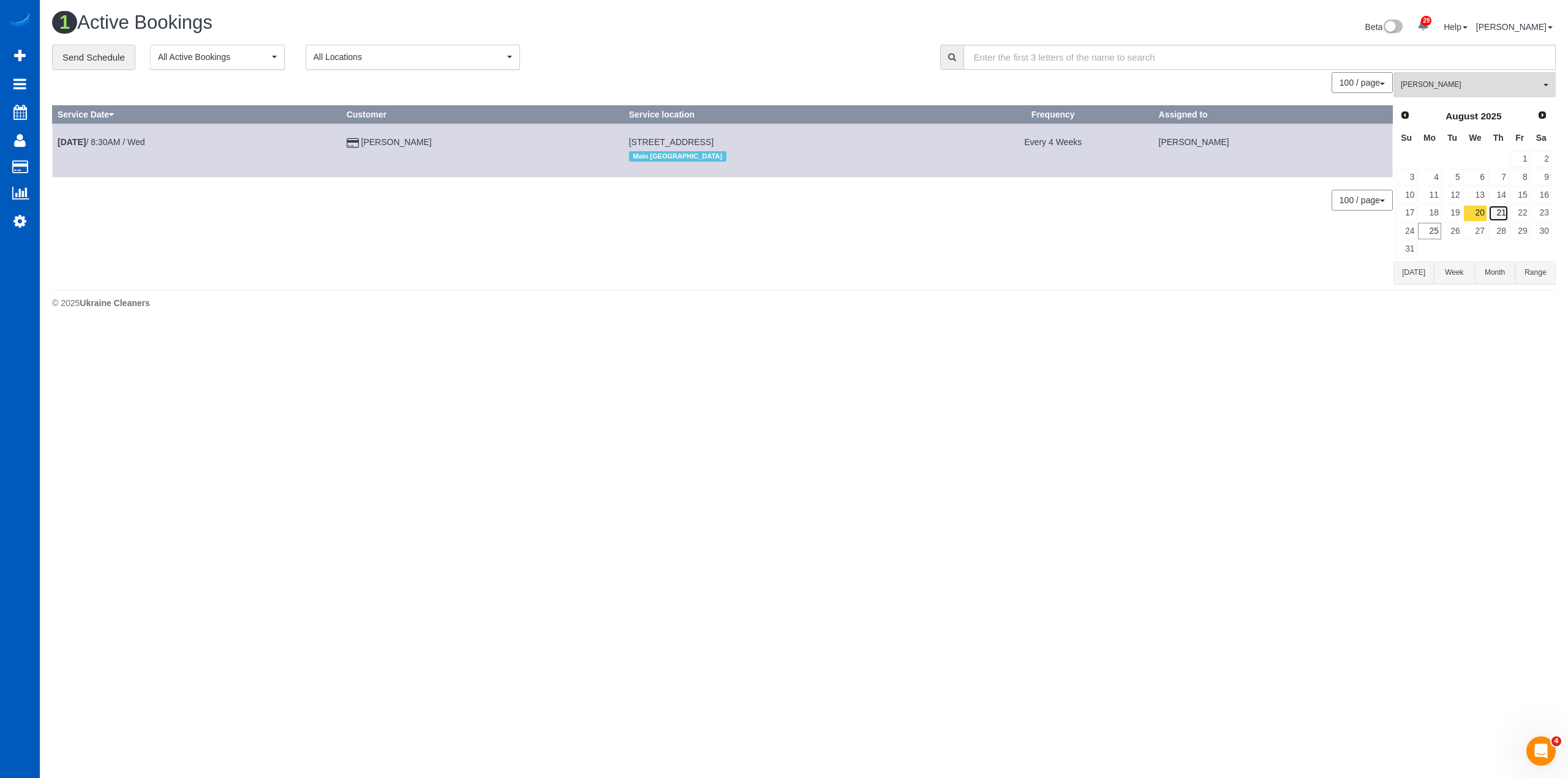
click at [1507, 209] on link "21" at bounding box center [1498, 213] width 20 height 17
click at [118, 137] on link "Aug 21st / 11:00AM / Thu" at bounding box center [103, 142] width 90 height 10
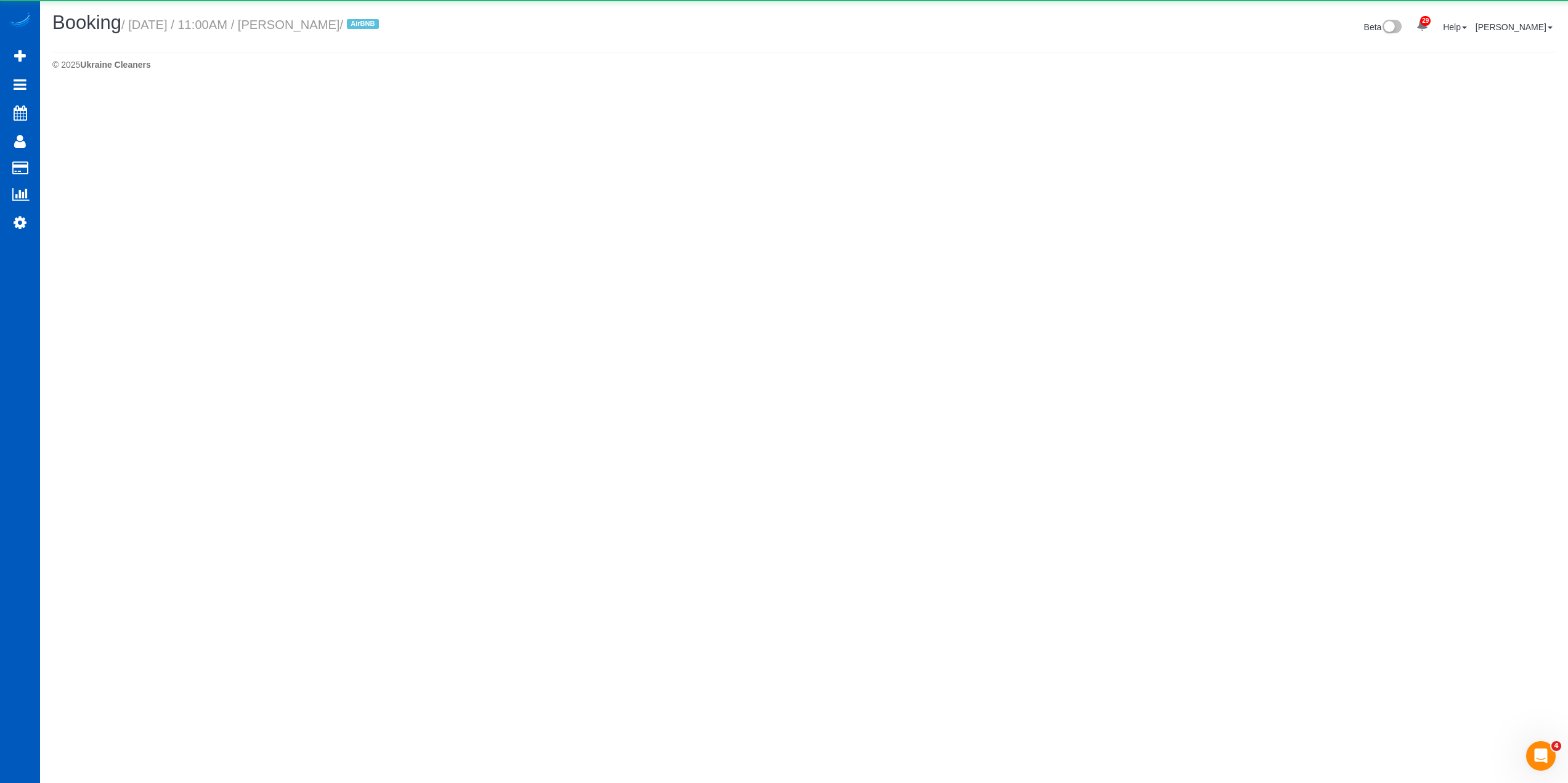
select select "WA"
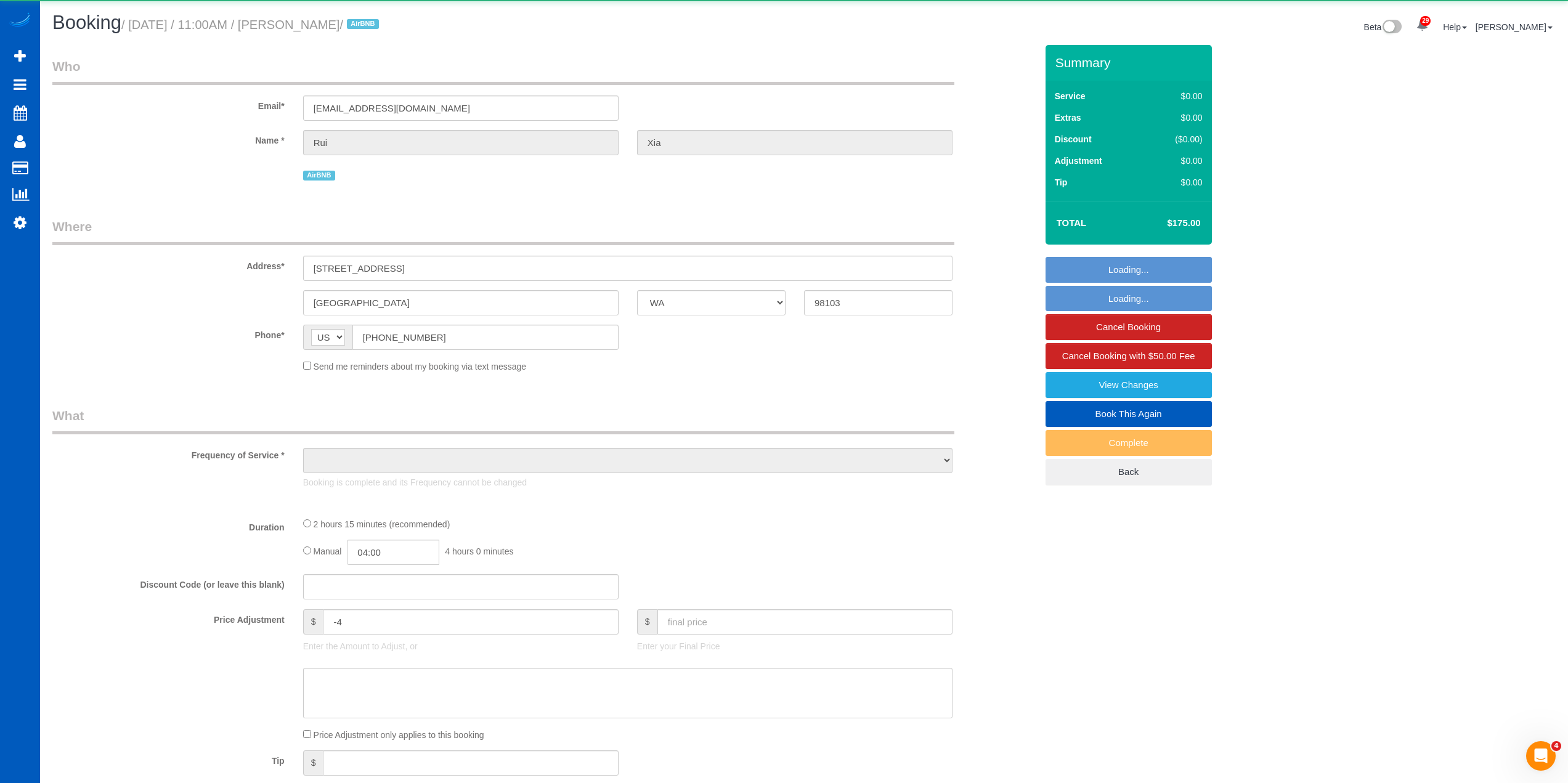
select select "199"
select select "1001"
select select "3"
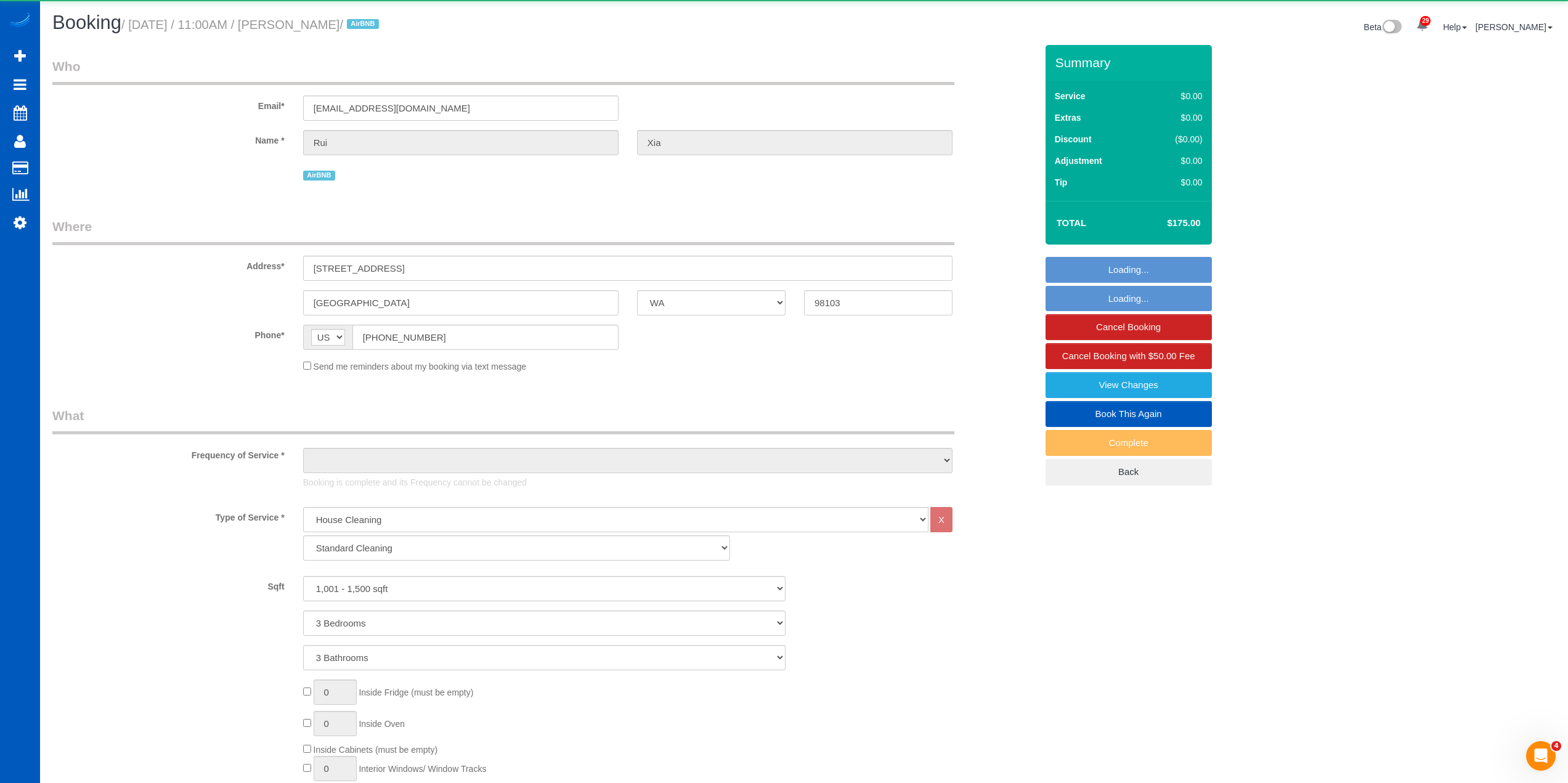
select select "object:4520"
select select "spot16"
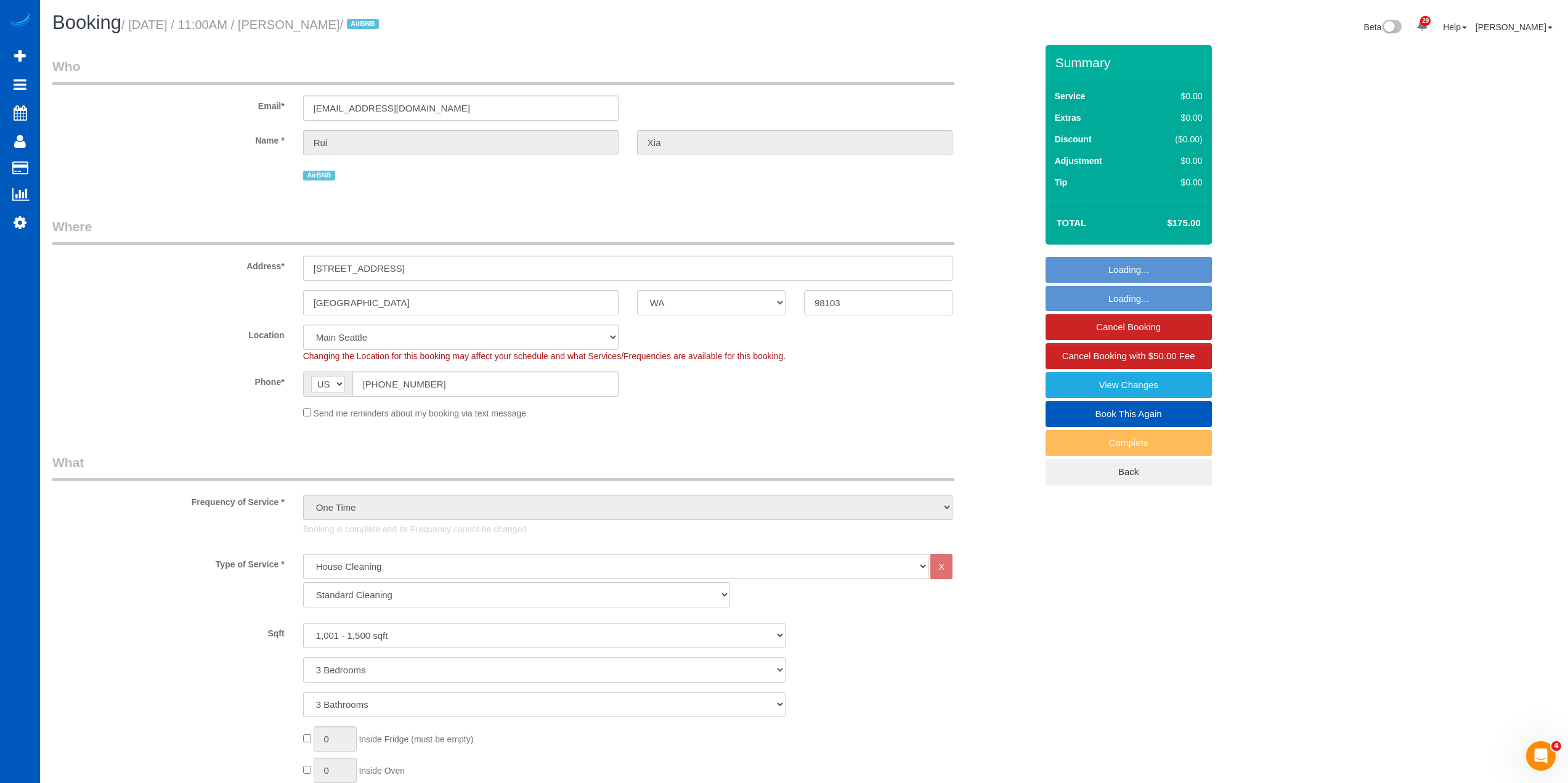
select select "1001"
select select "3"
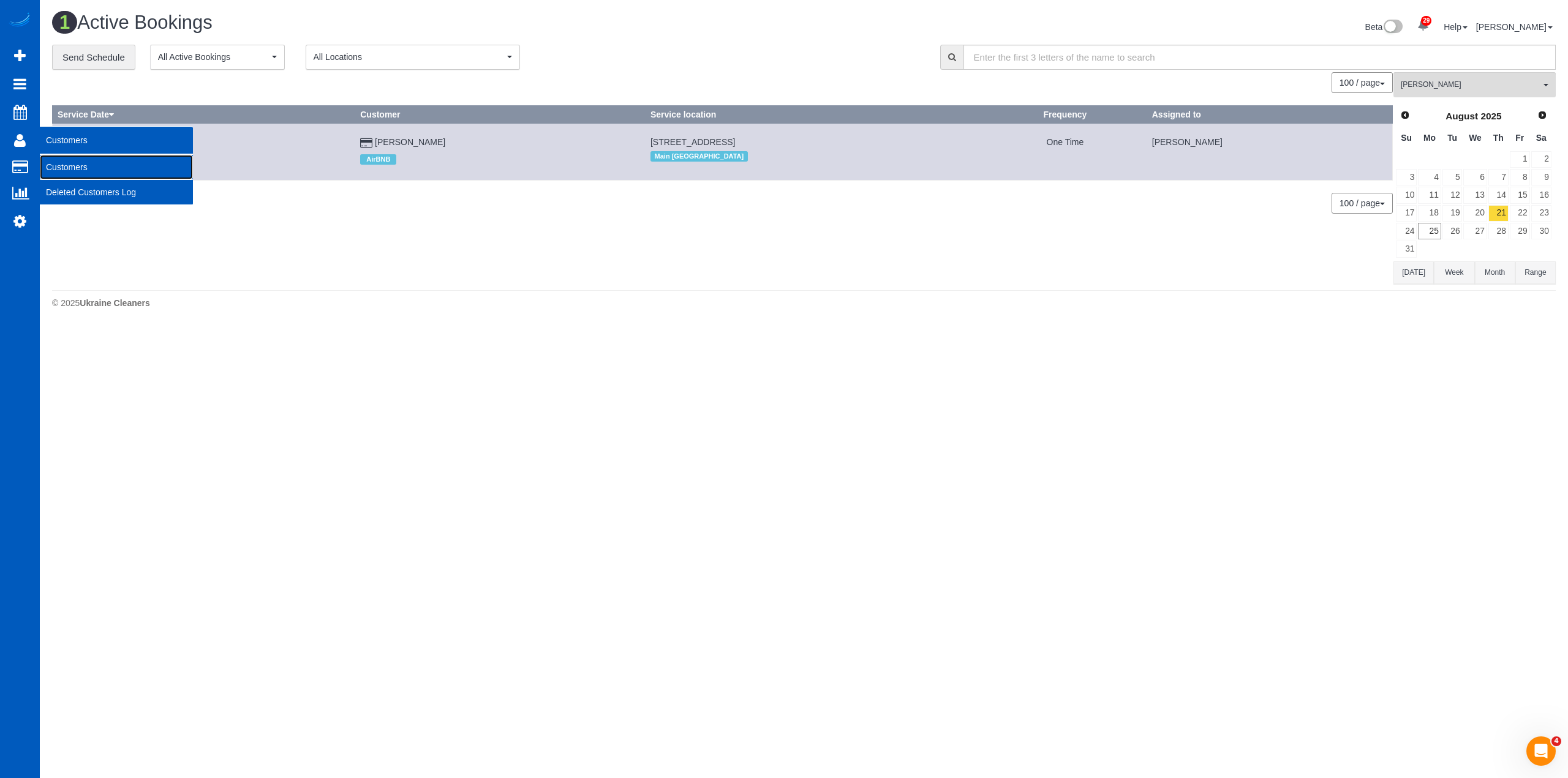
click at [88, 171] on link "Customers" at bounding box center [116, 167] width 153 height 25
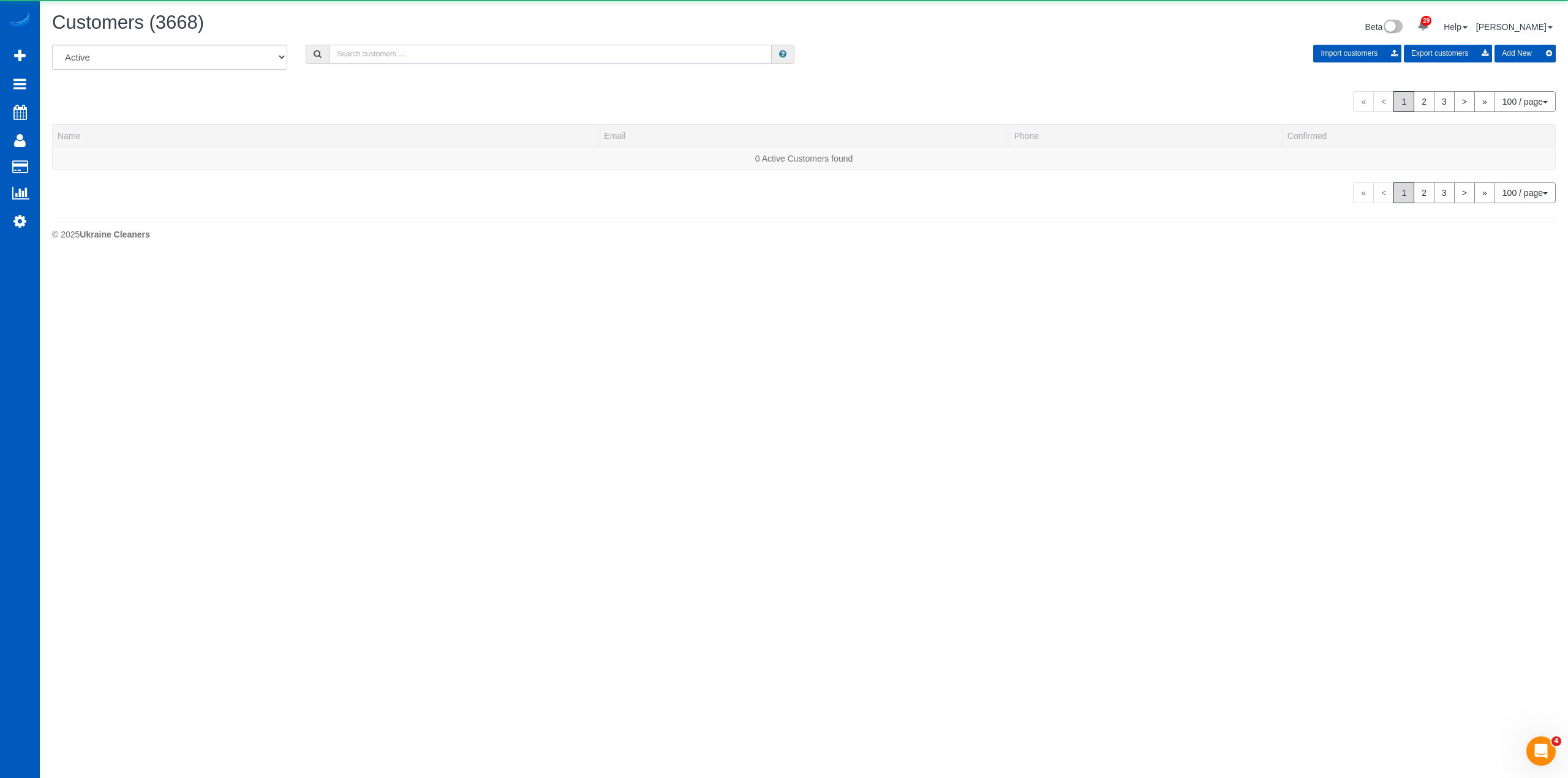
click at [559, 54] on input "text" at bounding box center [550, 54] width 443 height 19
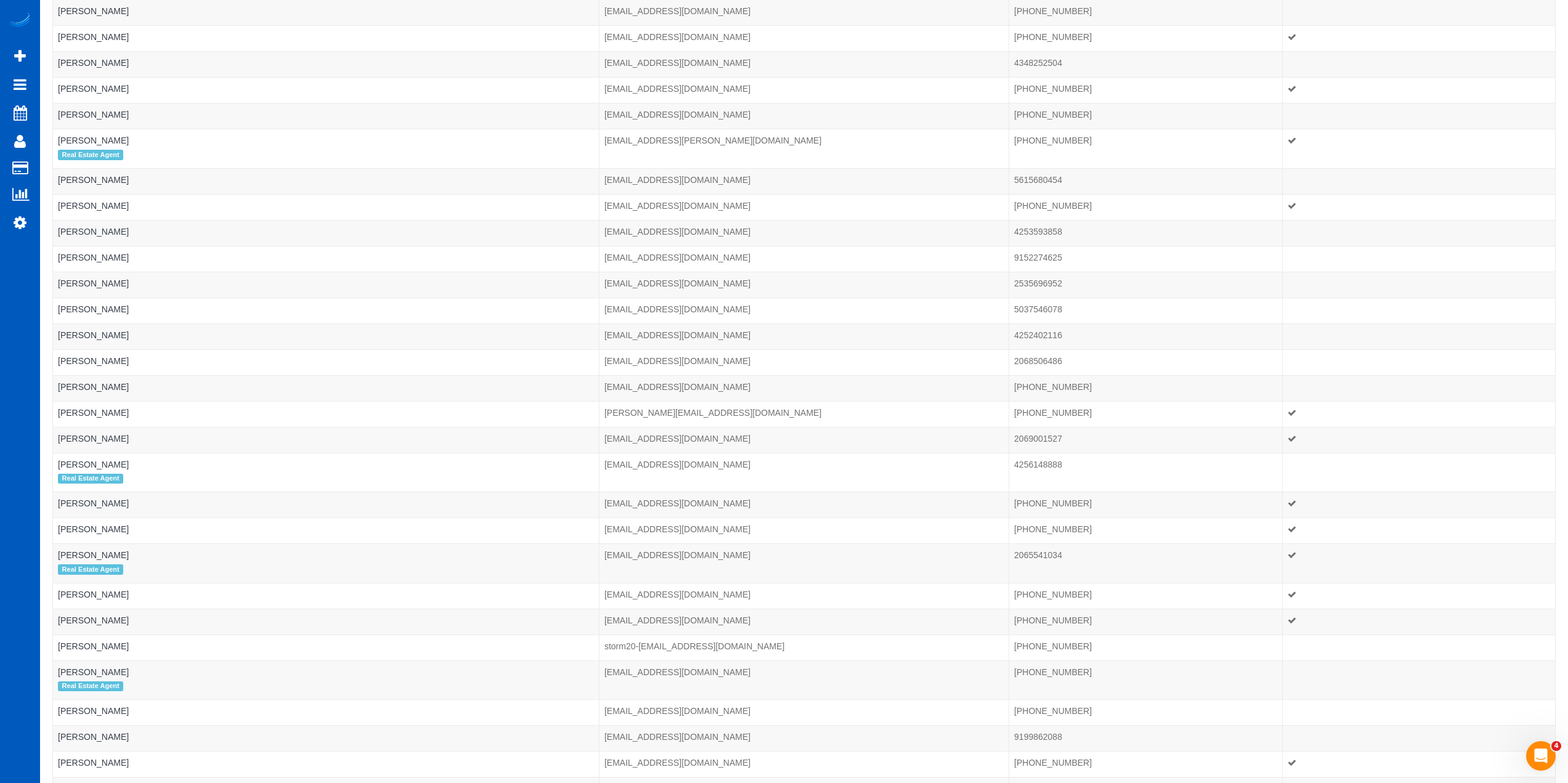
scroll to position [493, 0]
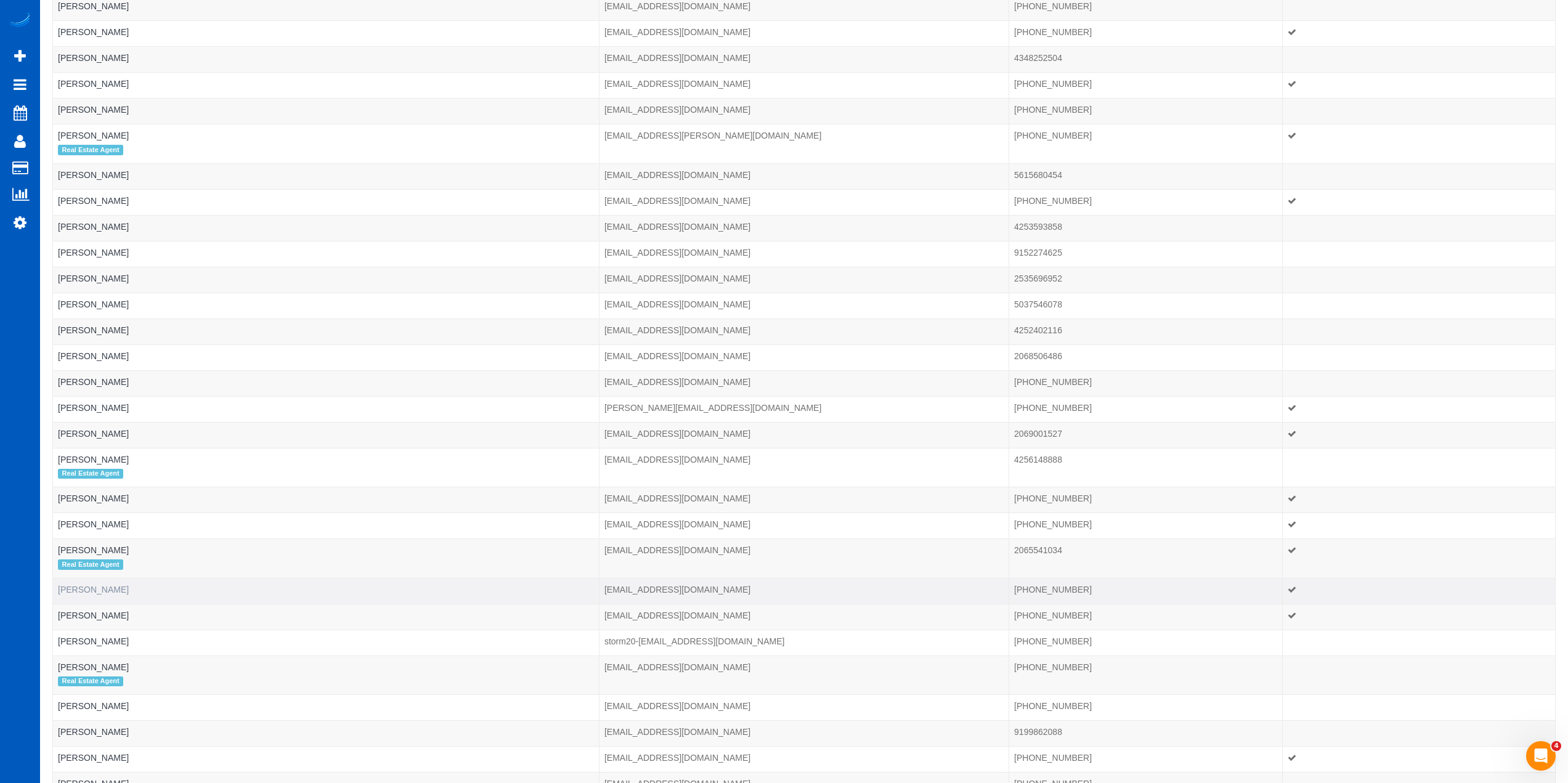
type input "ALEX"
click at [78, 591] on link "Ali Klima" at bounding box center [94, 590] width 71 height 10
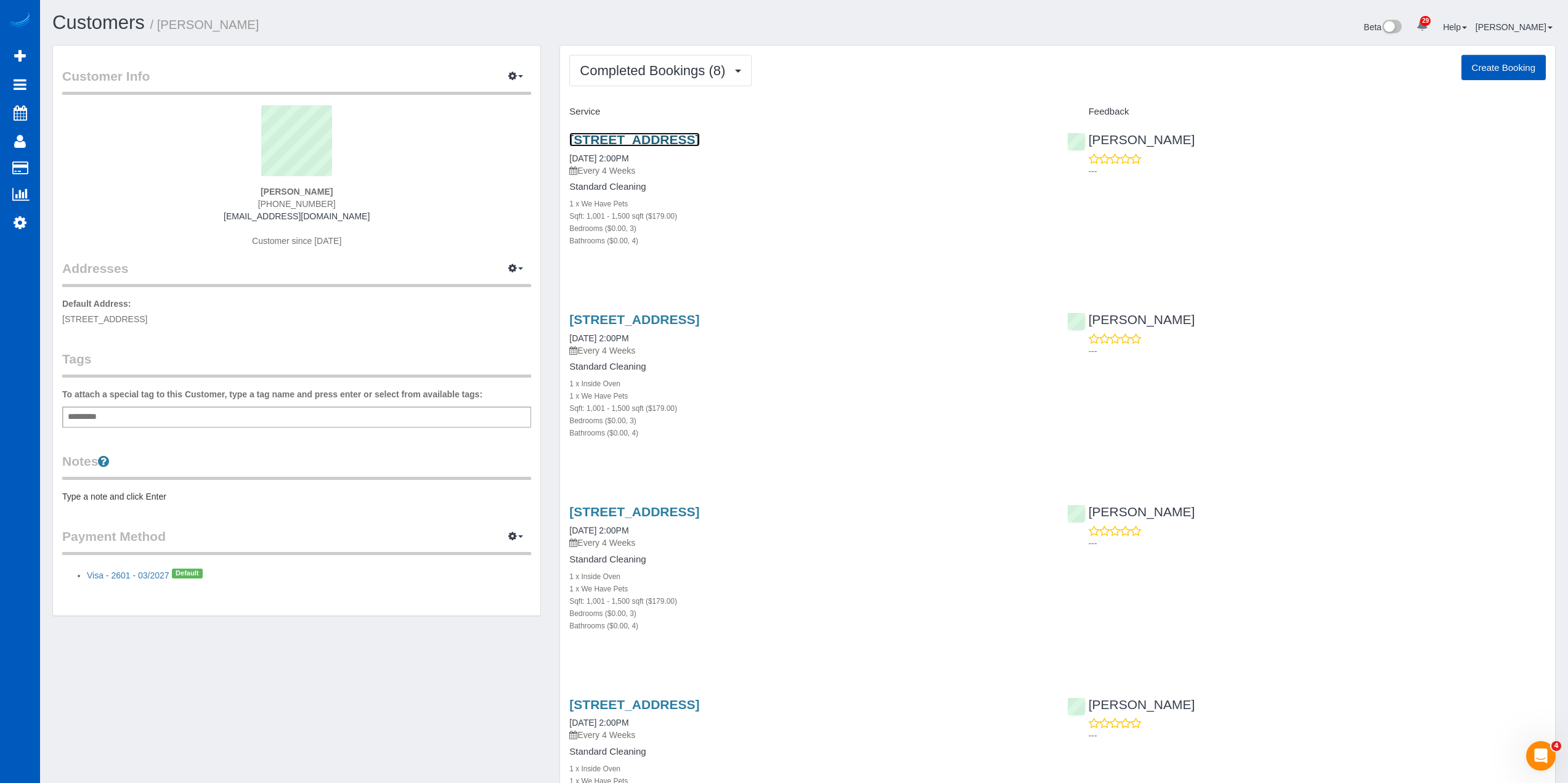
click at [651, 138] on link "3453 22nd Ave W, B, Seattle, WA 98199" at bounding box center [635, 139] width 130 height 14
click at [690, 322] on link "3453 22nd Ave W, B, Seattle, WA 98199" at bounding box center [635, 319] width 130 height 14
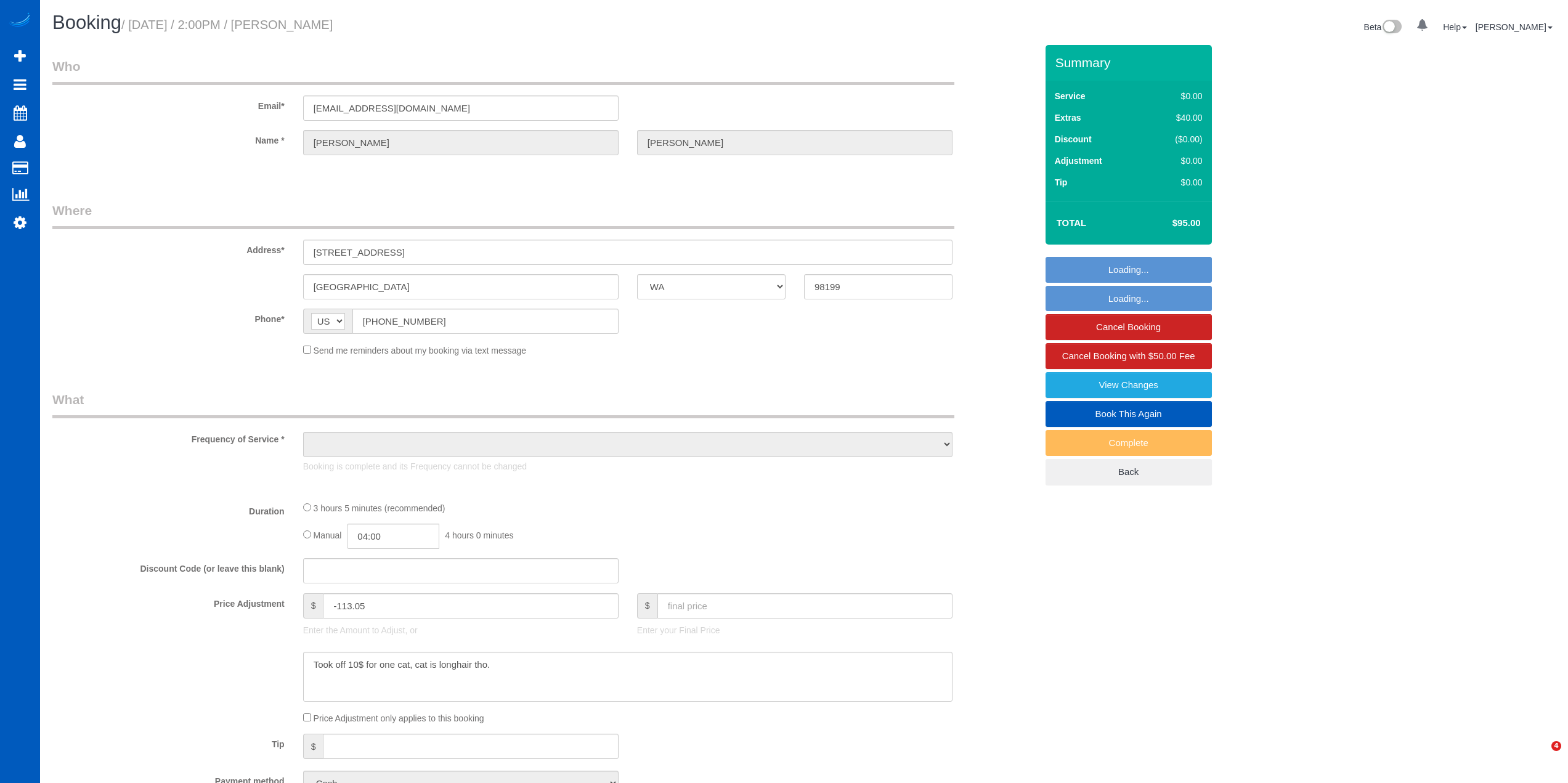
select select "WA"
select select "object:806"
select select "199"
select select "1001"
select select "3"
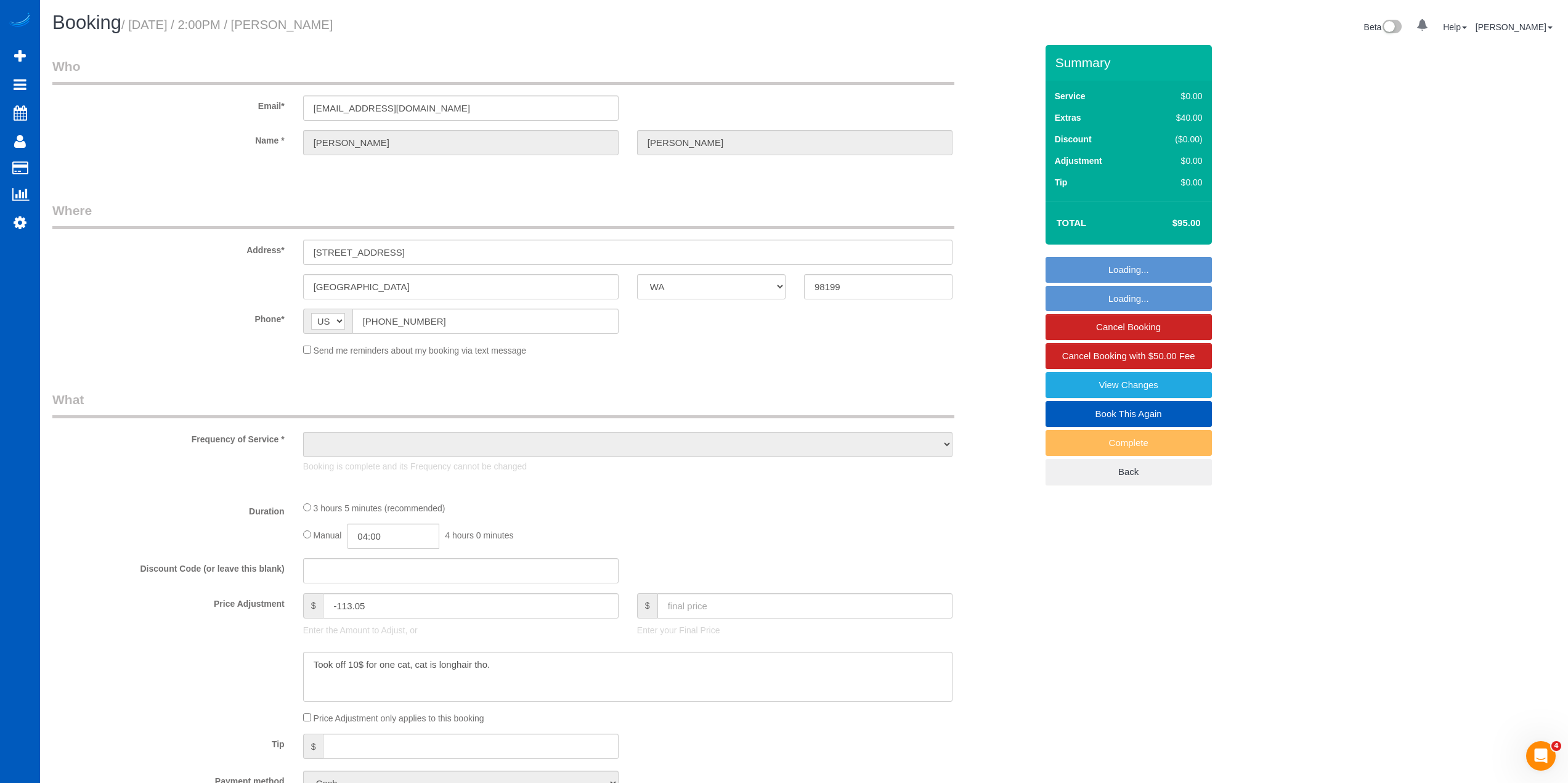
select select "4"
select select "spot1"
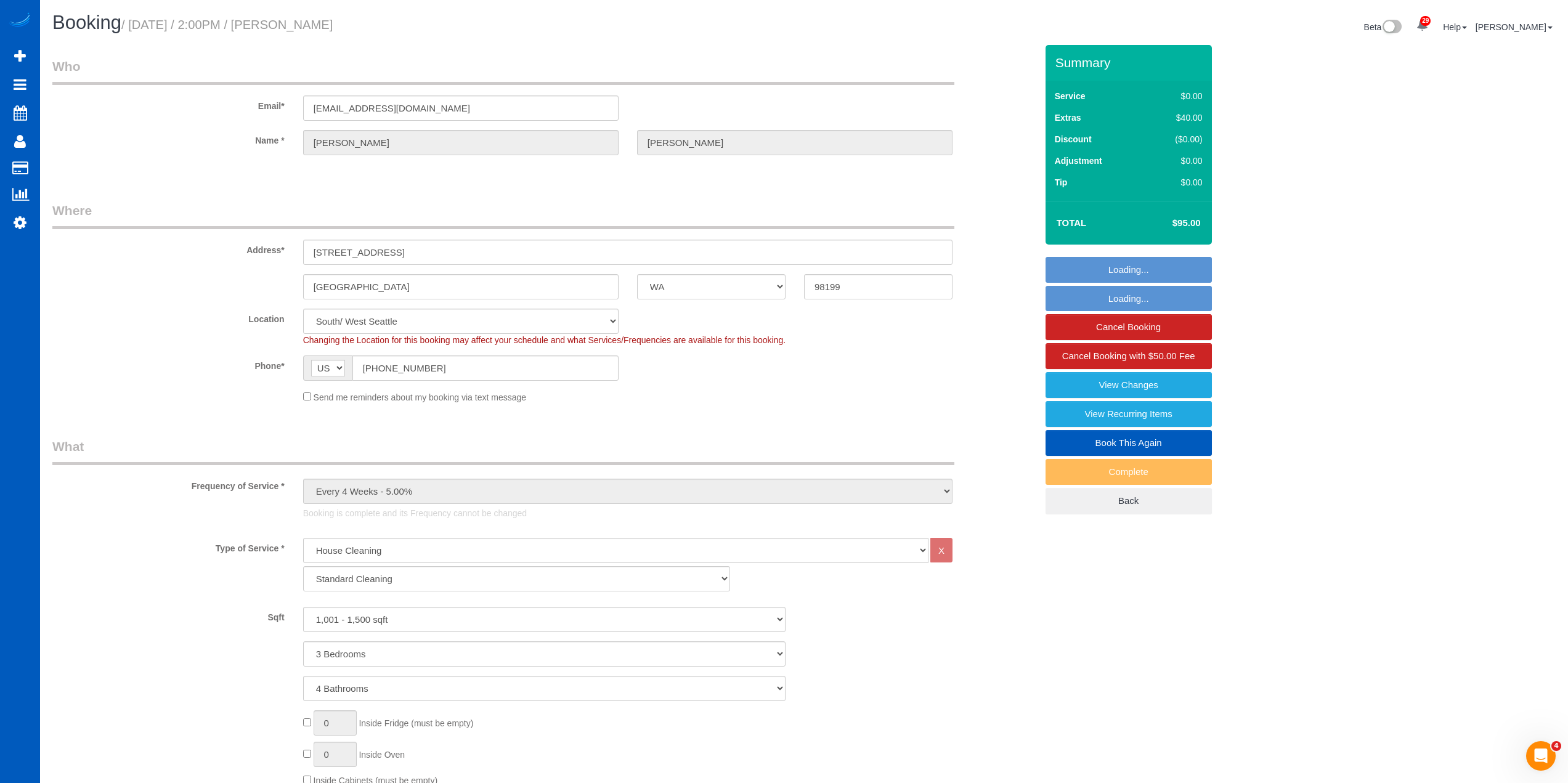
select select "object:1111"
select select "1001"
select select "3"
select select "4"
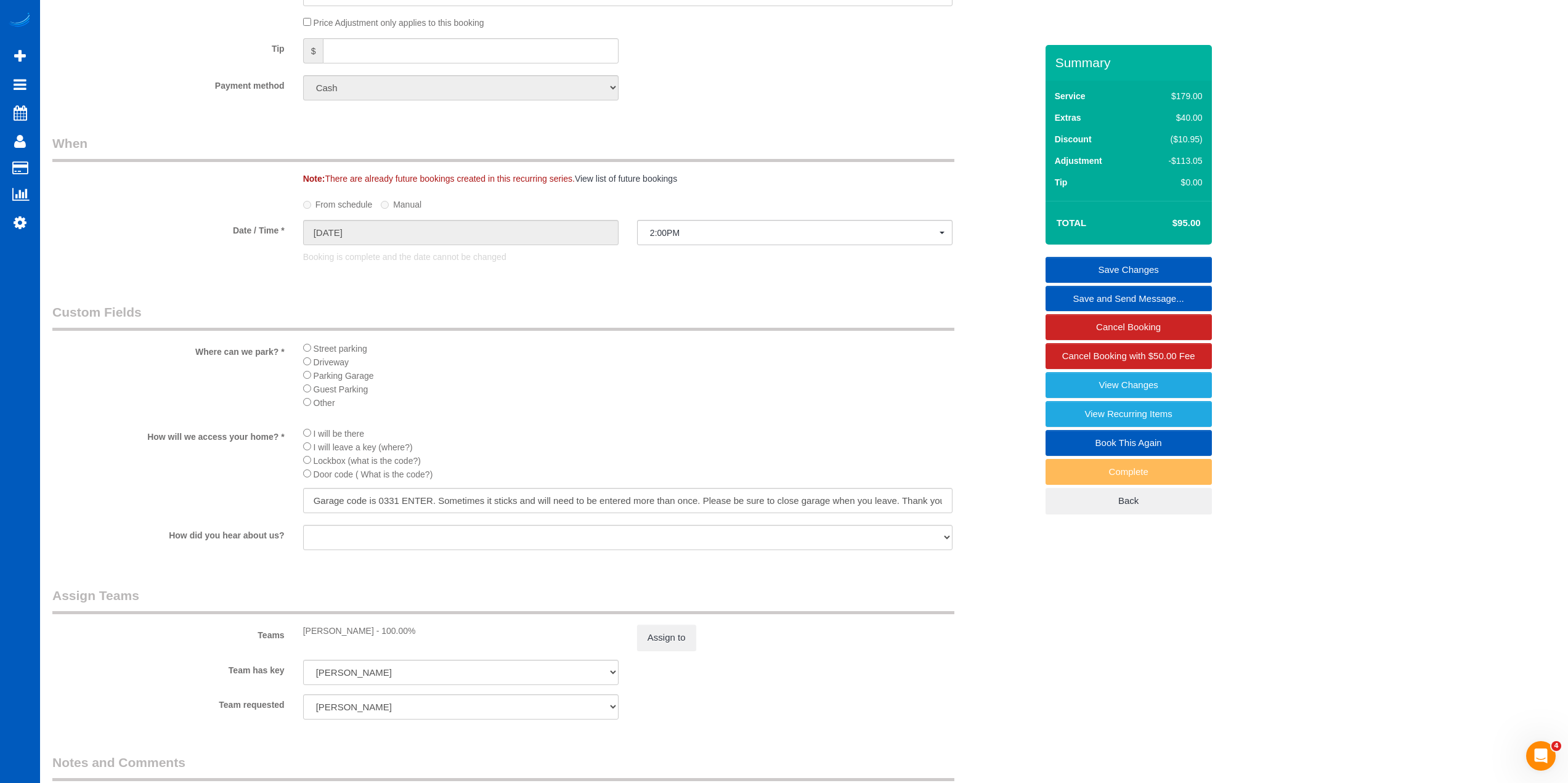
scroll to position [1127, 0]
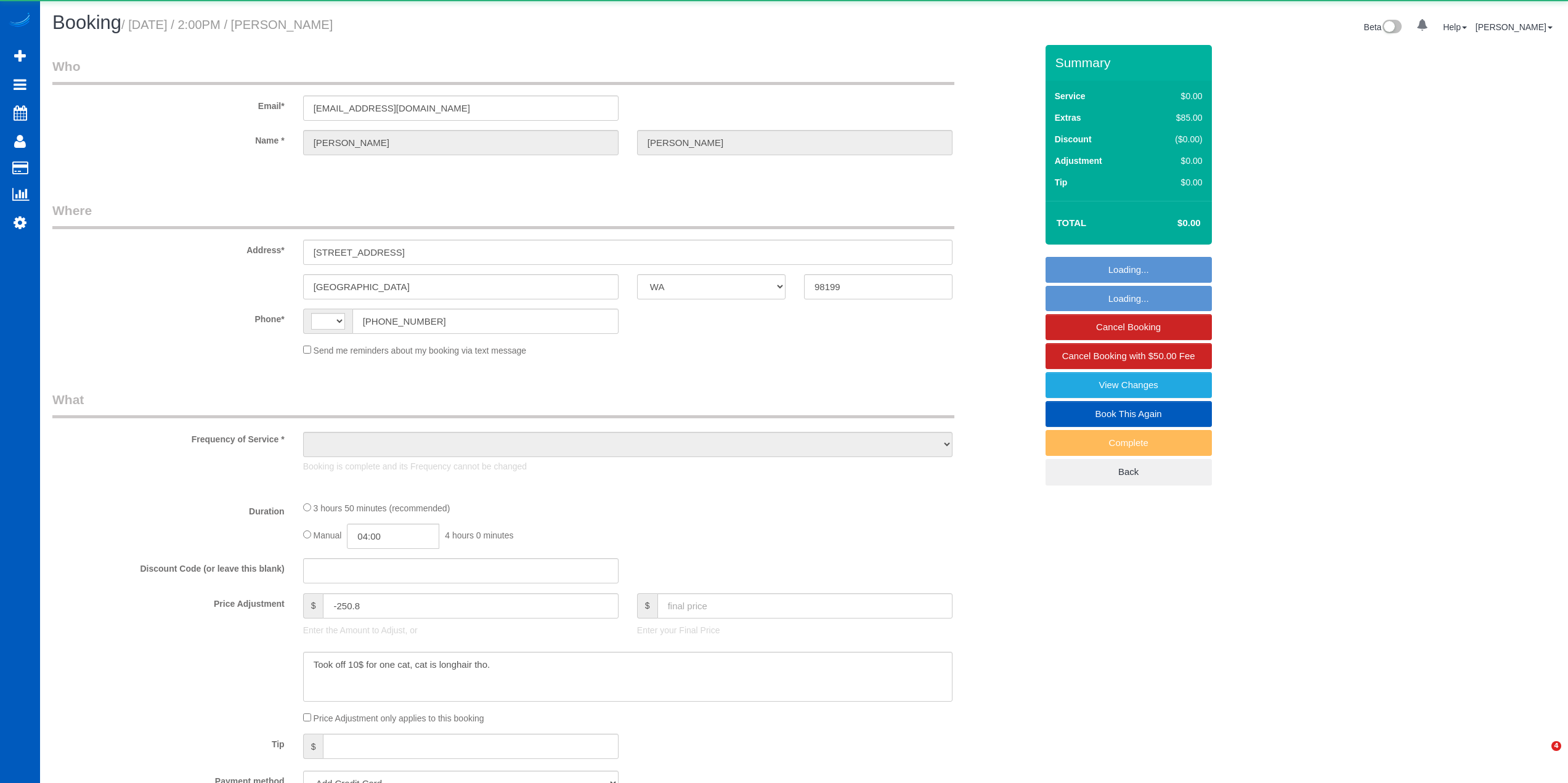
select select "WA"
select select "string:[GEOGRAPHIC_DATA]"
select select "object:1063"
select select "string:fspay-9fed6d15-7bbe-4e6d-b0d0-519fc81b2ee5"
select select "199"
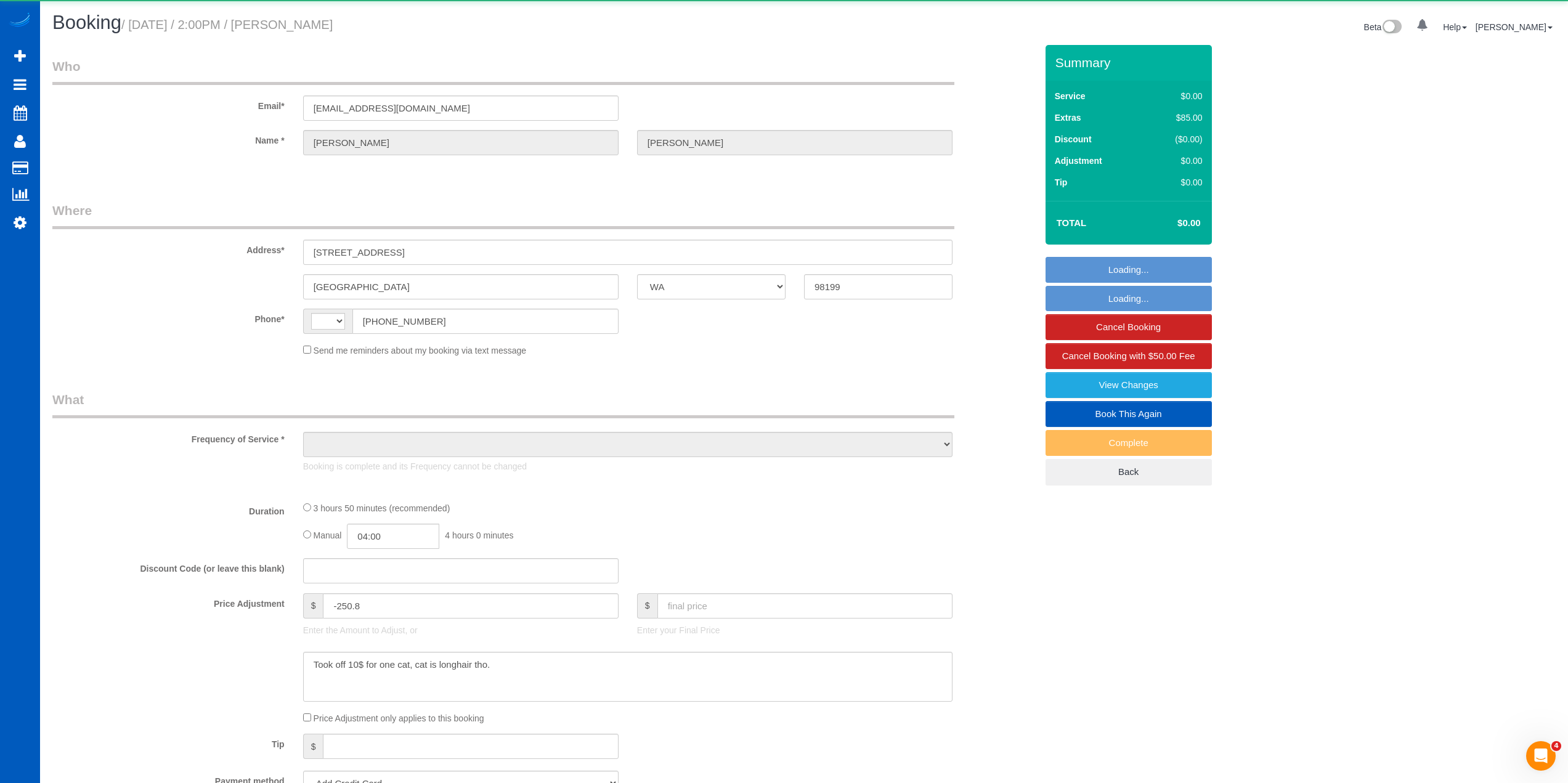
select select "1001"
select select "3"
select select "4"
select select "spot1"
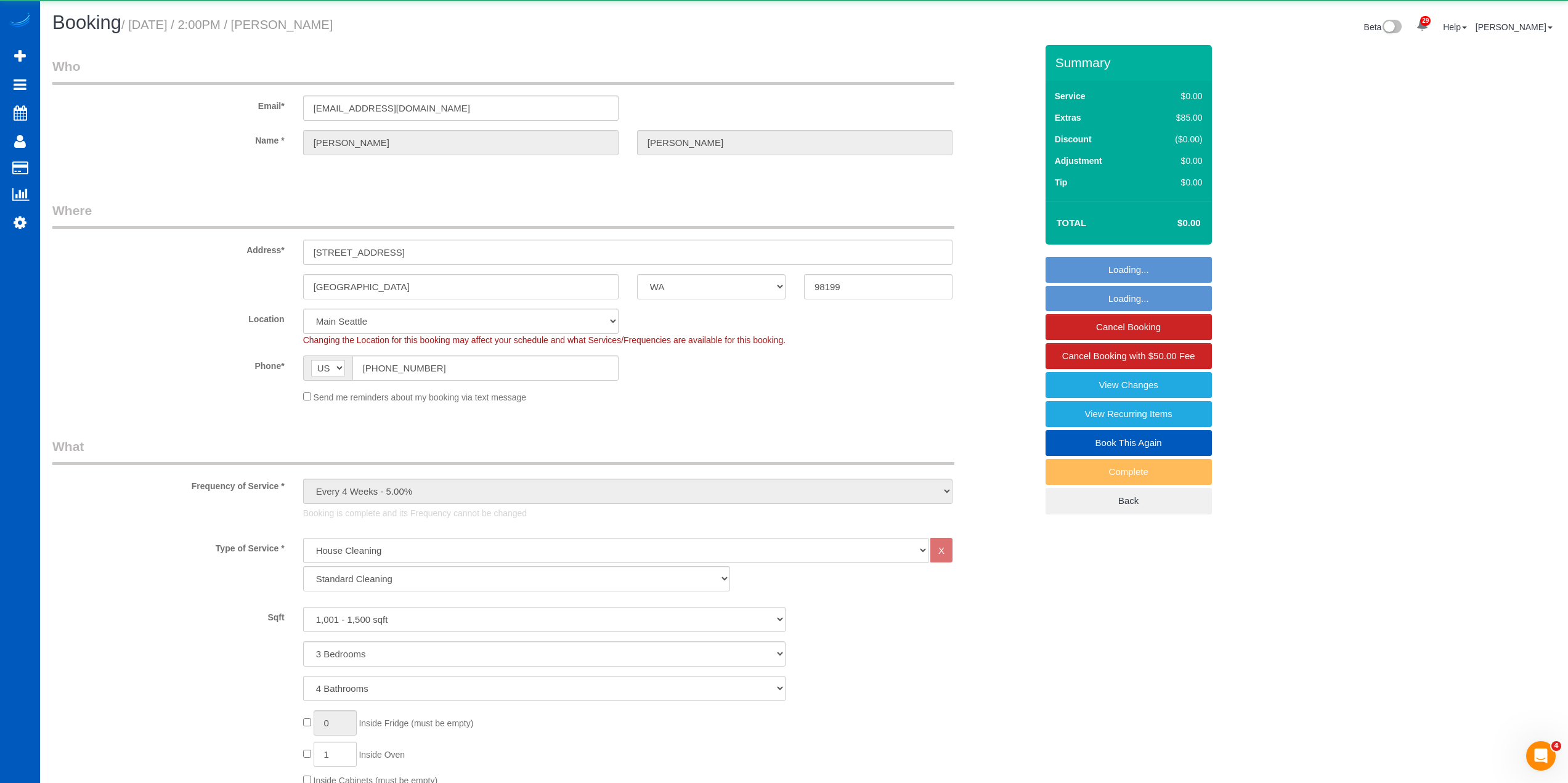
select select "object:1254"
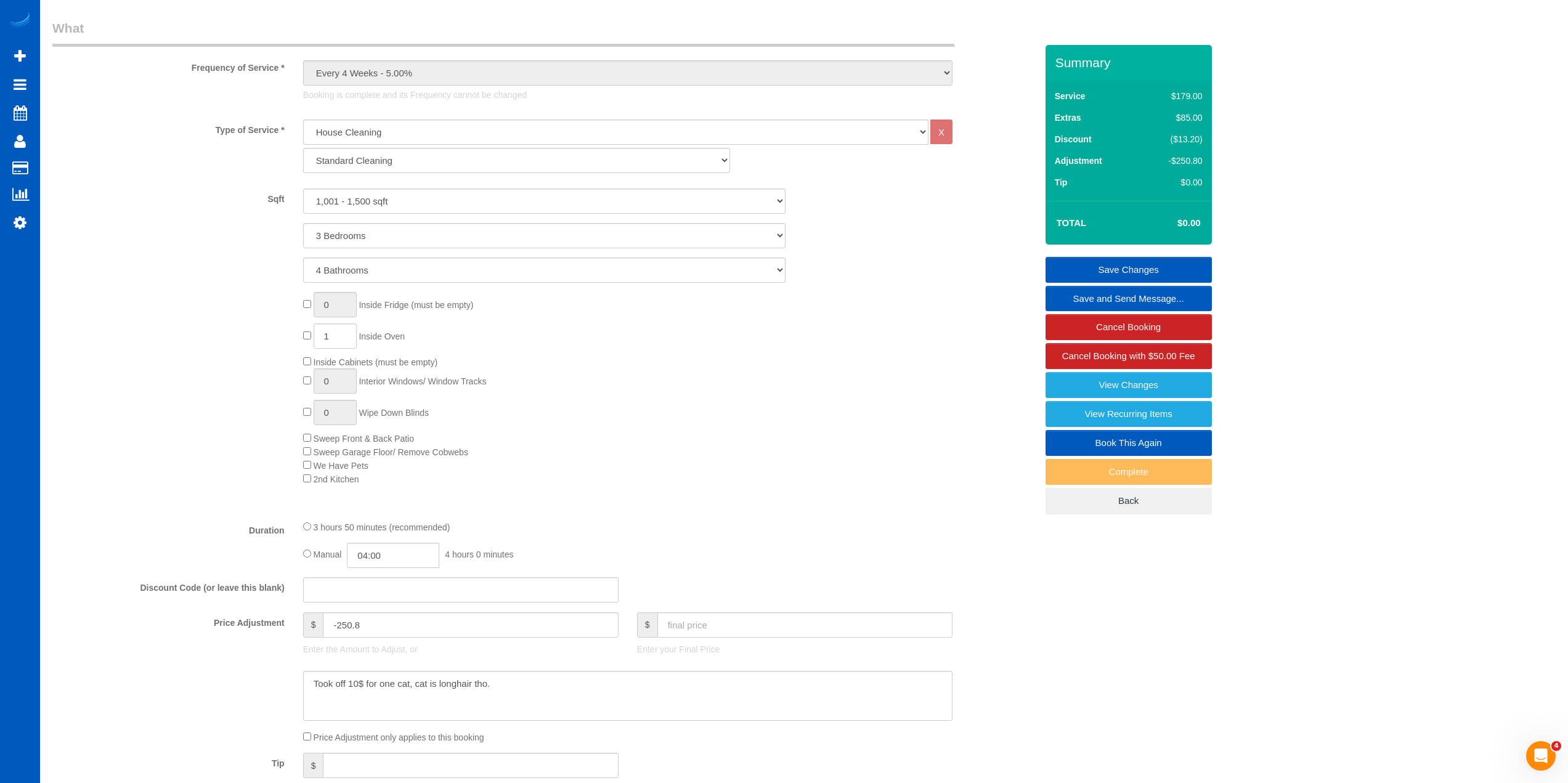
scroll to position [431, 0]
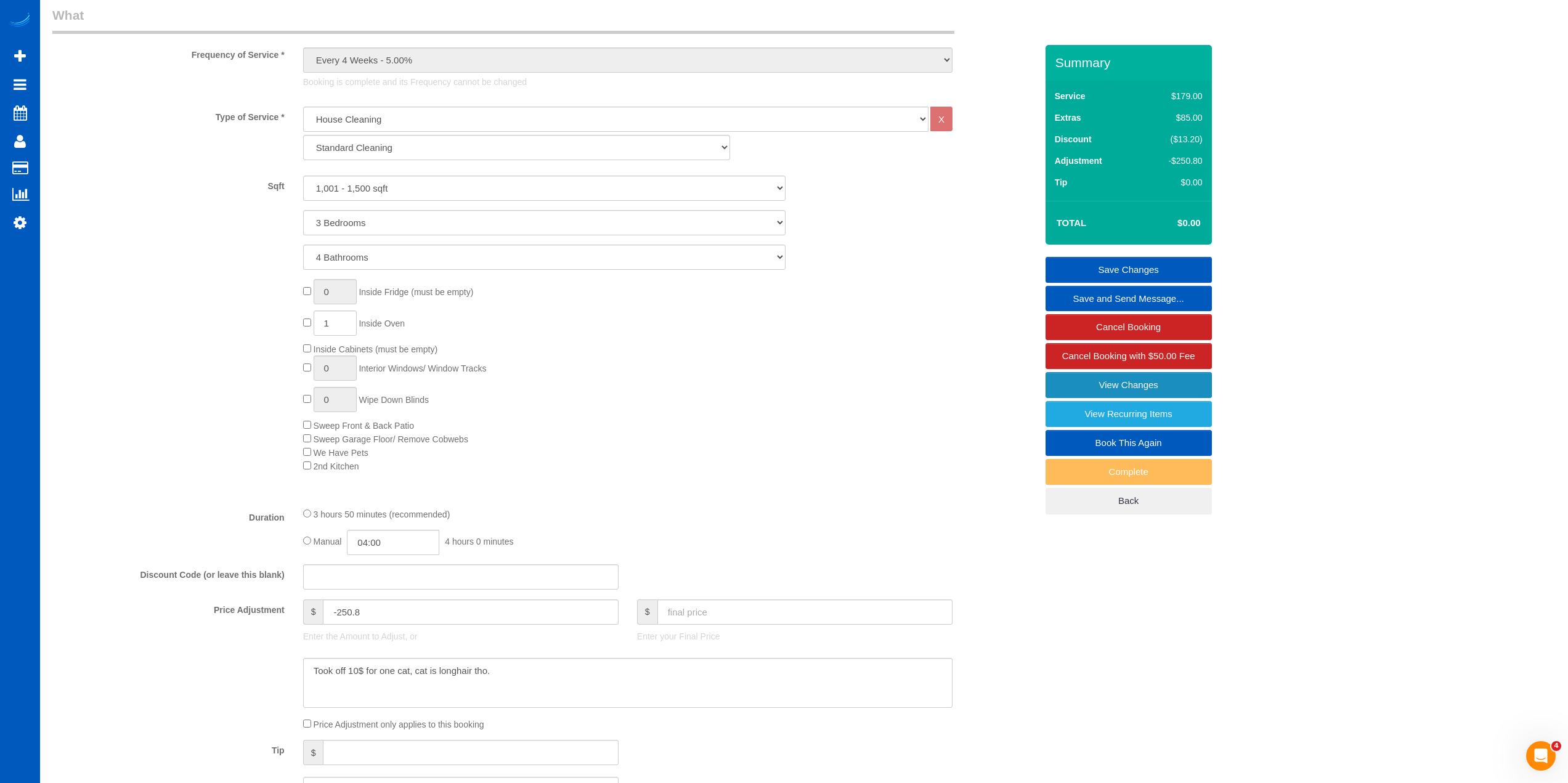
click at [1097, 385] on link "View Changes" at bounding box center [1129, 385] width 166 height 26
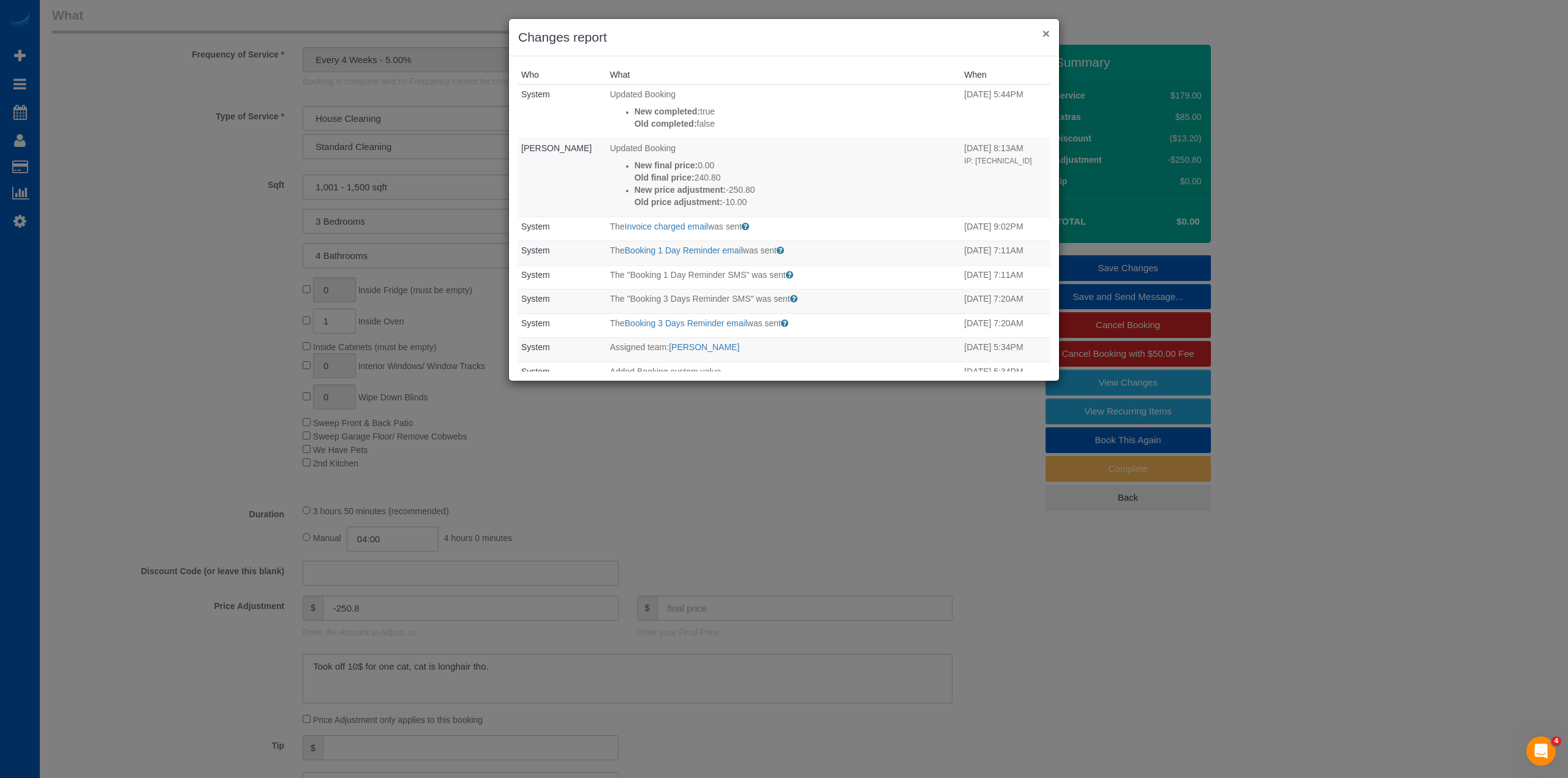
click at [1046, 34] on button "×" at bounding box center [1046, 33] width 8 height 13
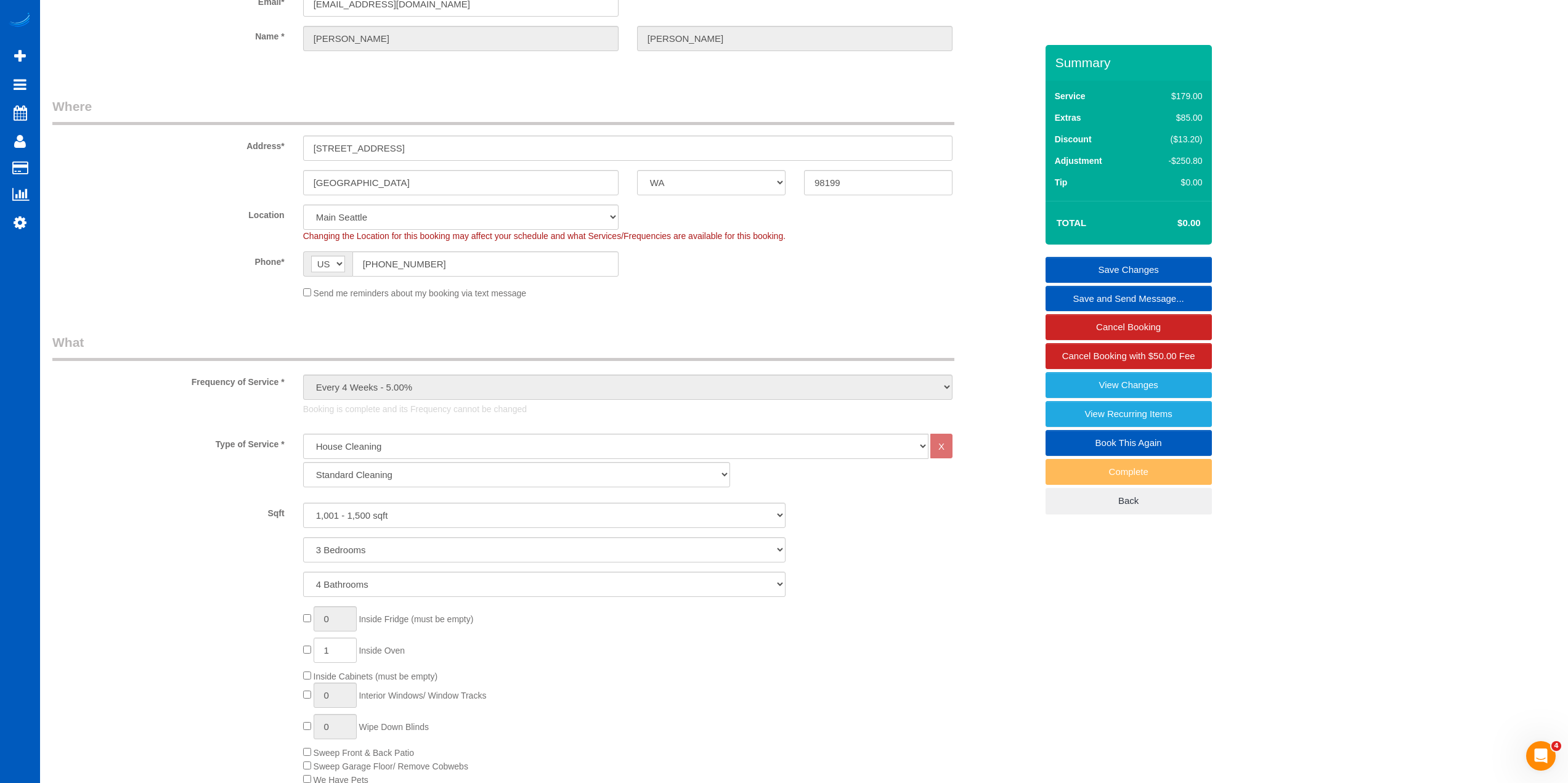
scroll to position [0, 0]
